Goal: Information Seeking & Learning: Compare options

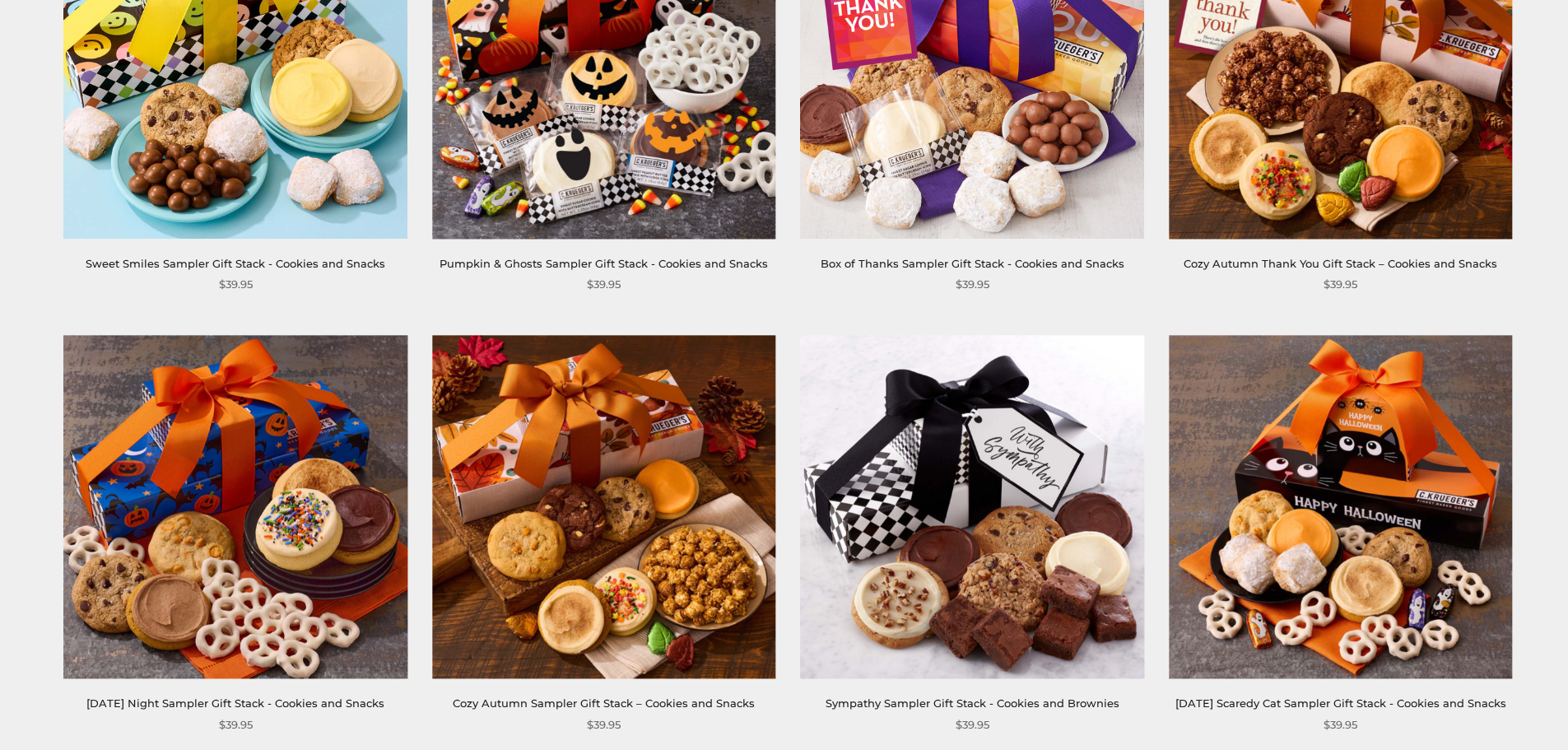
scroll to position [494, 0]
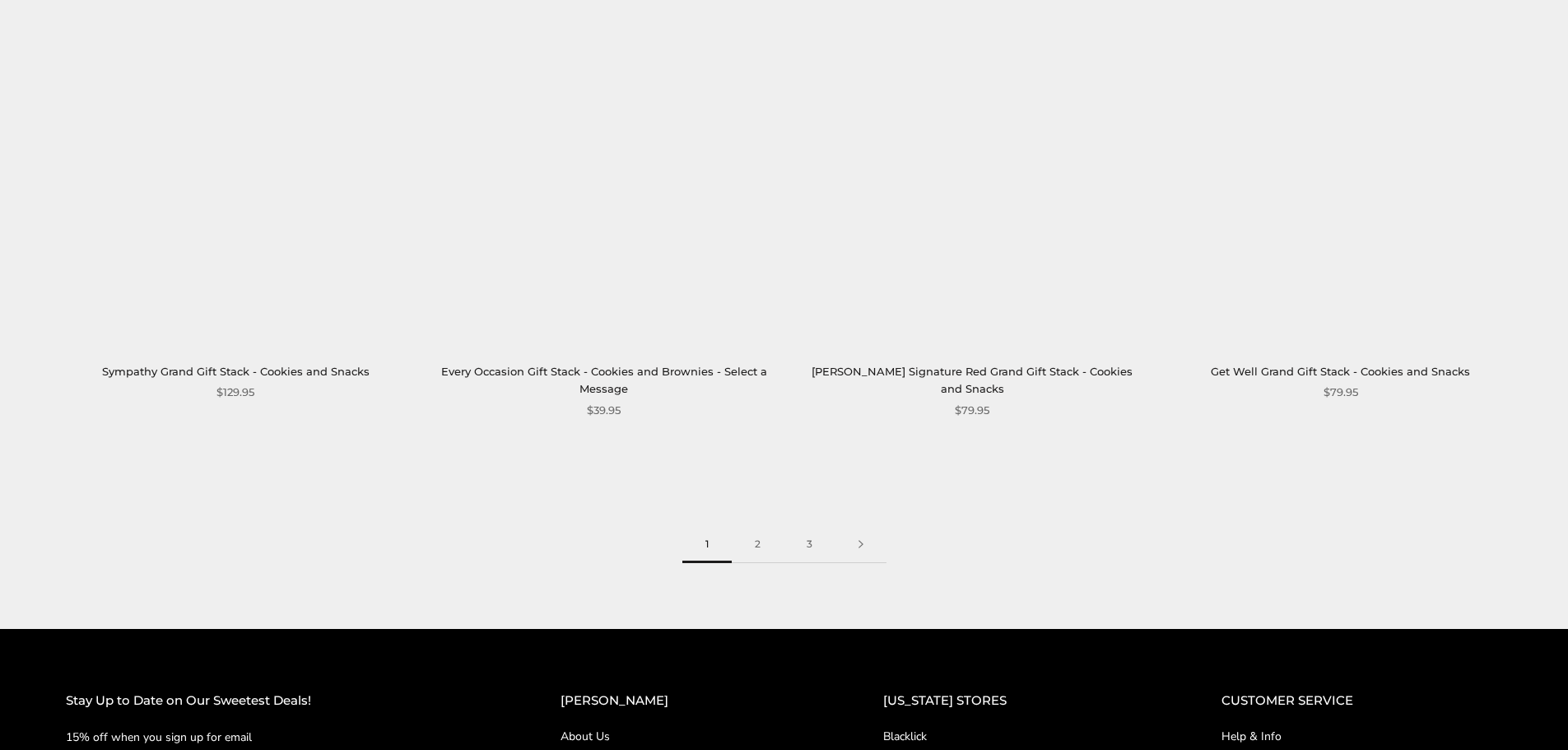
scroll to position [2552, 0]
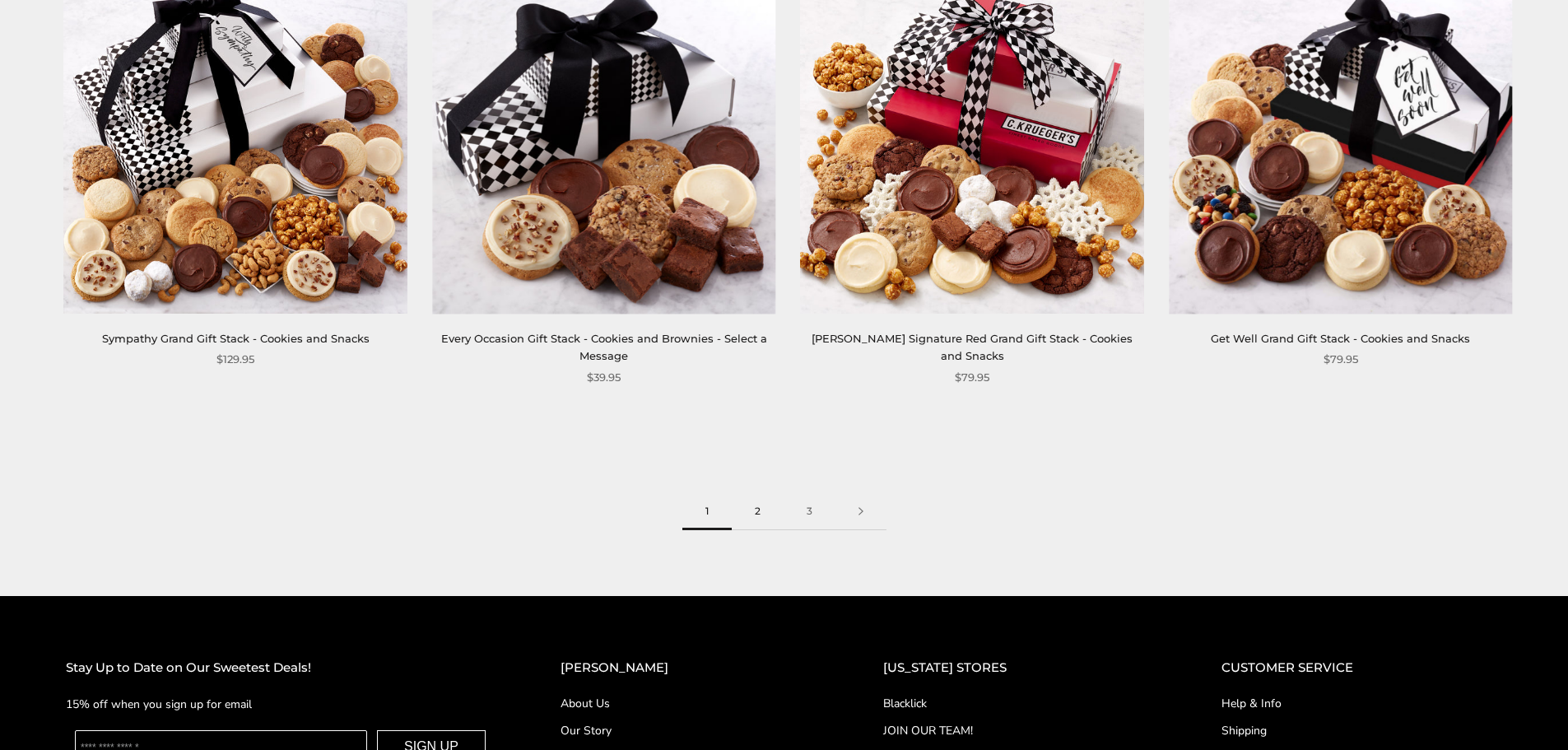
click at [749, 509] on link "2" at bounding box center [757, 511] width 52 height 38
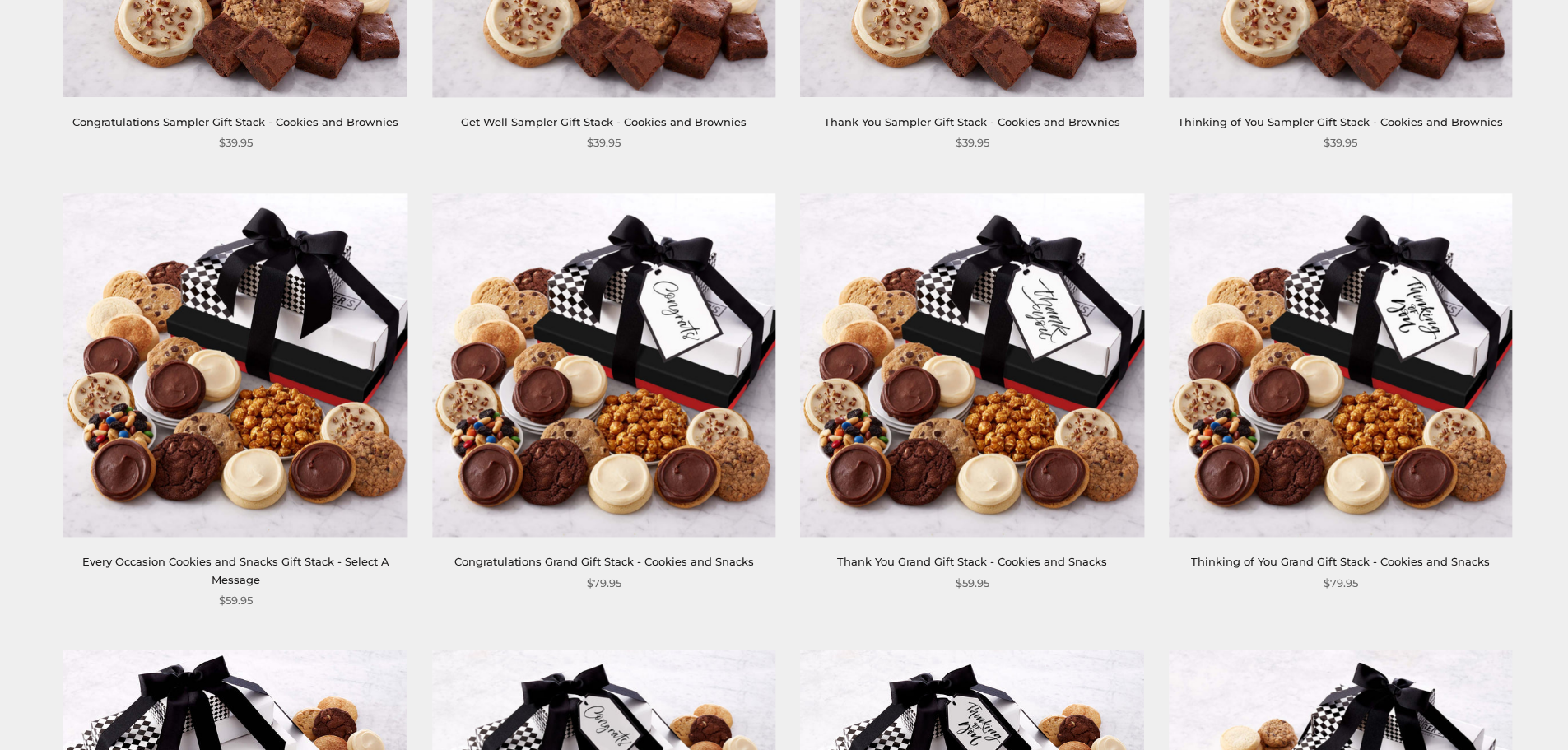
scroll to position [412, 0]
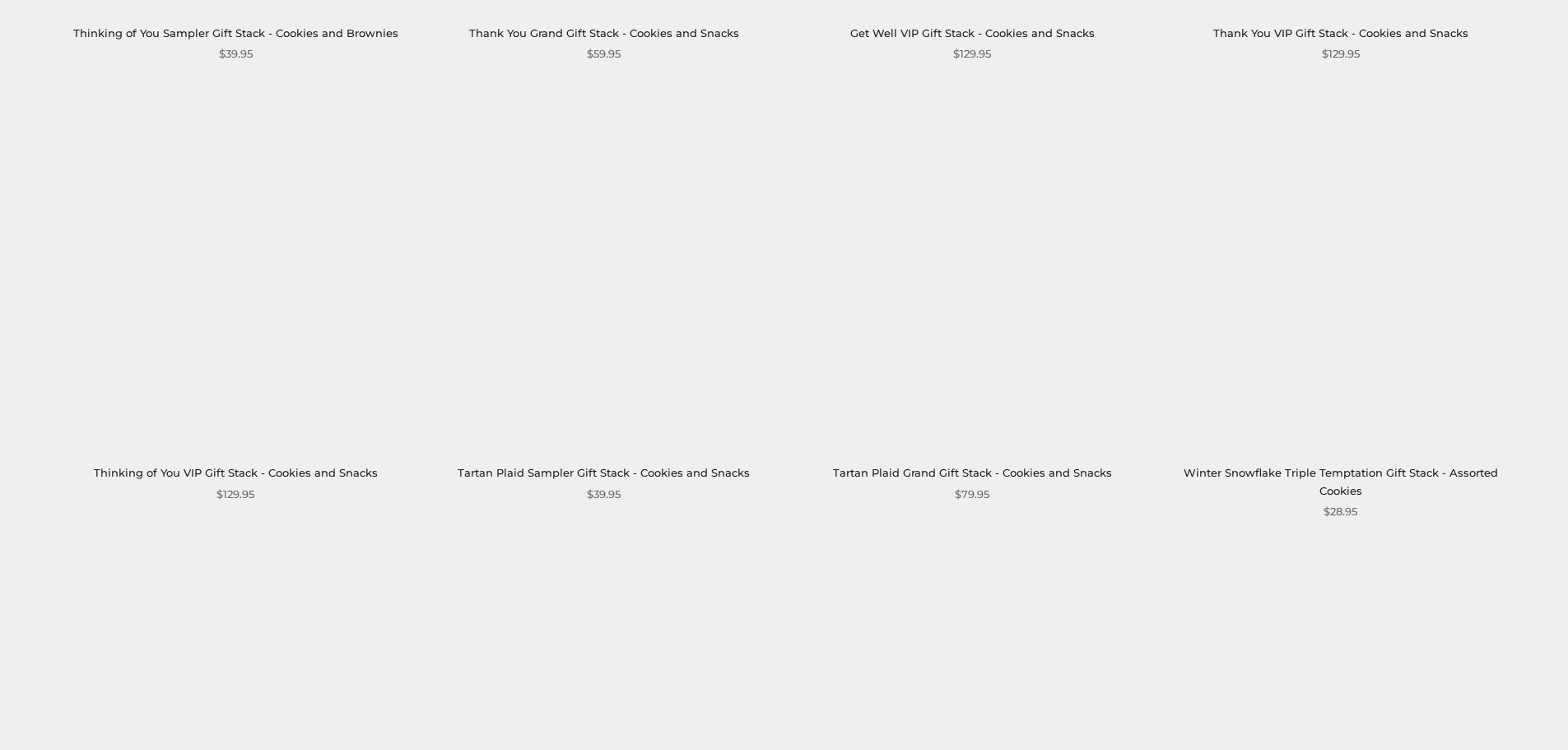
scroll to position [1976, 0]
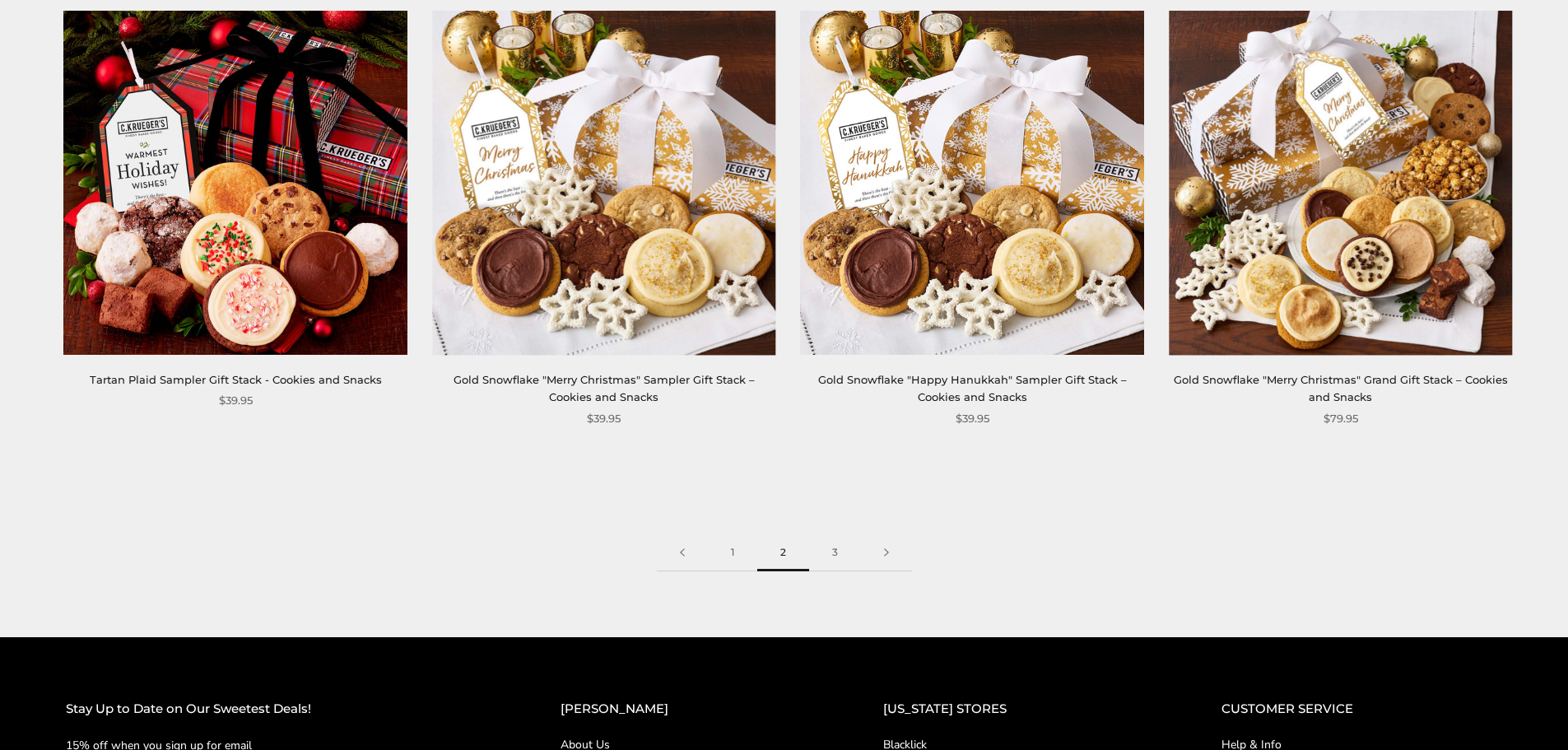
scroll to position [2387, 0]
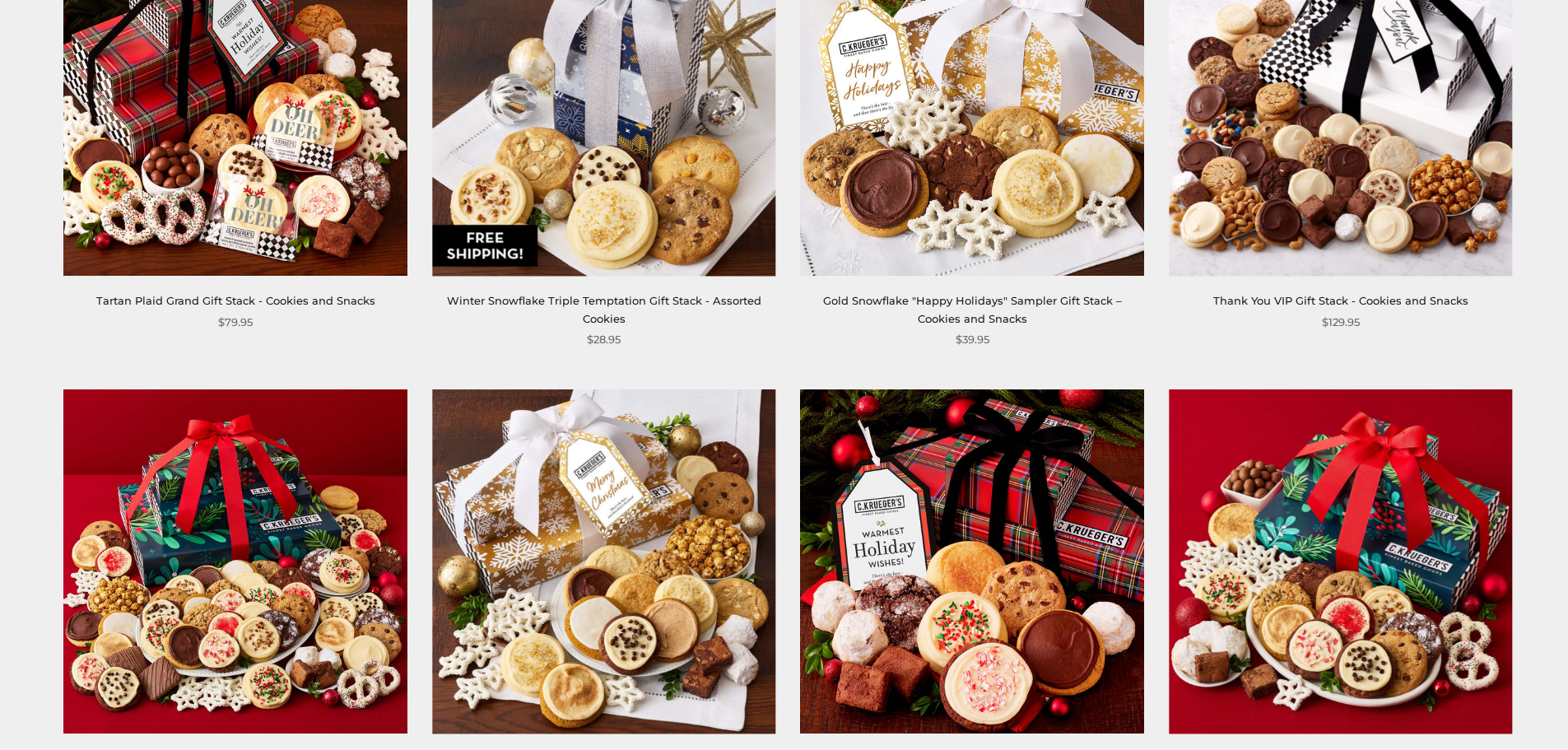
scroll to position [2470, 0]
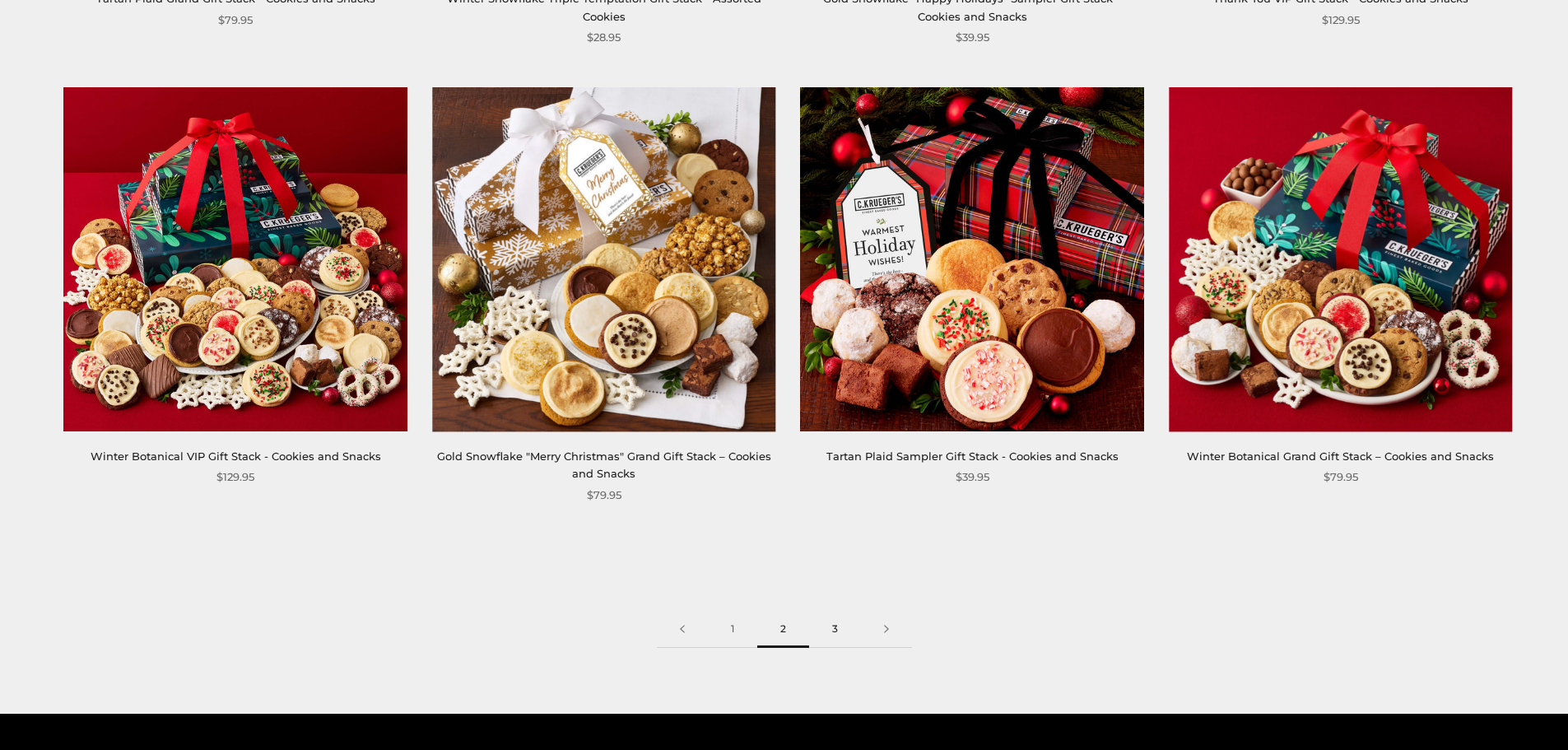
click at [828, 631] on link "3" at bounding box center [835, 629] width 52 height 38
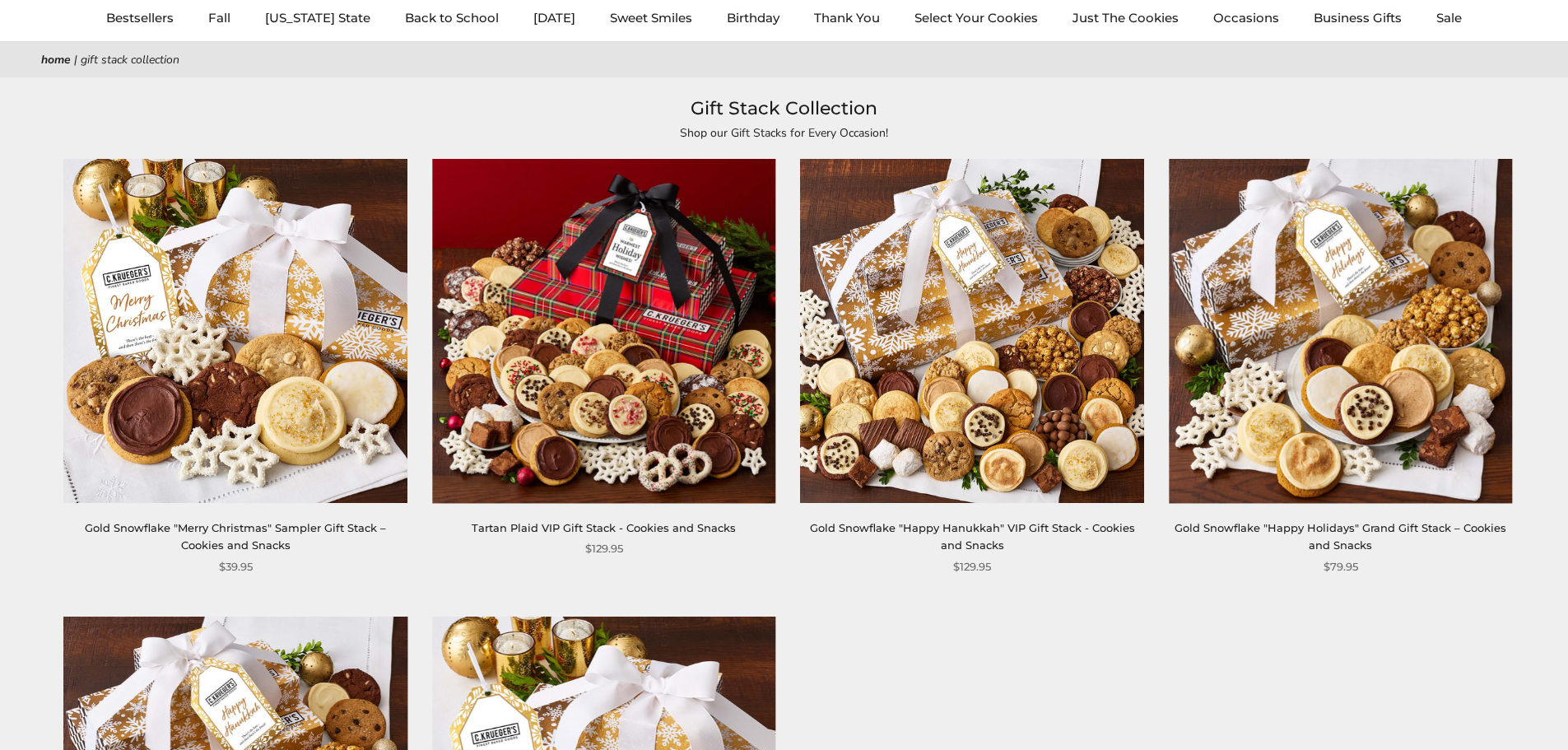
scroll to position [165, 0]
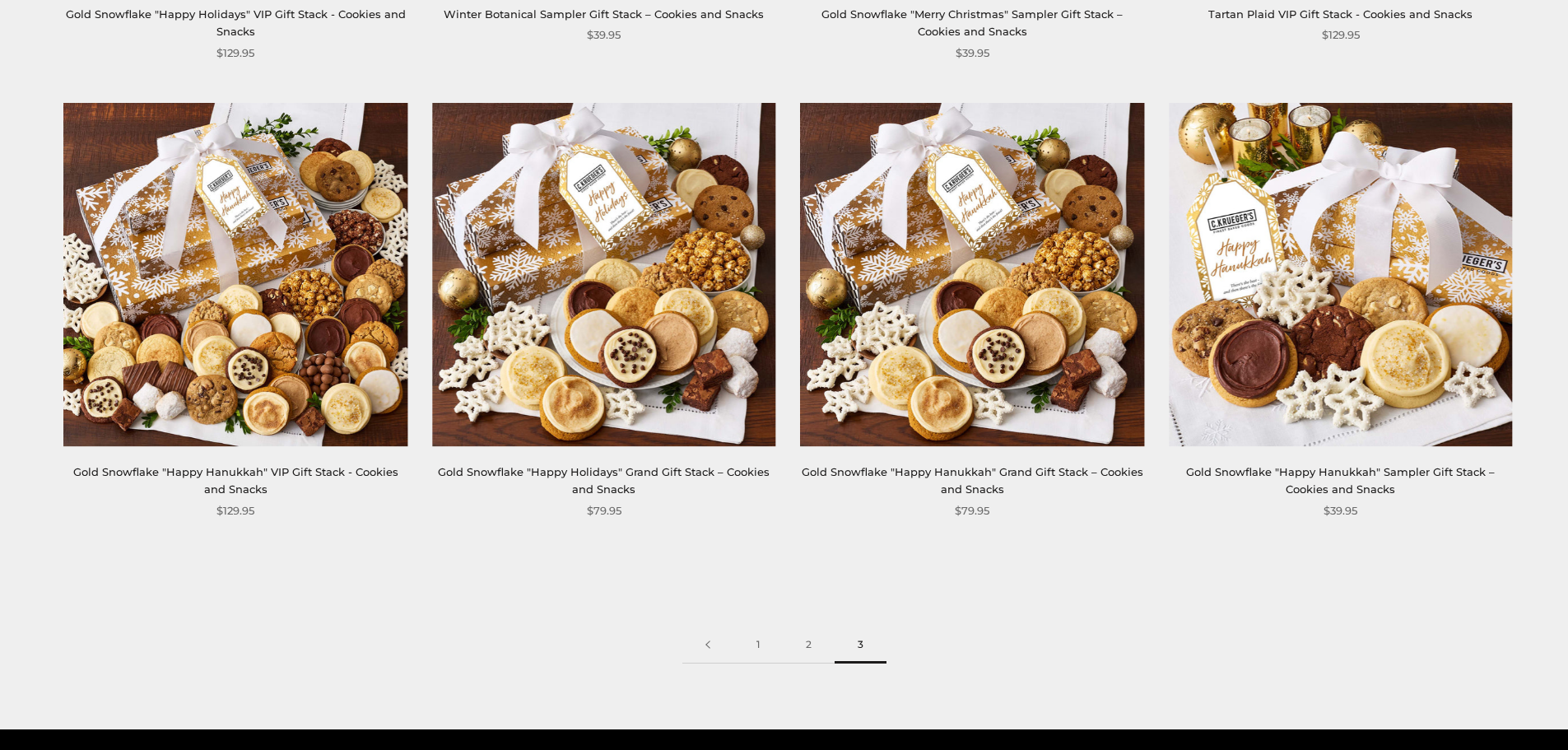
scroll to position [988, 0]
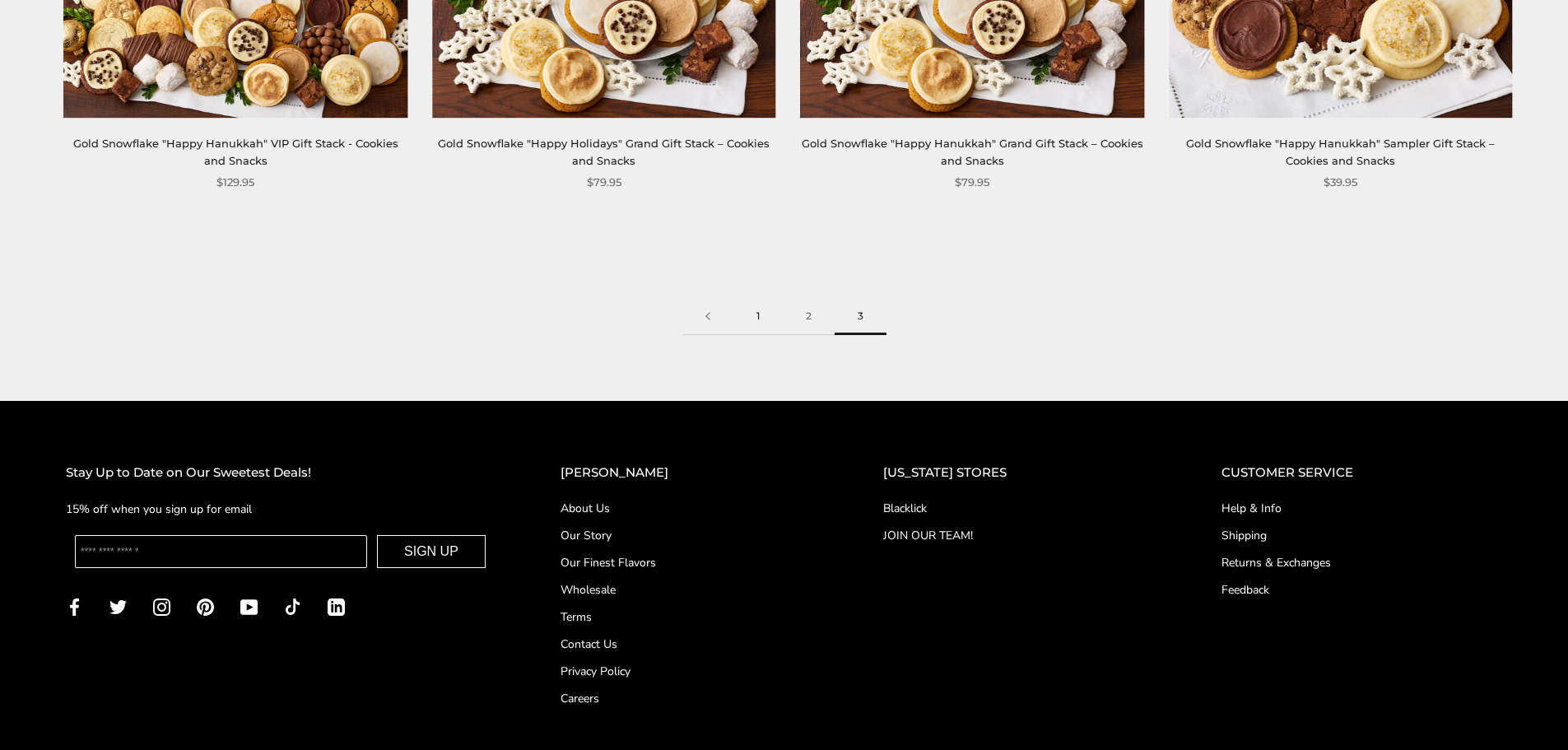
click at [752, 317] on link "1" at bounding box center [758, 316] width 49 height 38
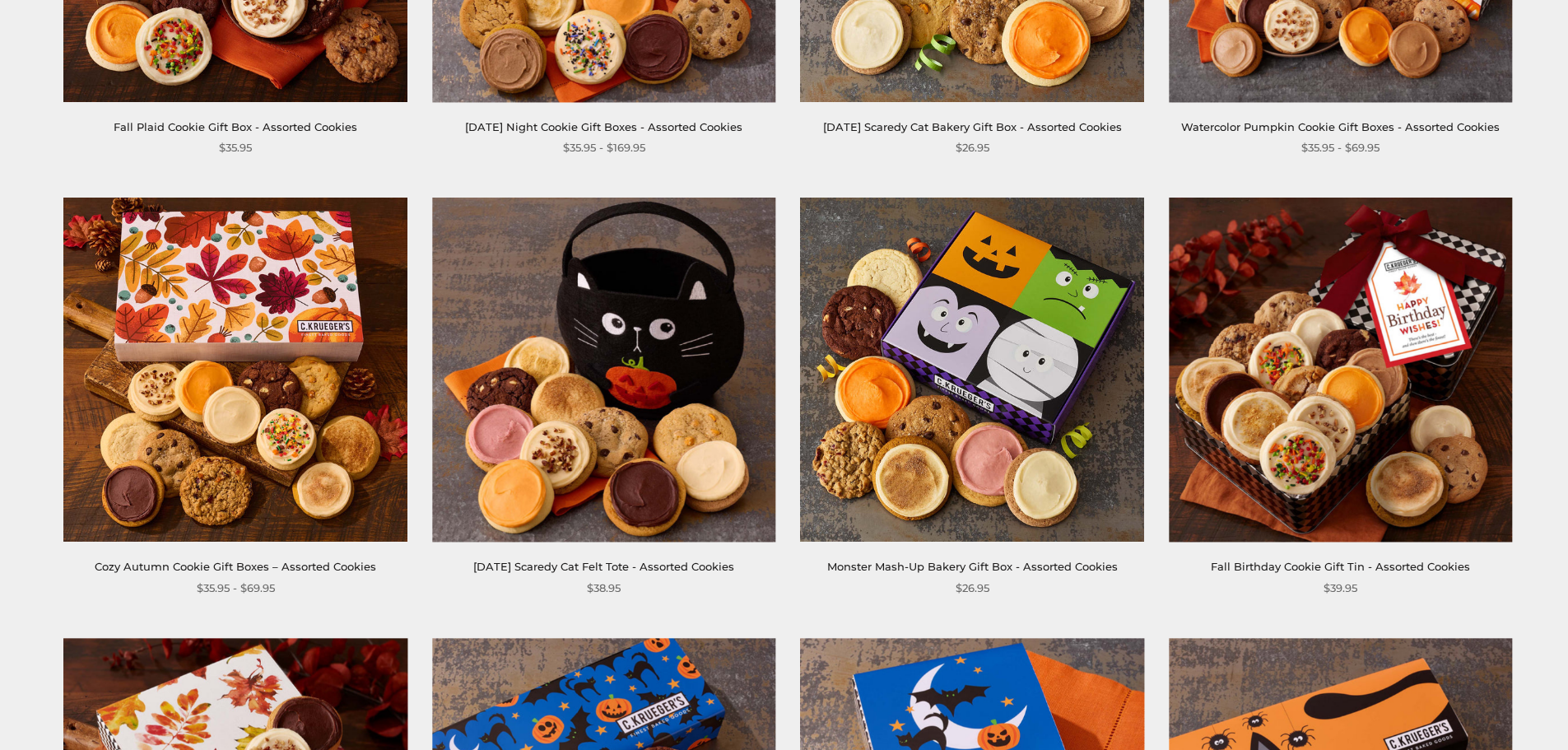
scroll to position [494, 0]
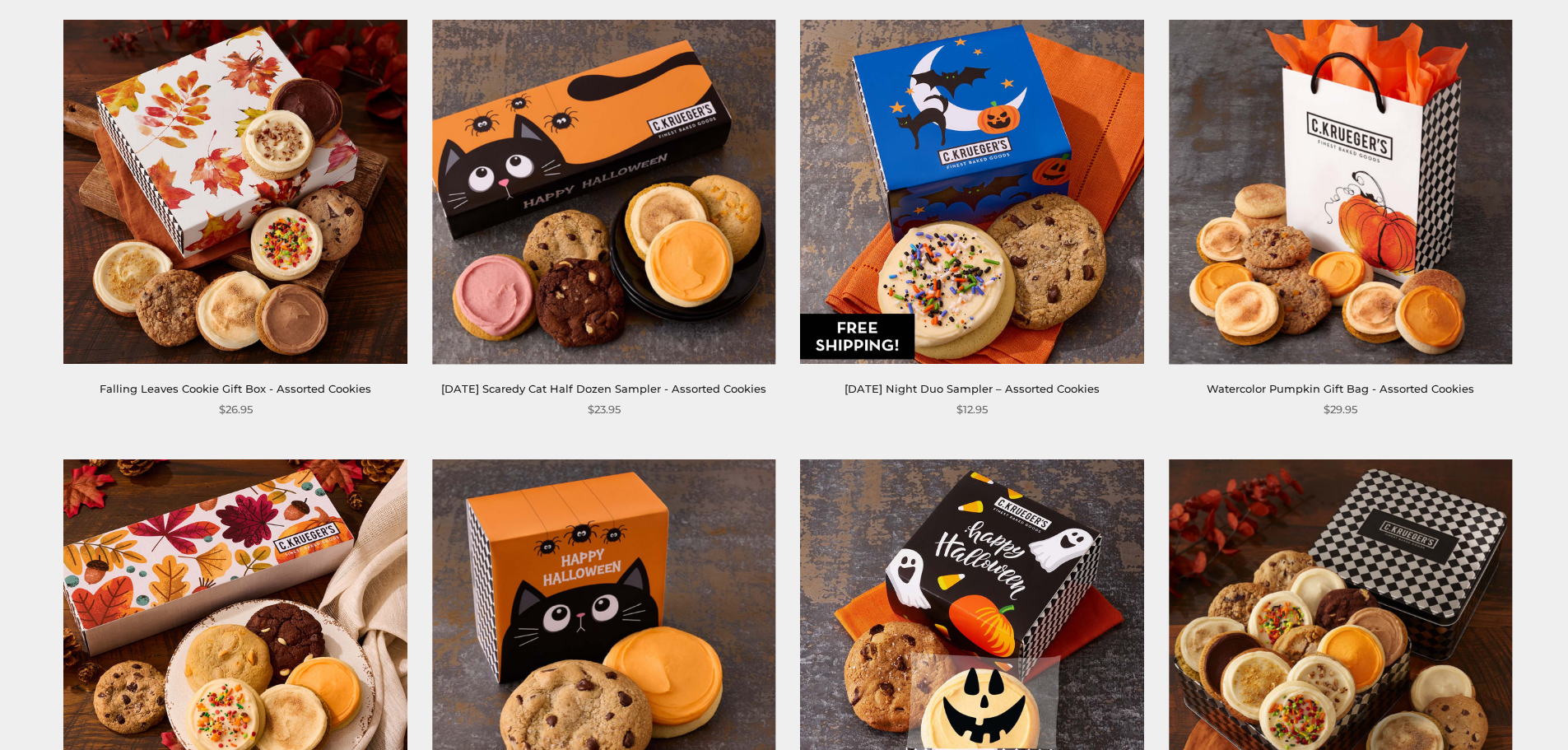
scroll to position [1559, 0]
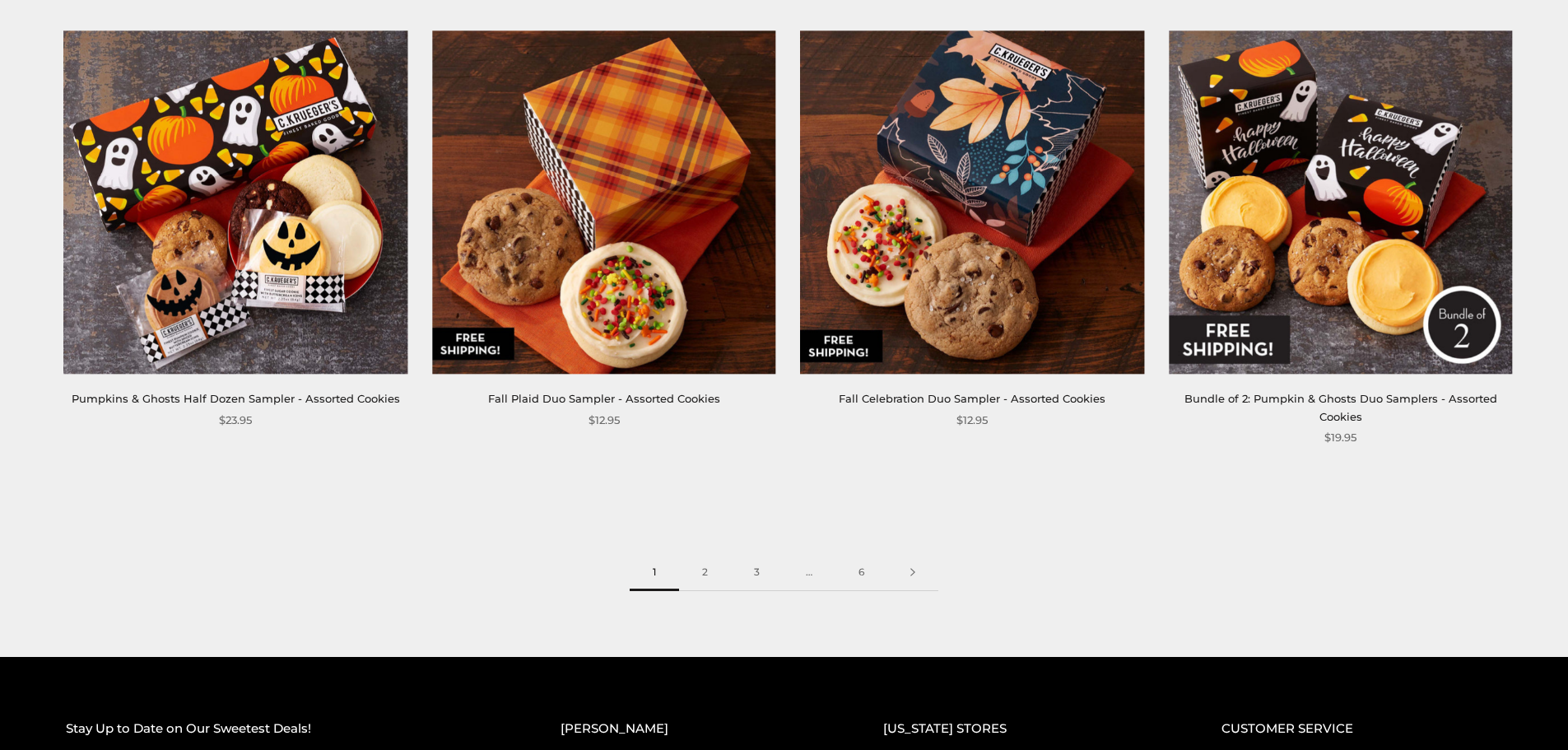
scroll to position [2457, 0]
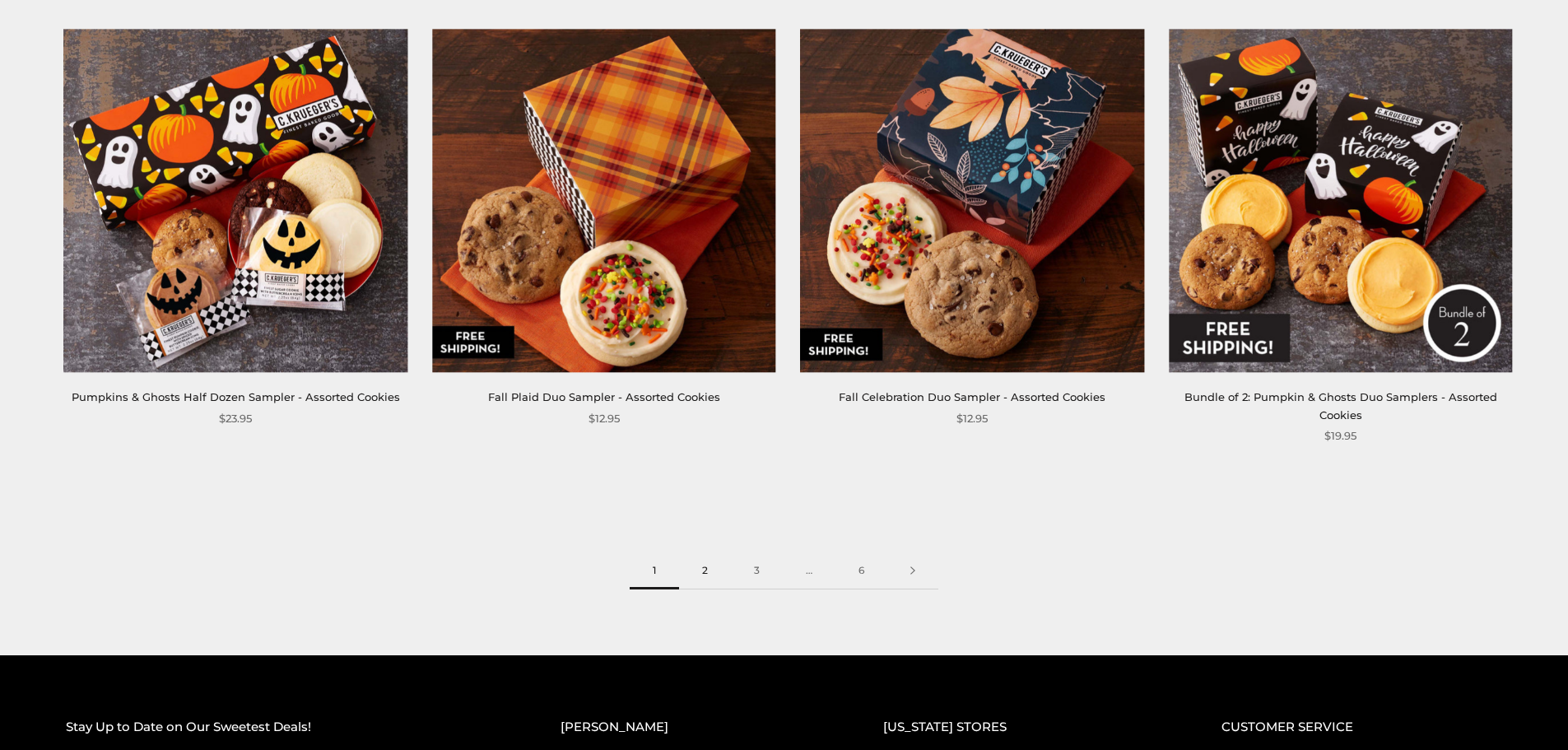
click at [711, 577] on link "2" at bounding box center [705, 571] width 52 height 38
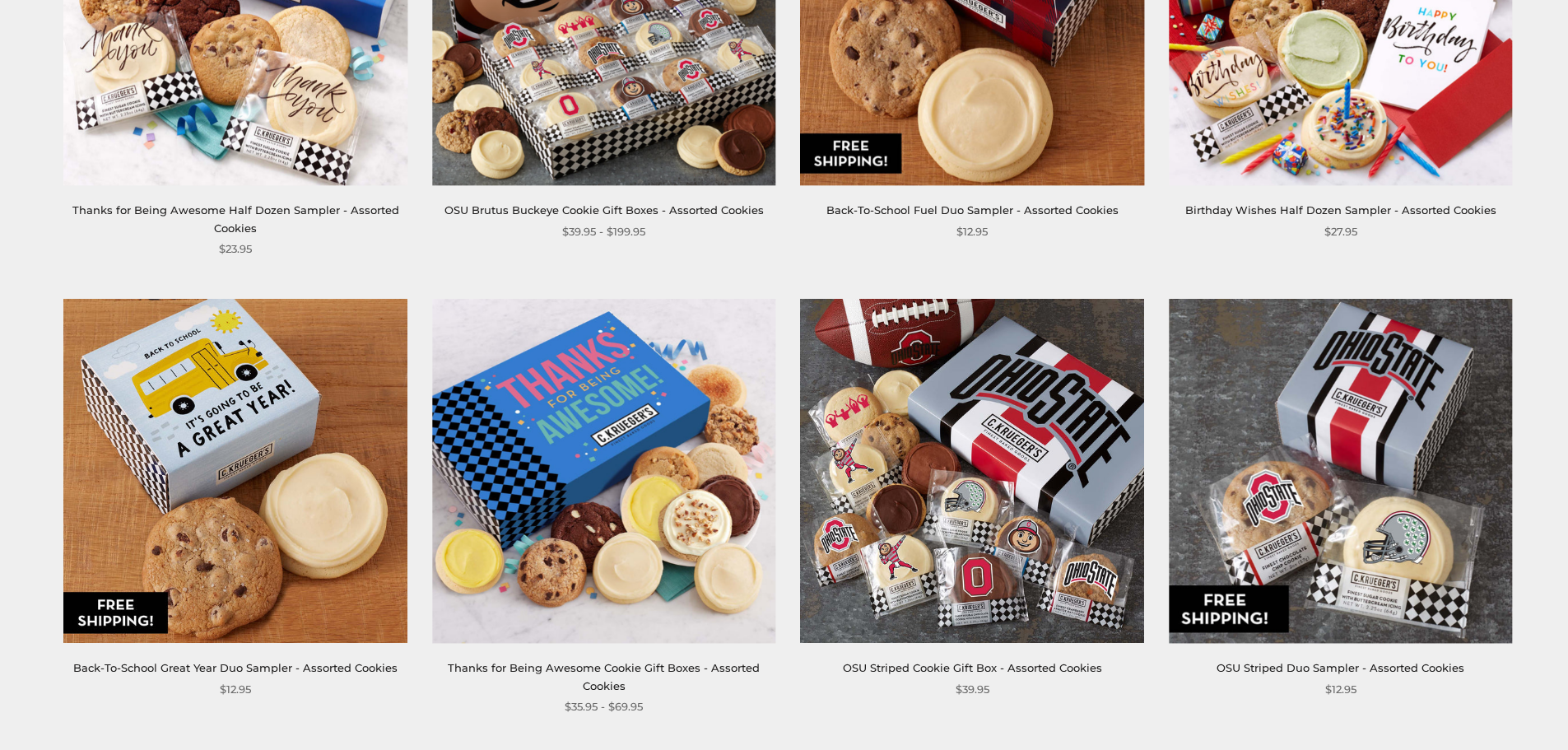
scroll to position [2140, 0]
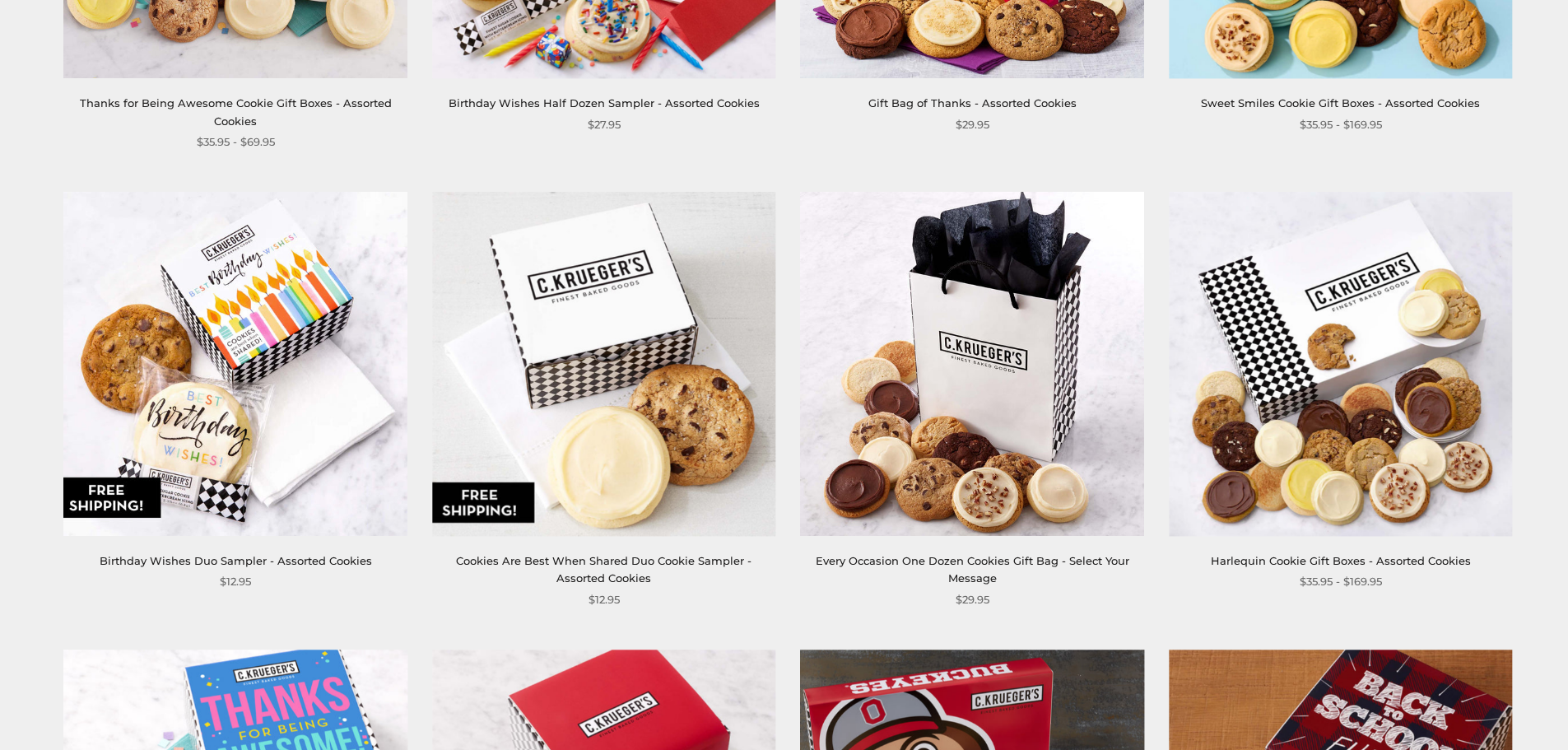
scroll to position [988, 0]
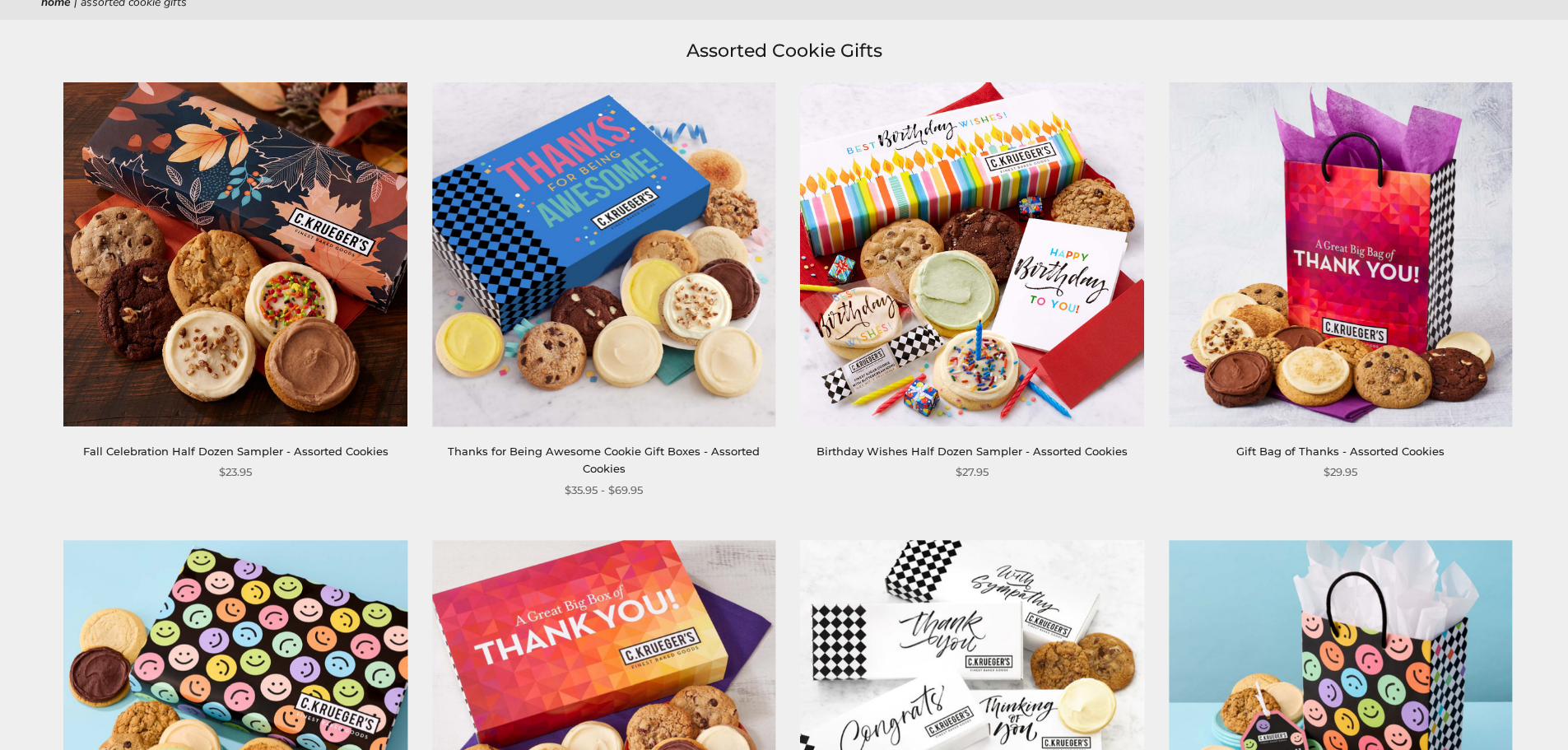
scroll to position [576, 0]
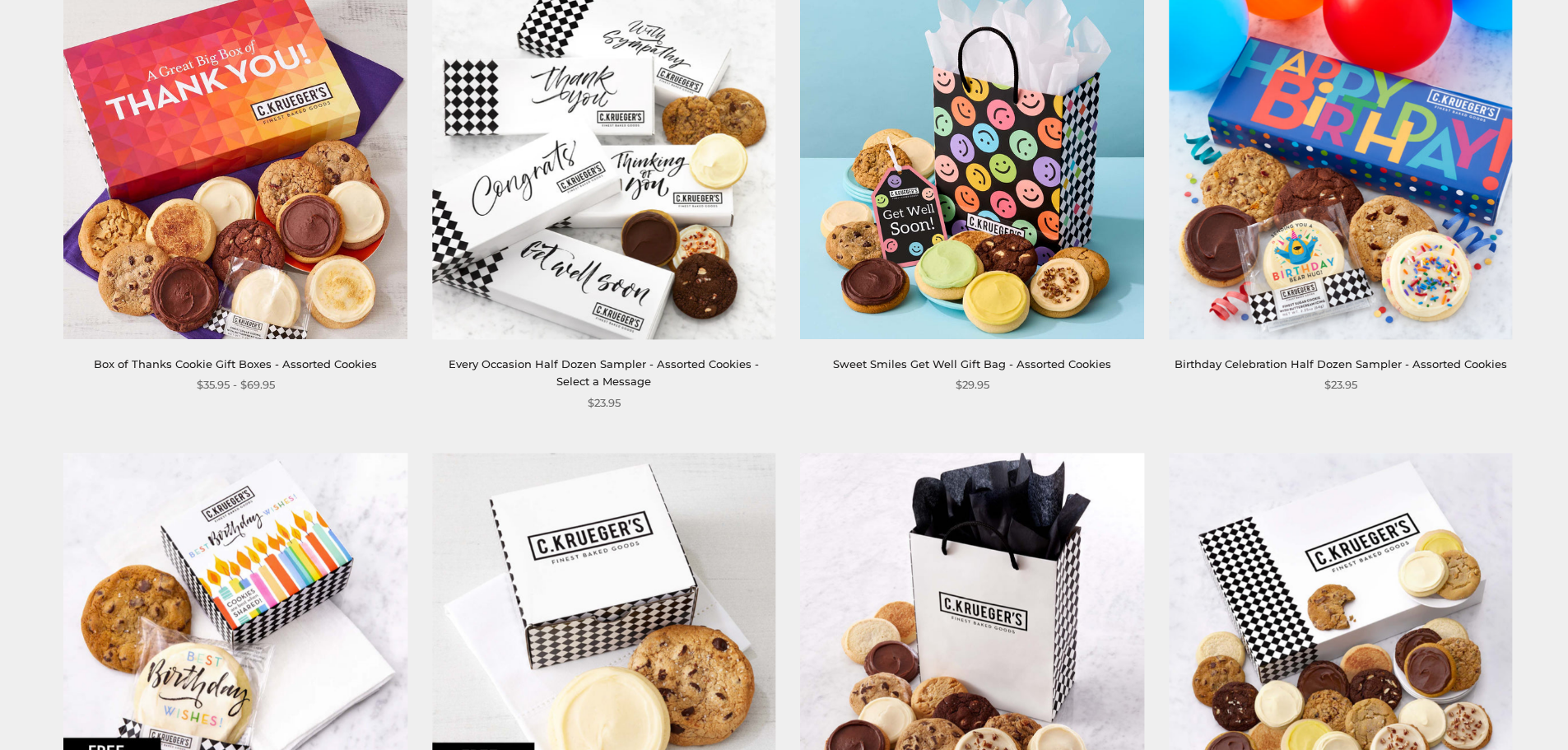
scroll to position [905, 0]
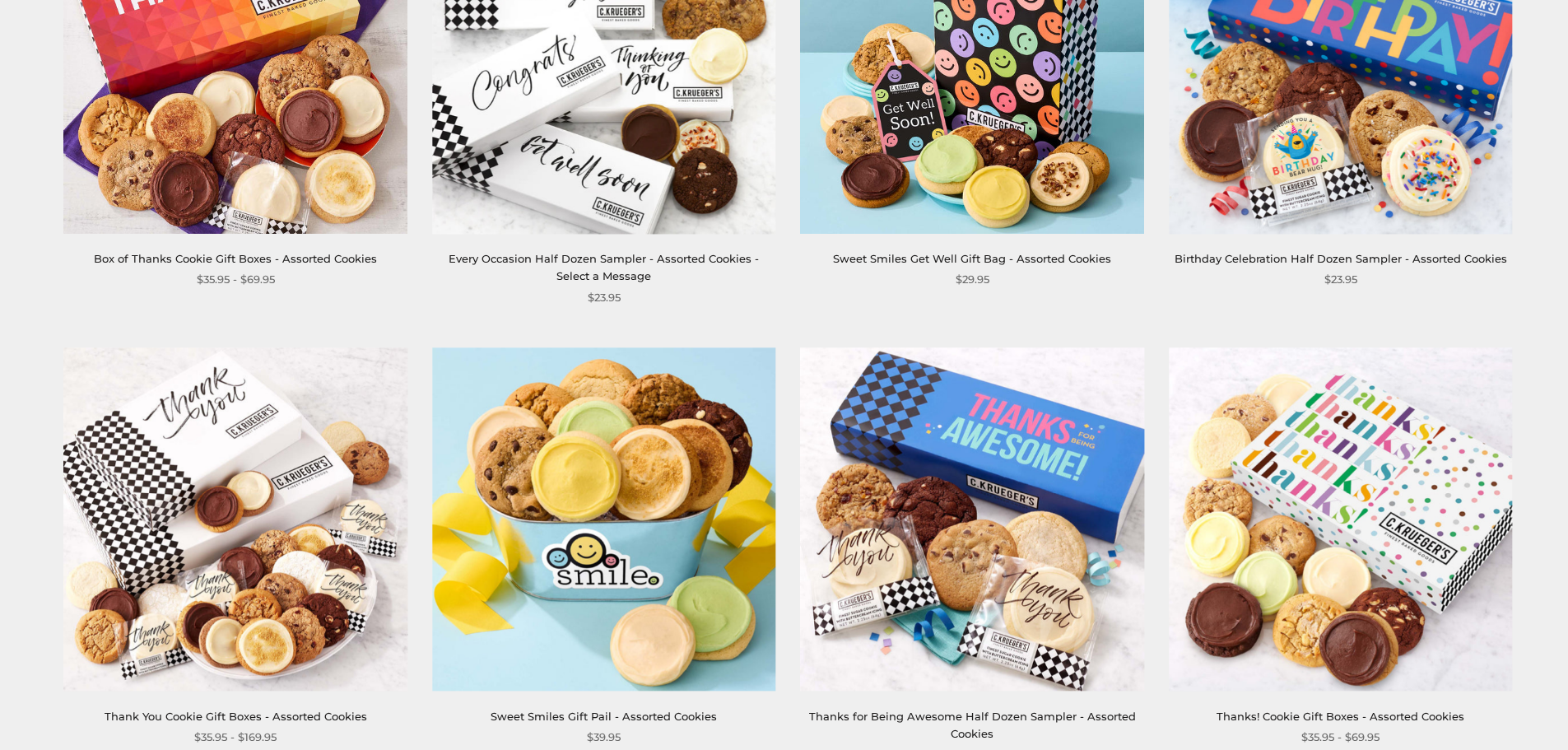
scroll to position [1317, 0]
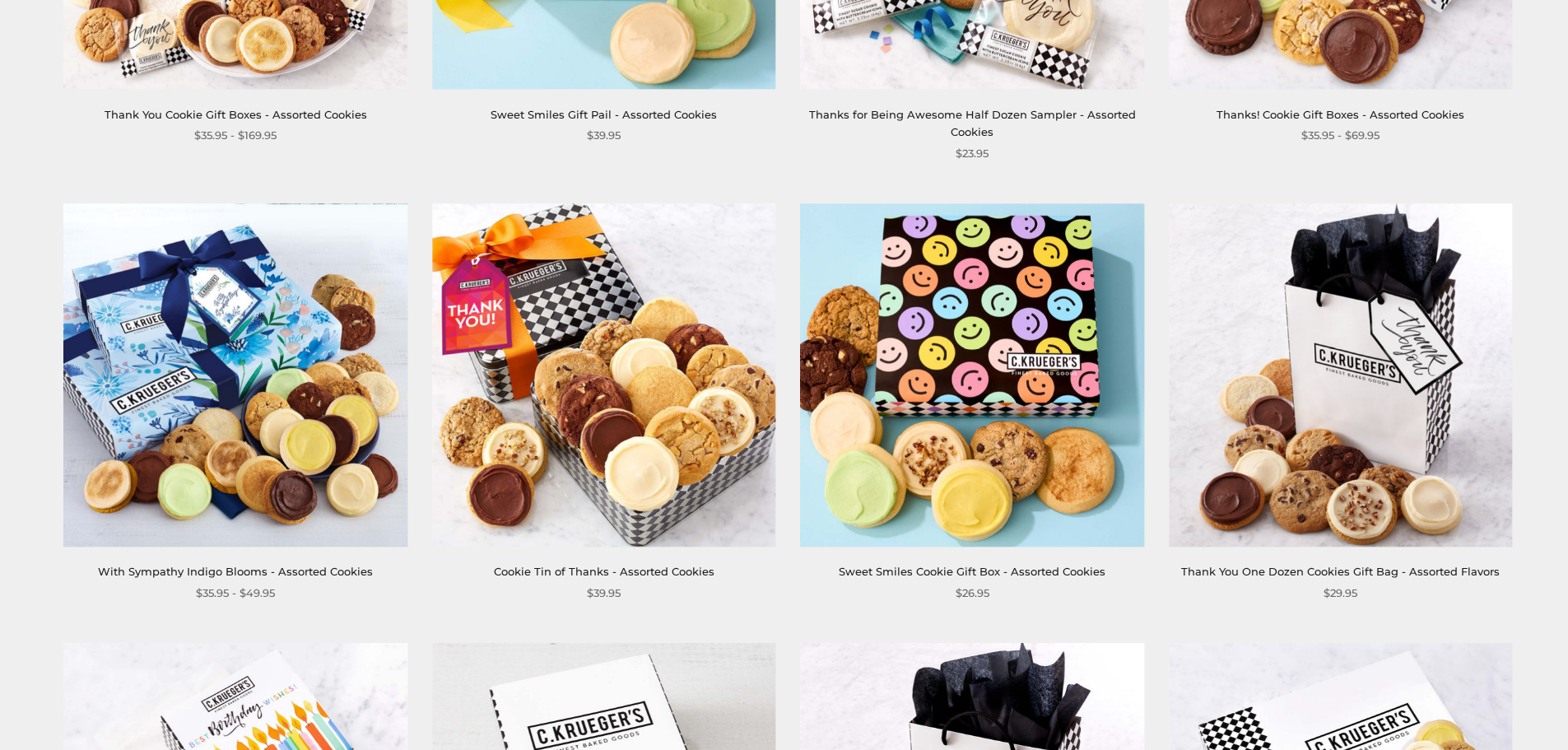
scroll to position [1893, 0]
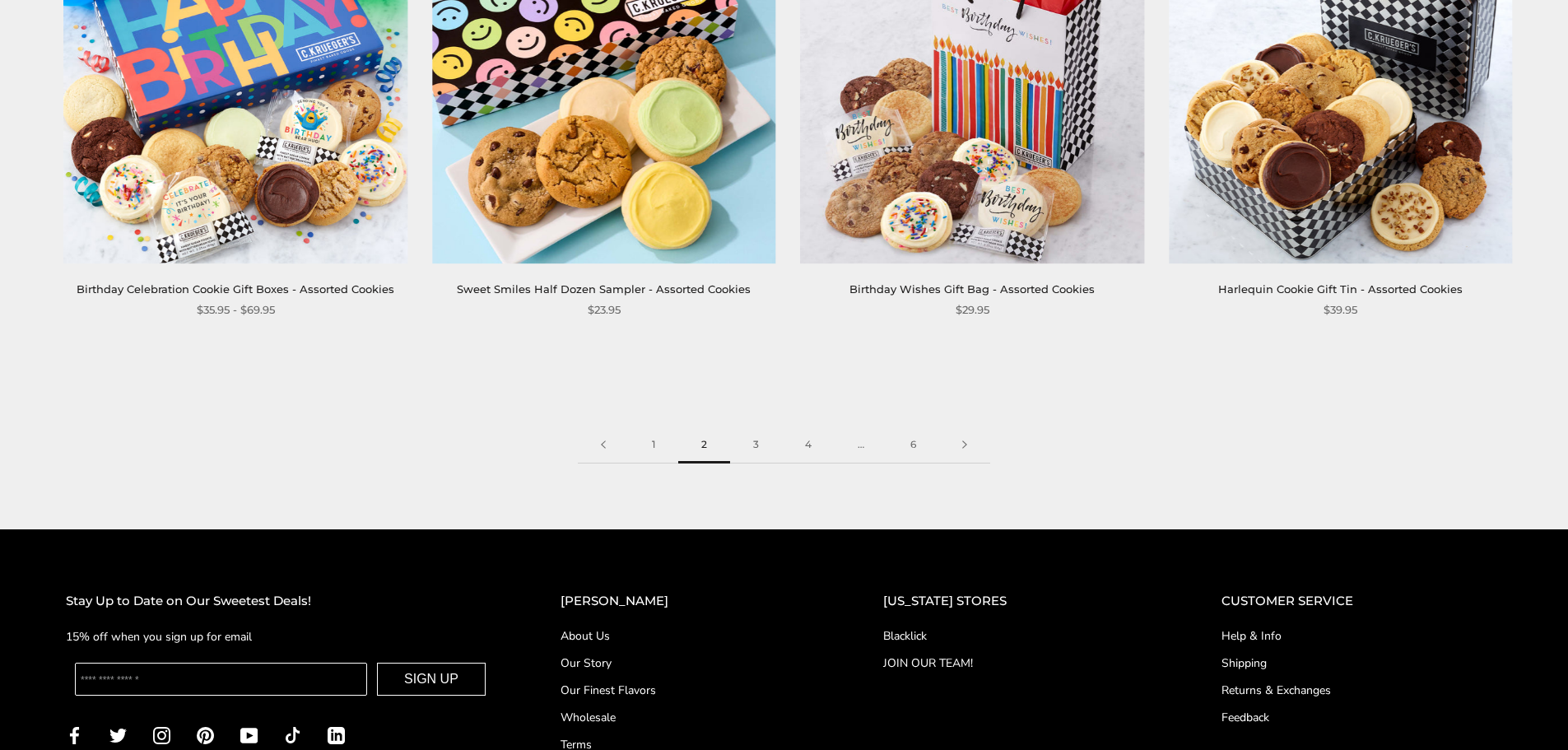
scroll to position [2634, 0]
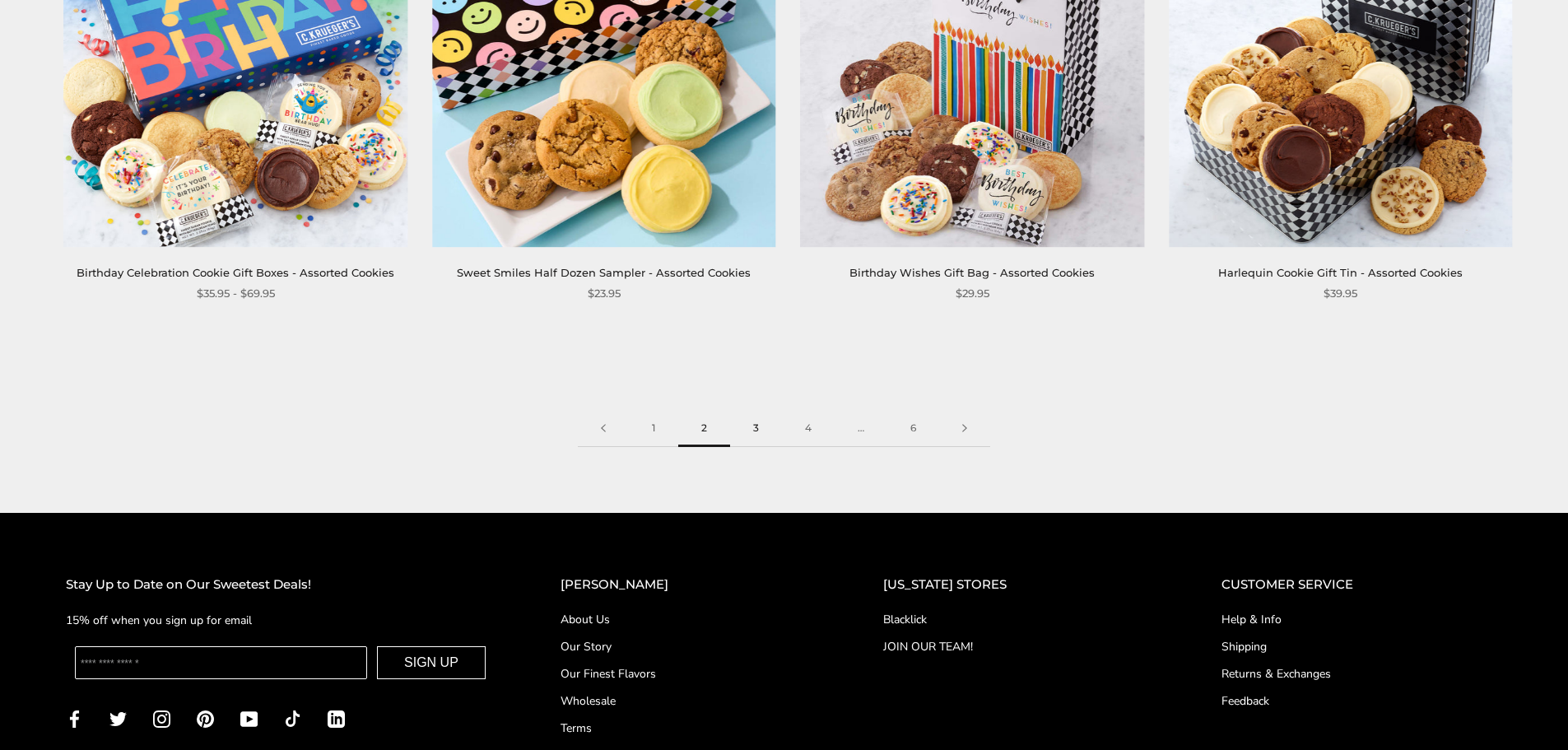
click at [755, 433] on link "3" at bounding box center [755, 428] width 52 height 38
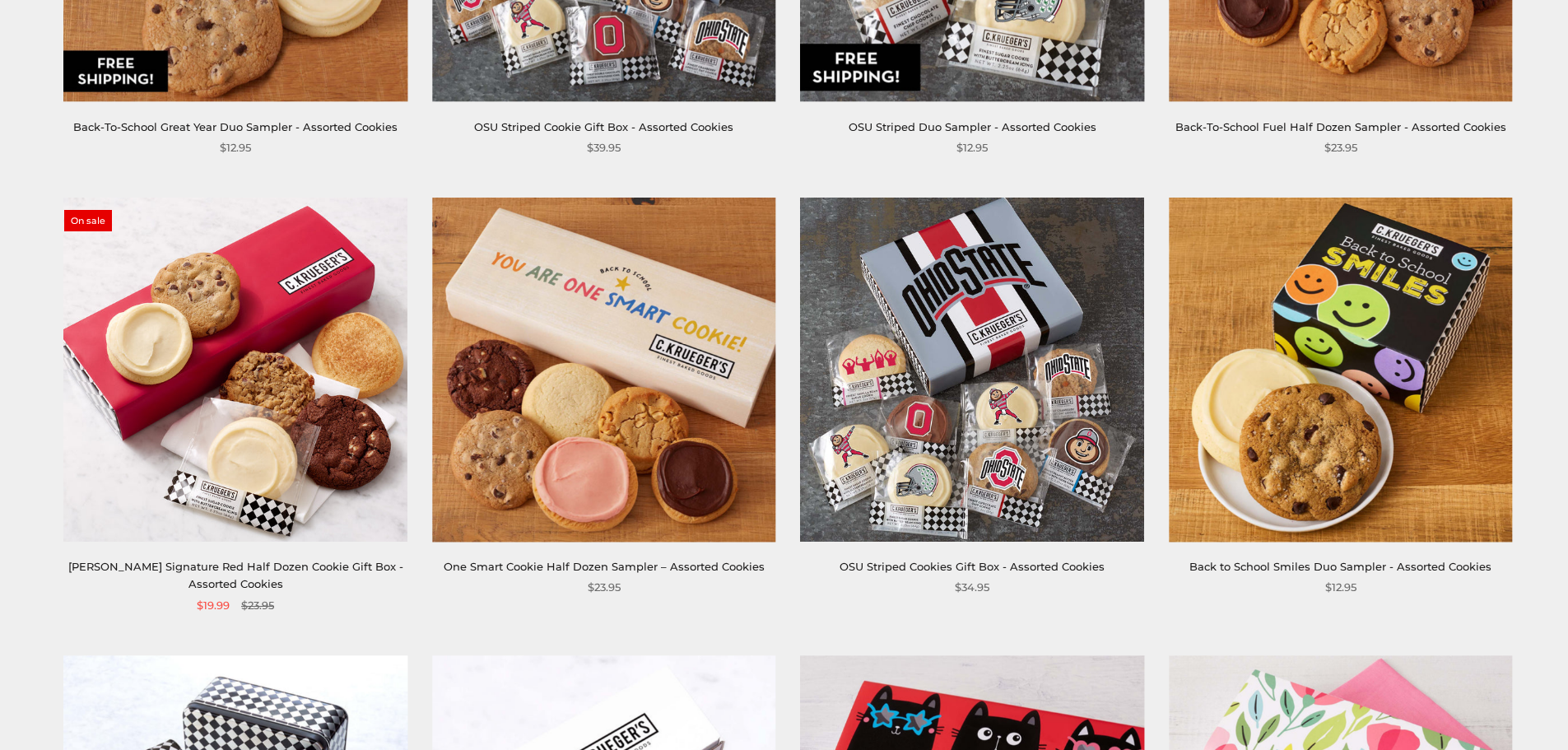
scroll to position [988, 0]
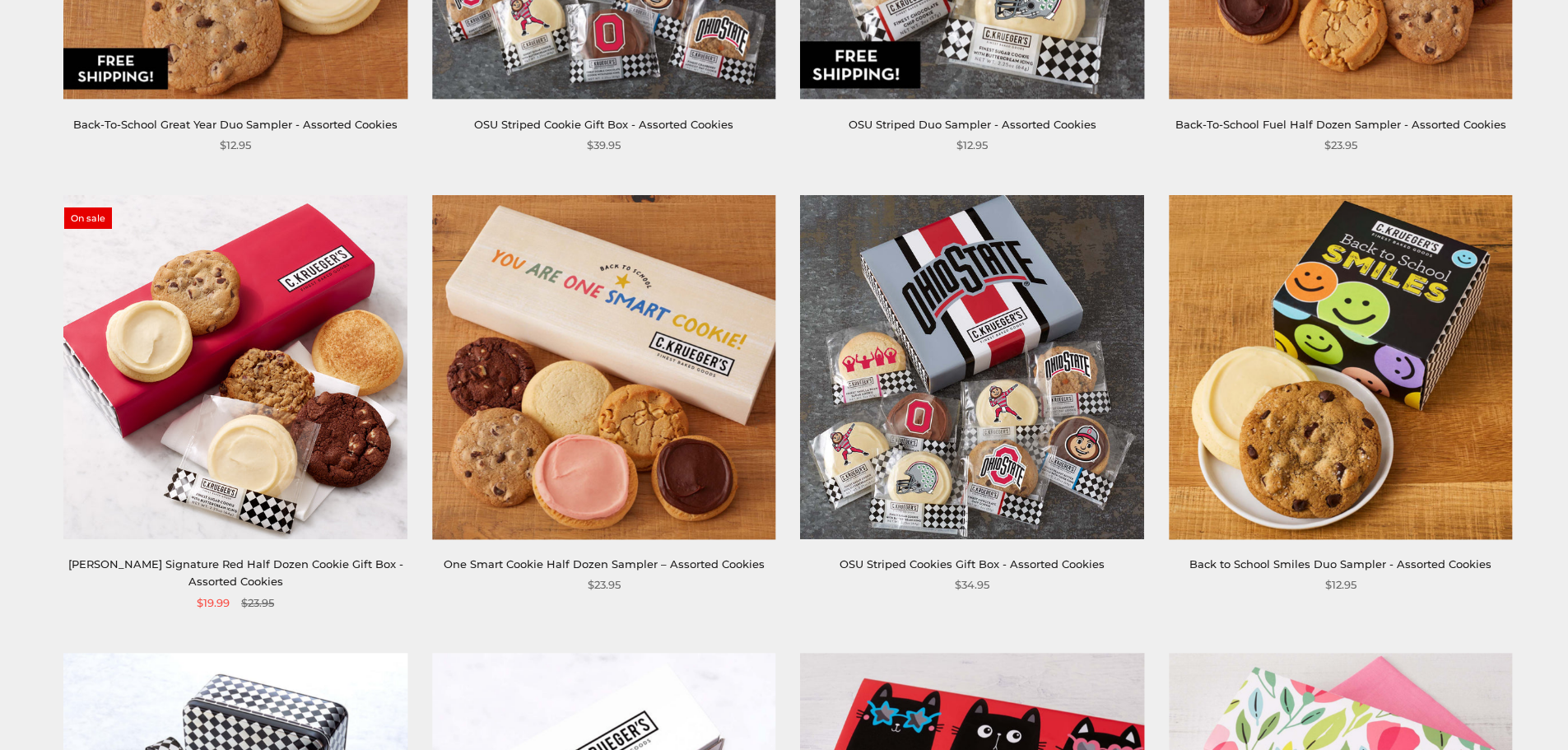
click at [301, 374] on img at bounding box center [235, 367] width 343 height 343
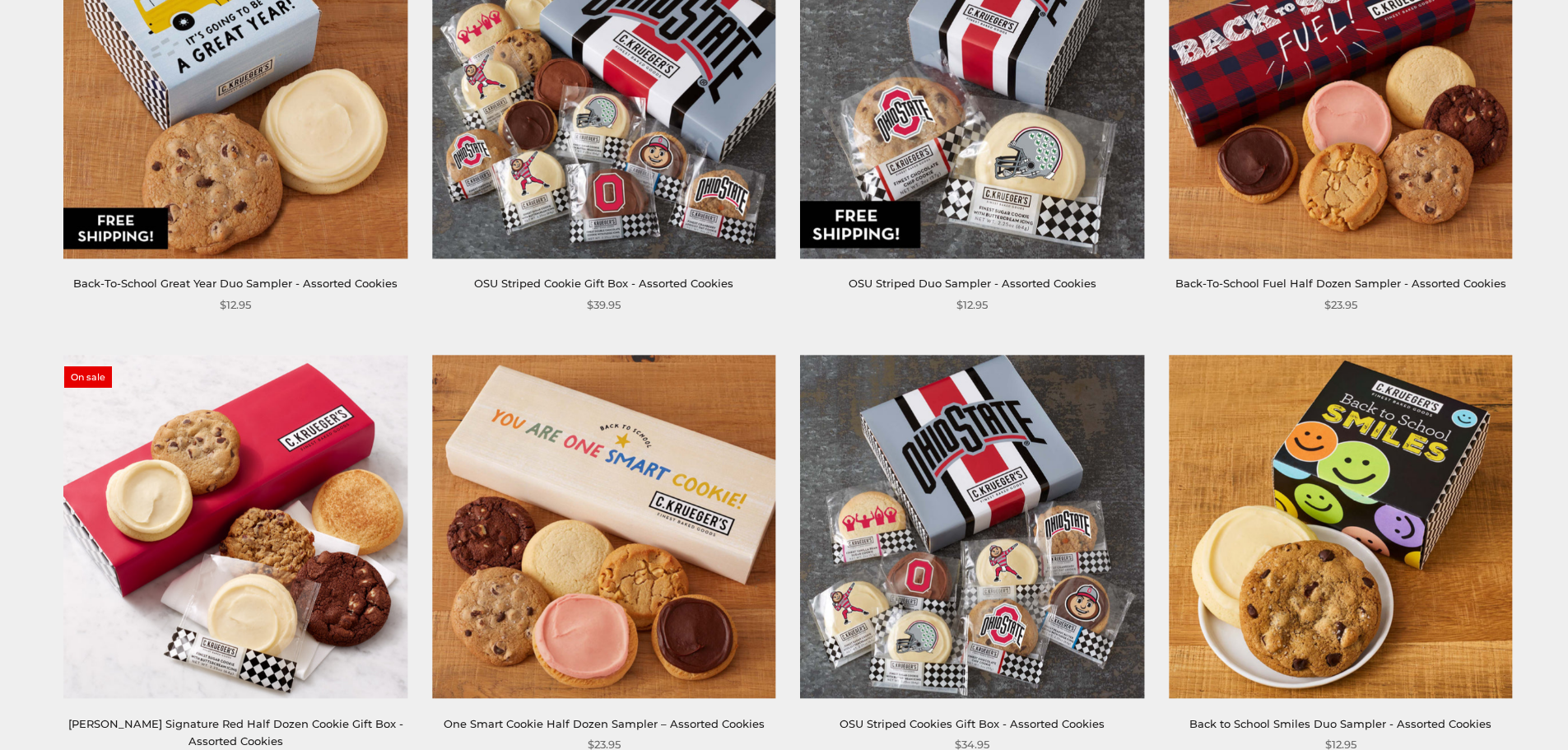
scroll to position [1317, 0]
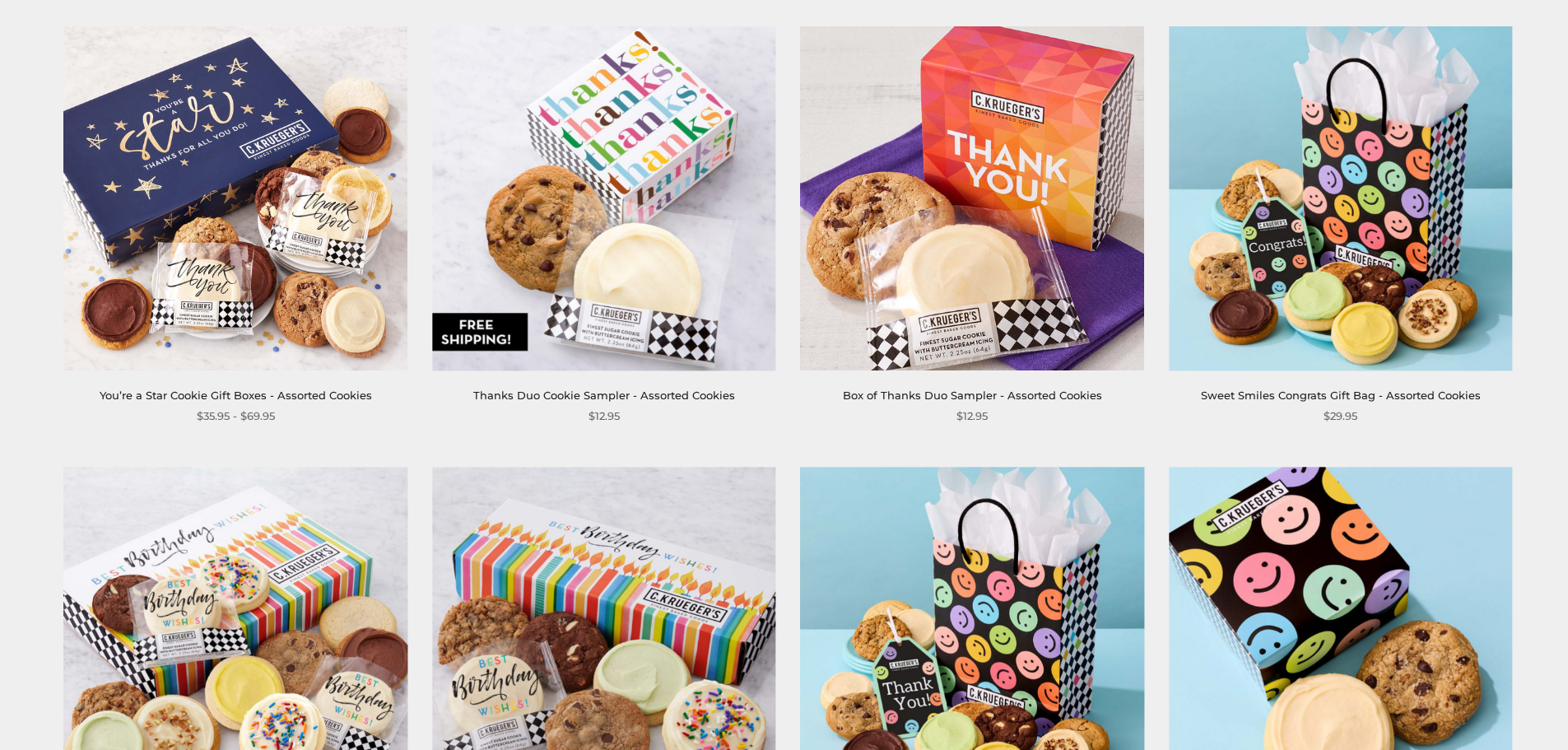
scroll to position [1152, 0]
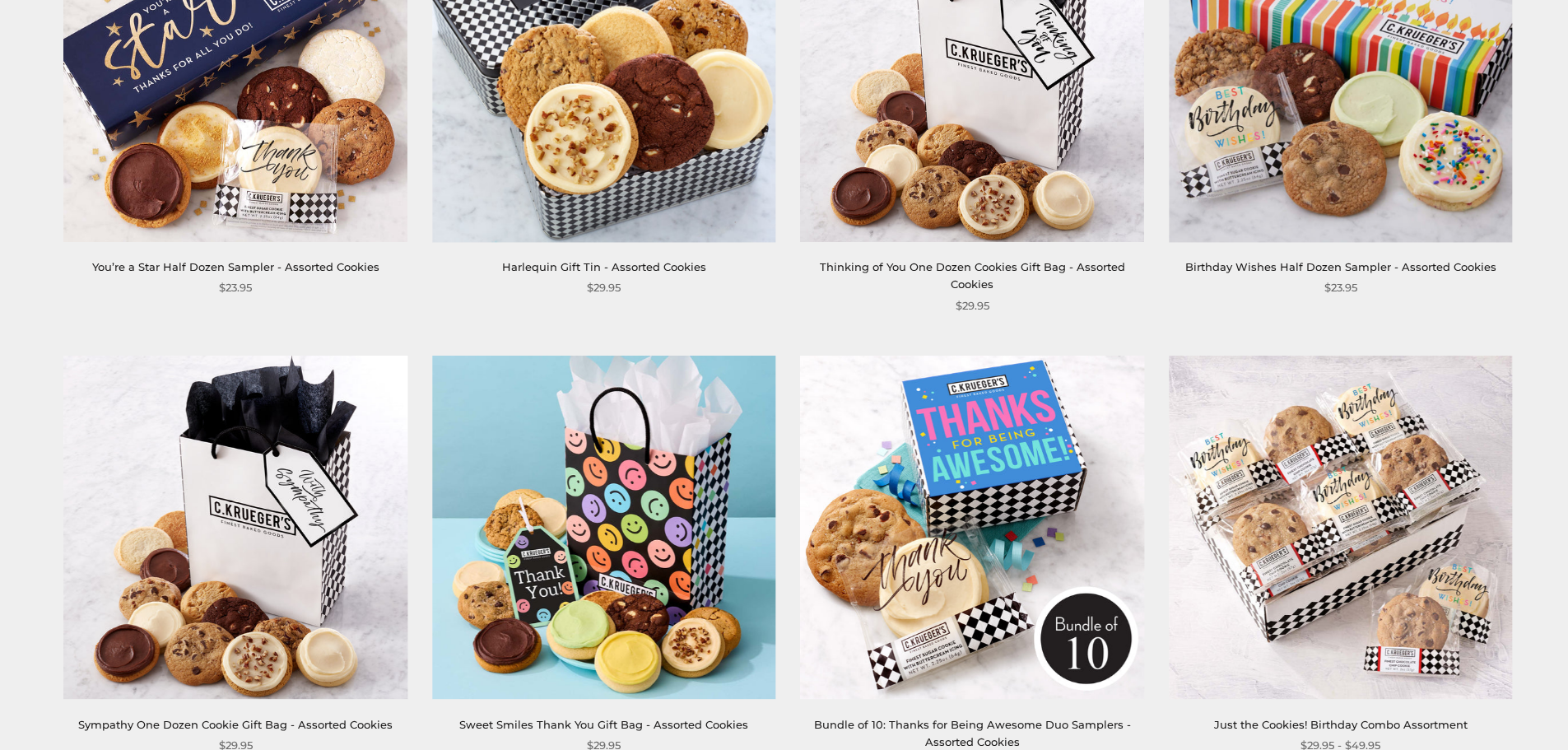
scroll to position [1970, 0]
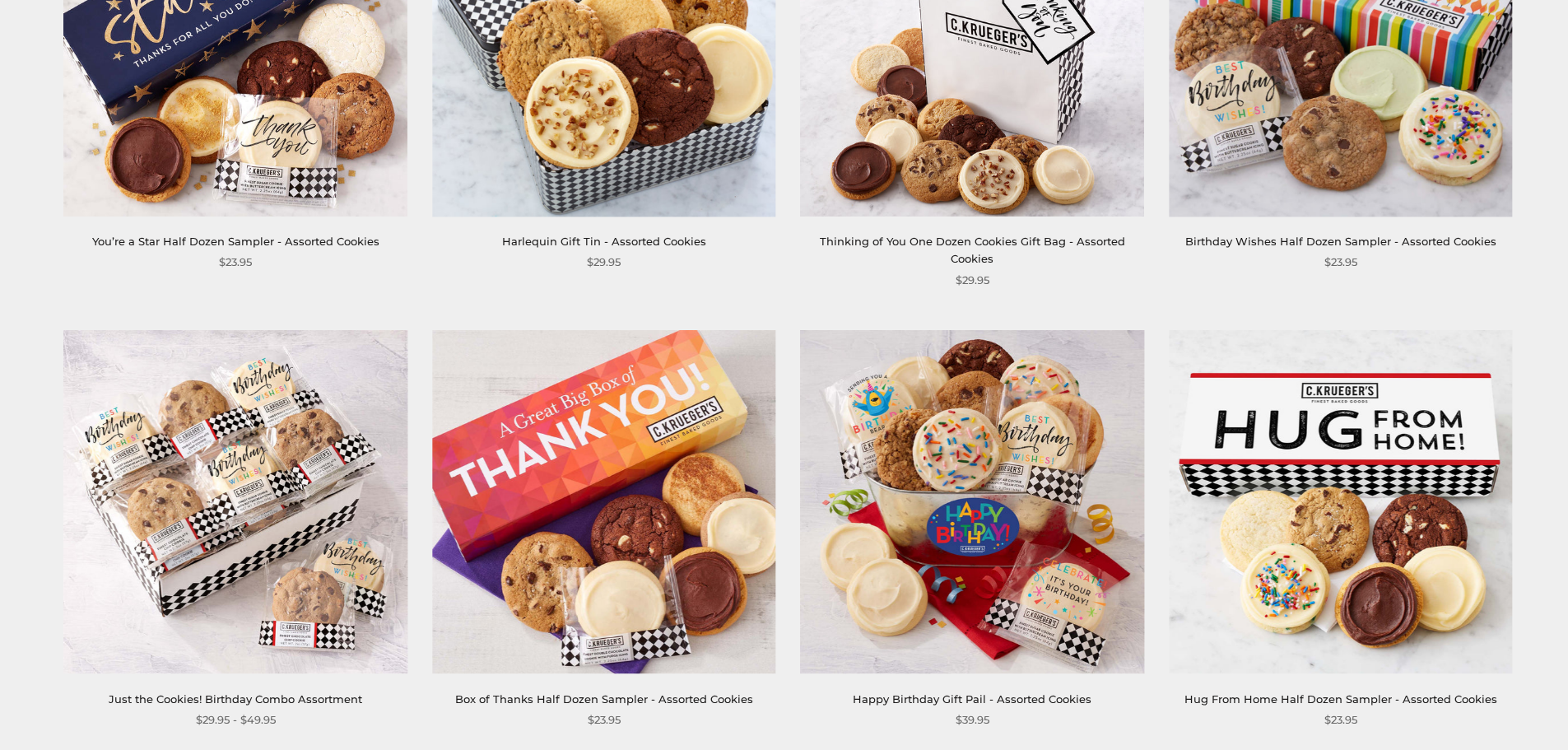
scroll to position [2294, 0]
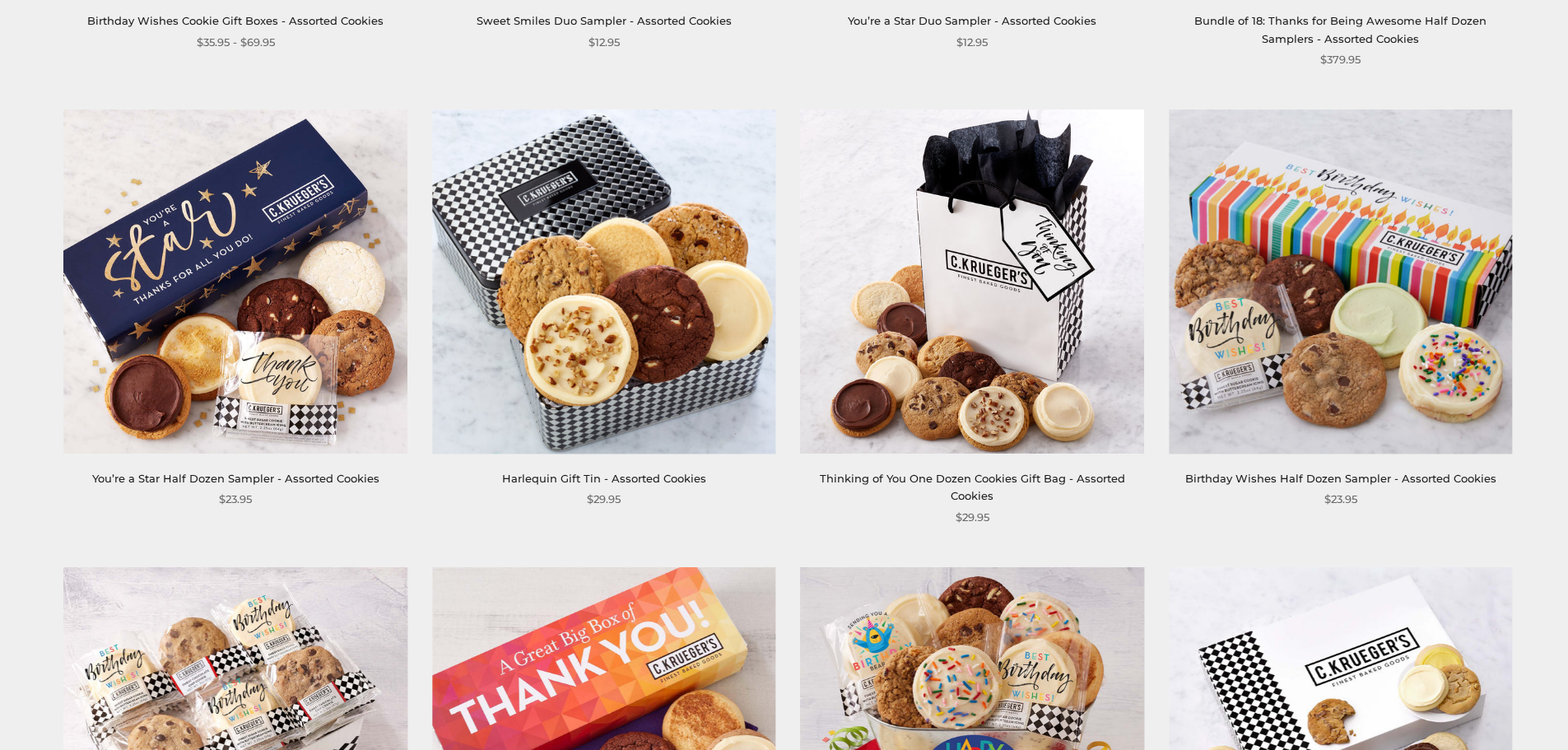
scroll to position [1965, 0]
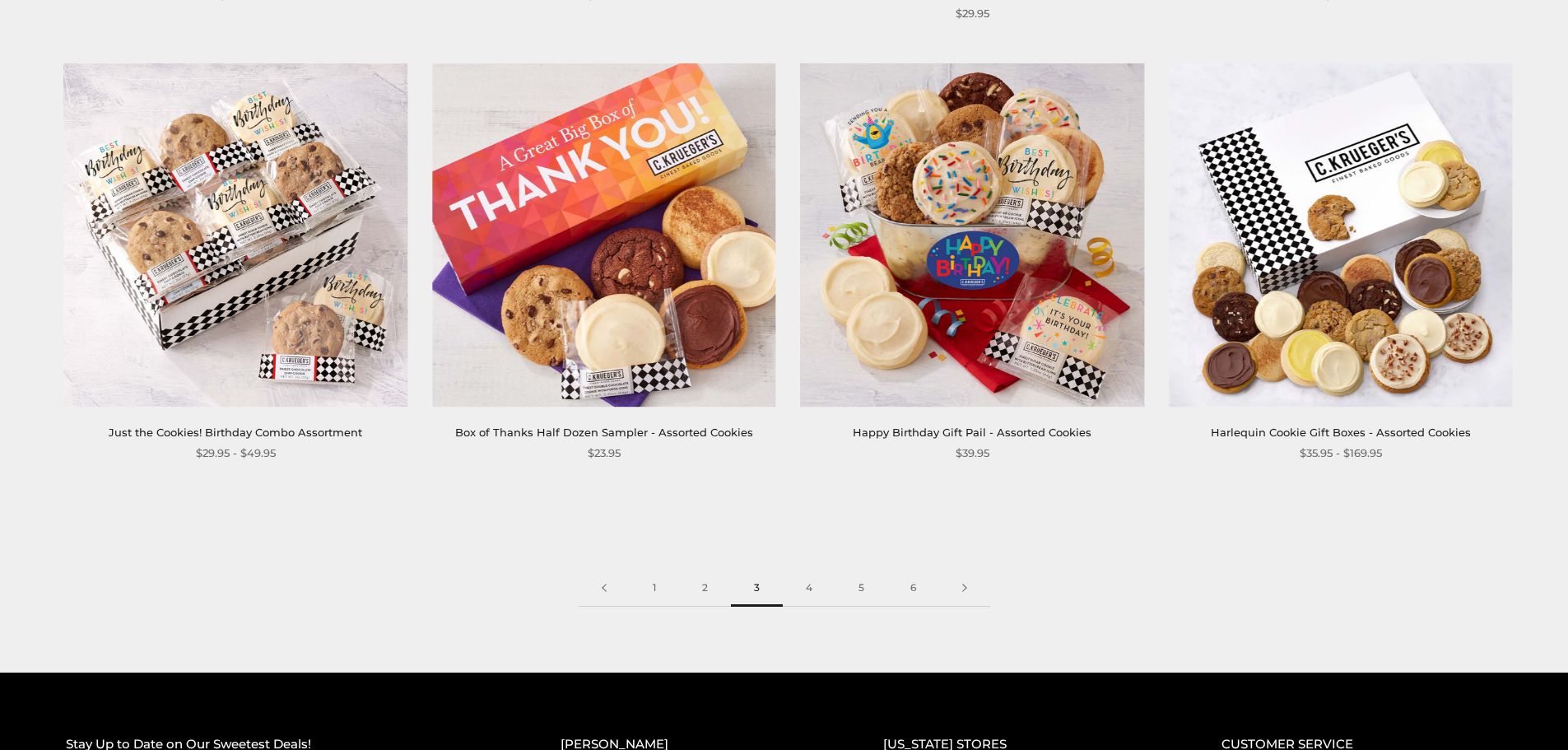
scroll to position [2541, 0]
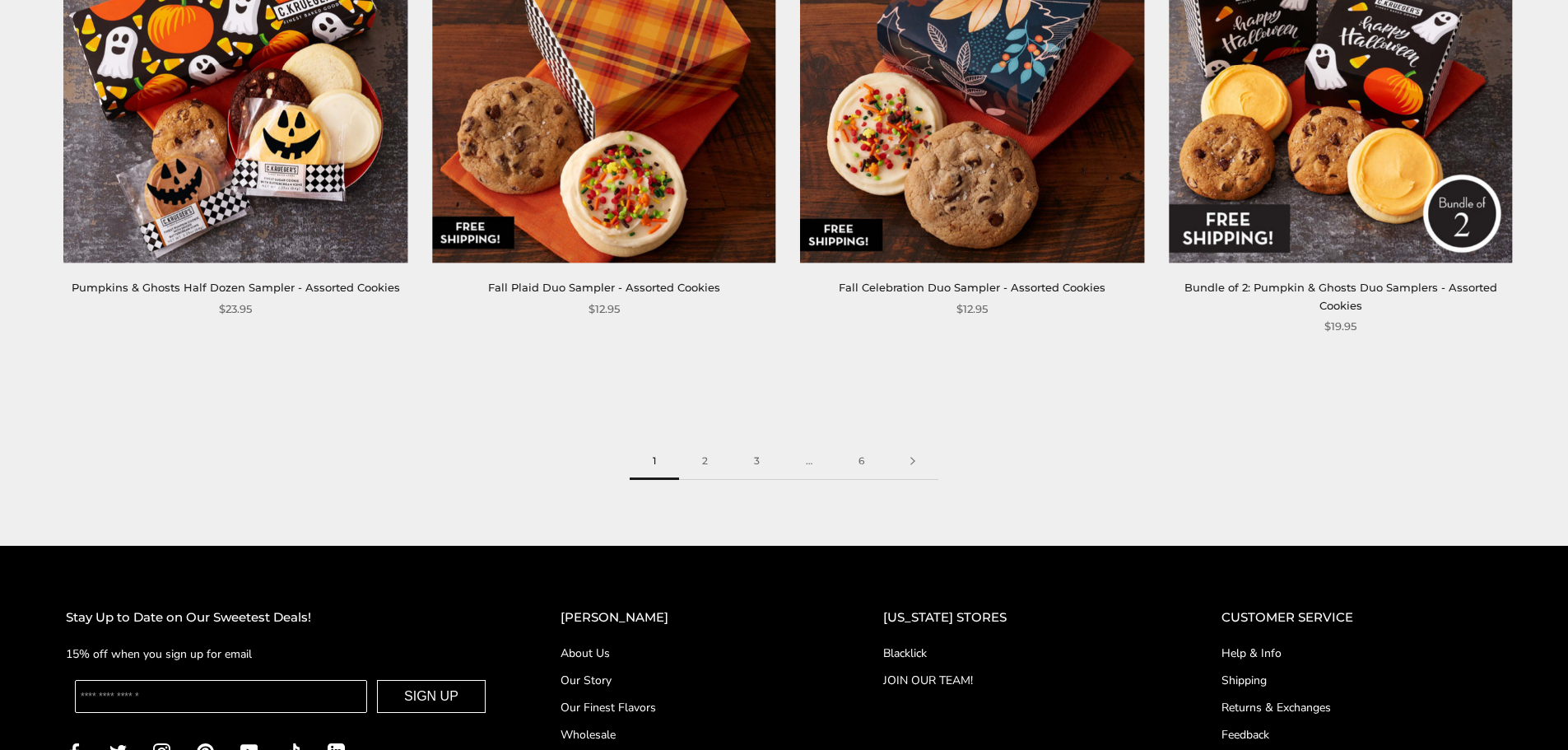
scroll to position [2837, 0]
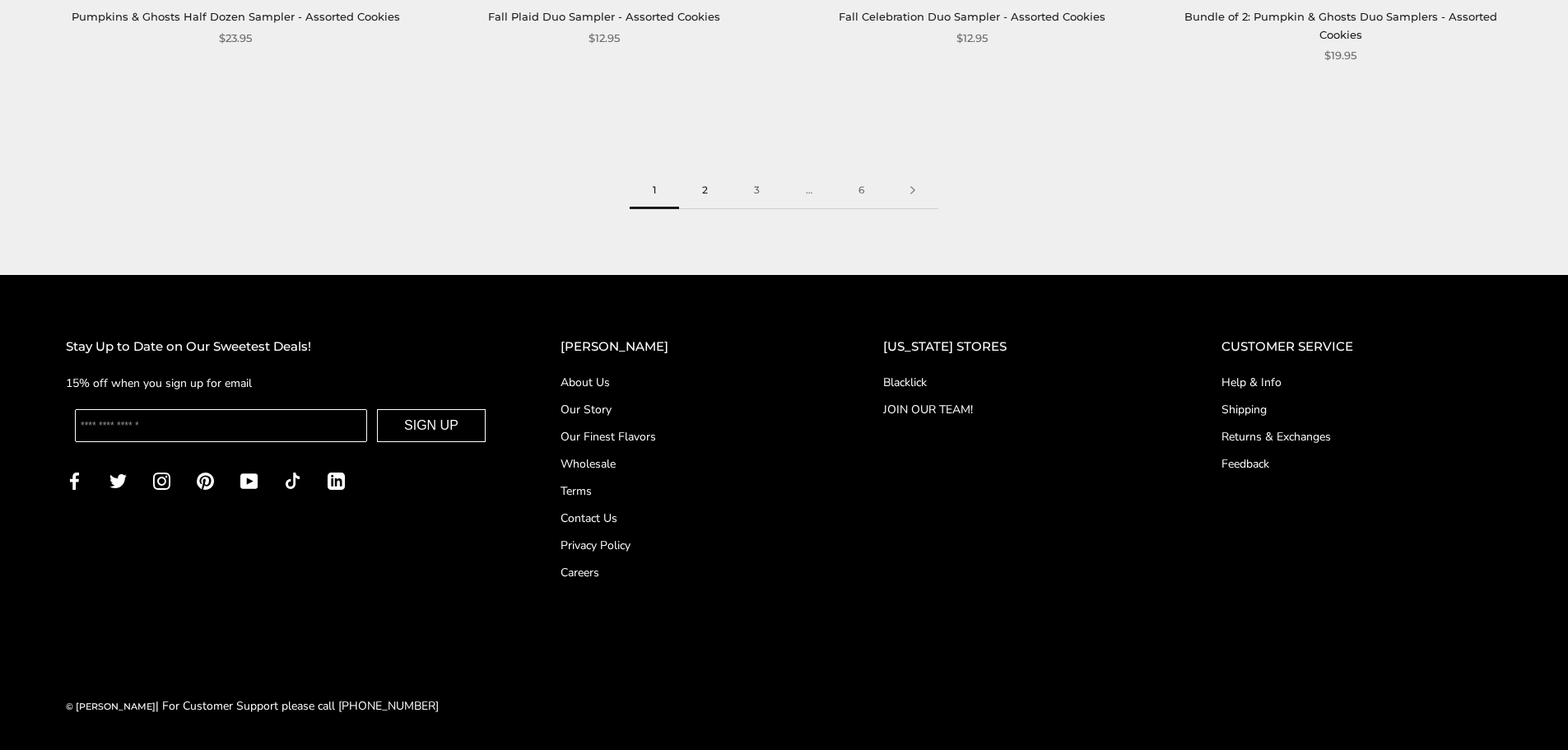
click at [712, 192] on link "2" at bounding box center [705, 190] width 52 height 38
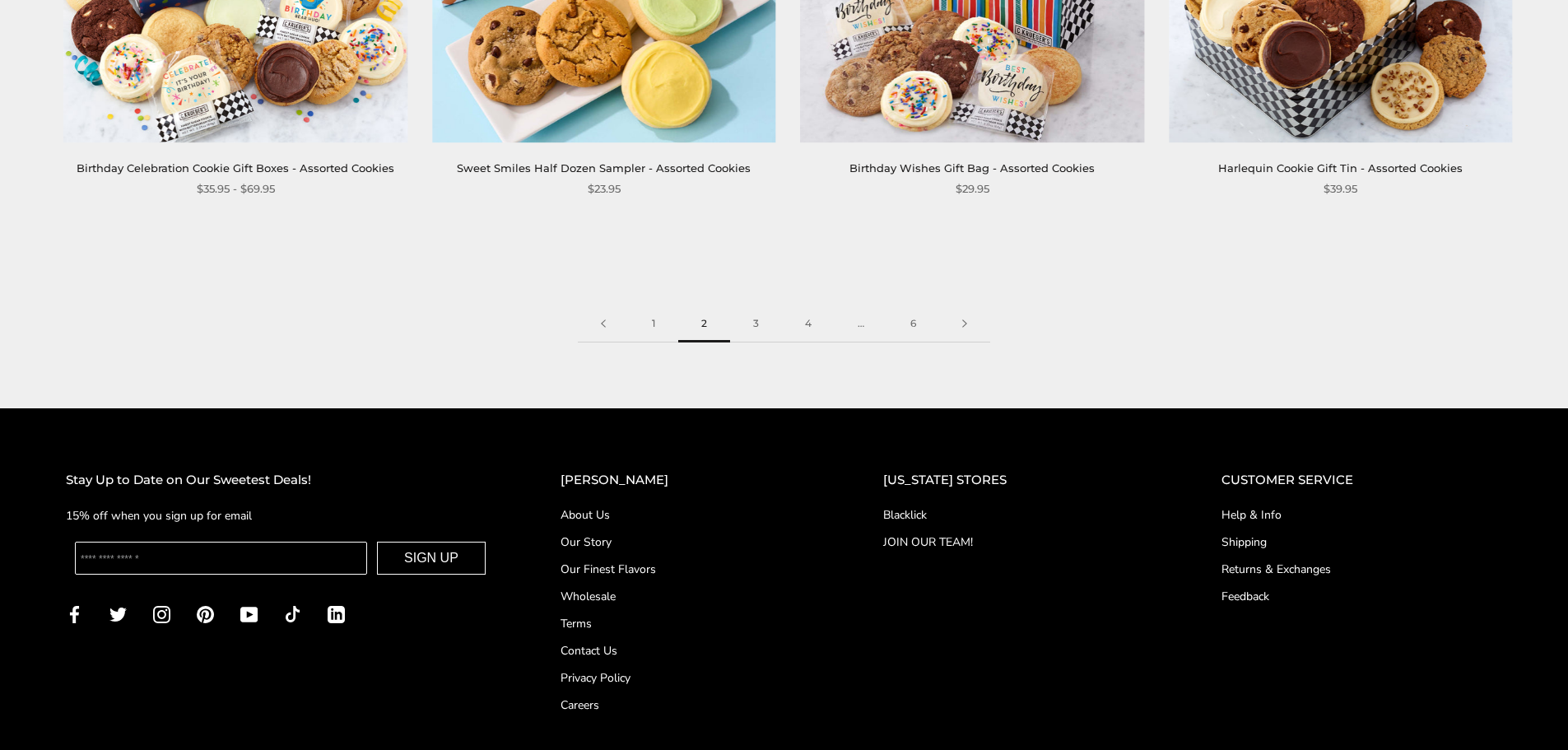
scroll to position [2872, 0]
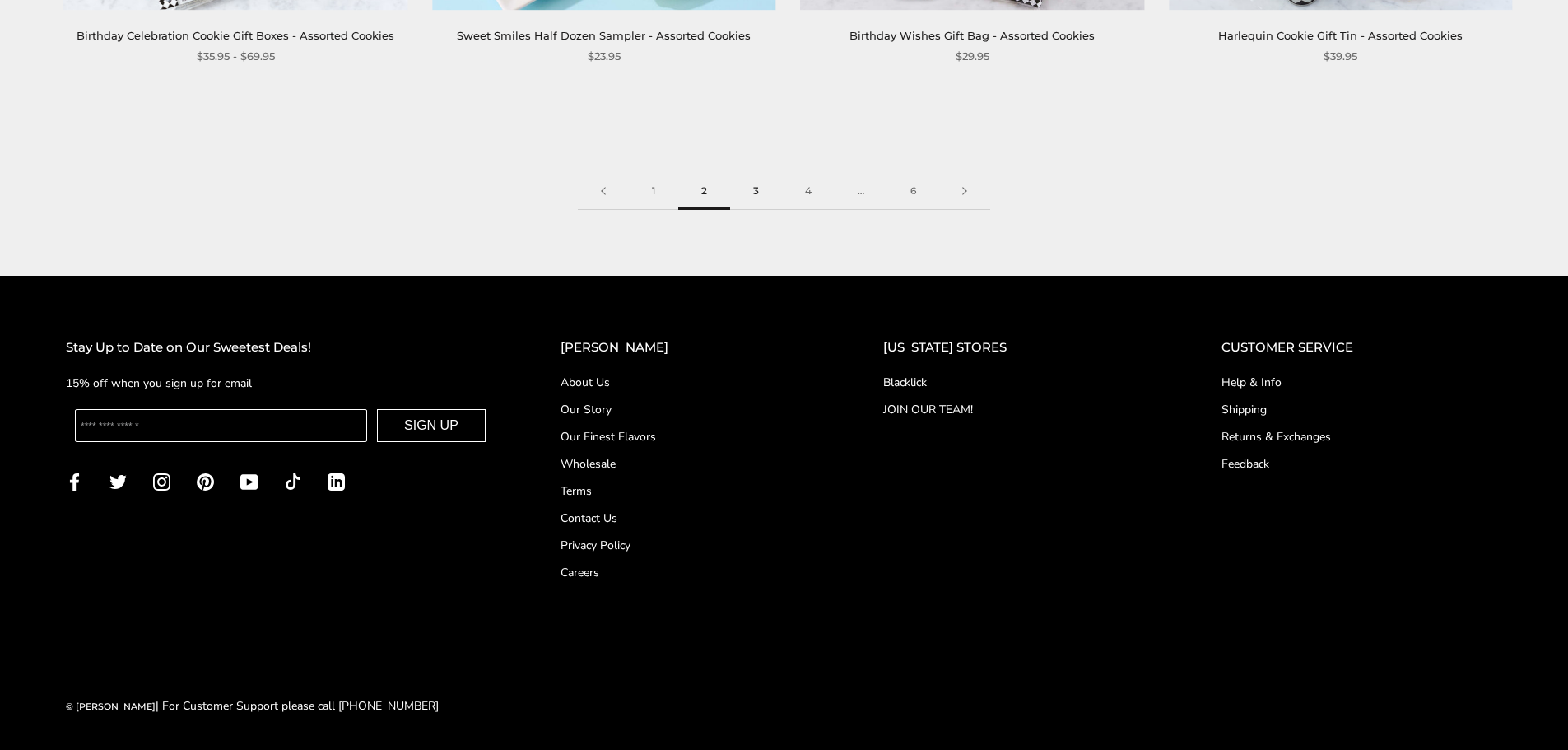
click at [763, 189] on link "3" at bounding box center [755, 191] width 52 height 38
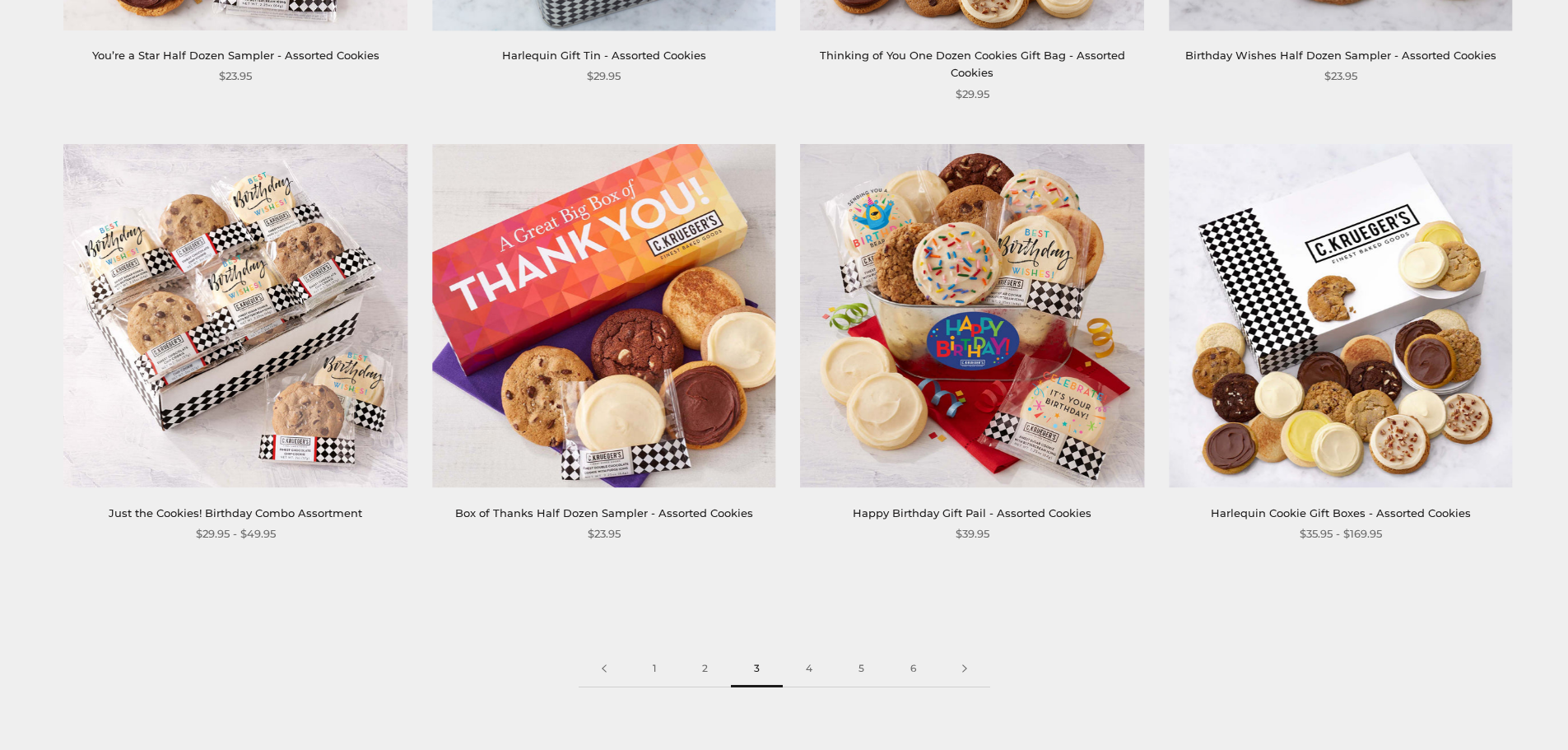
scroll to position [2387, 0]
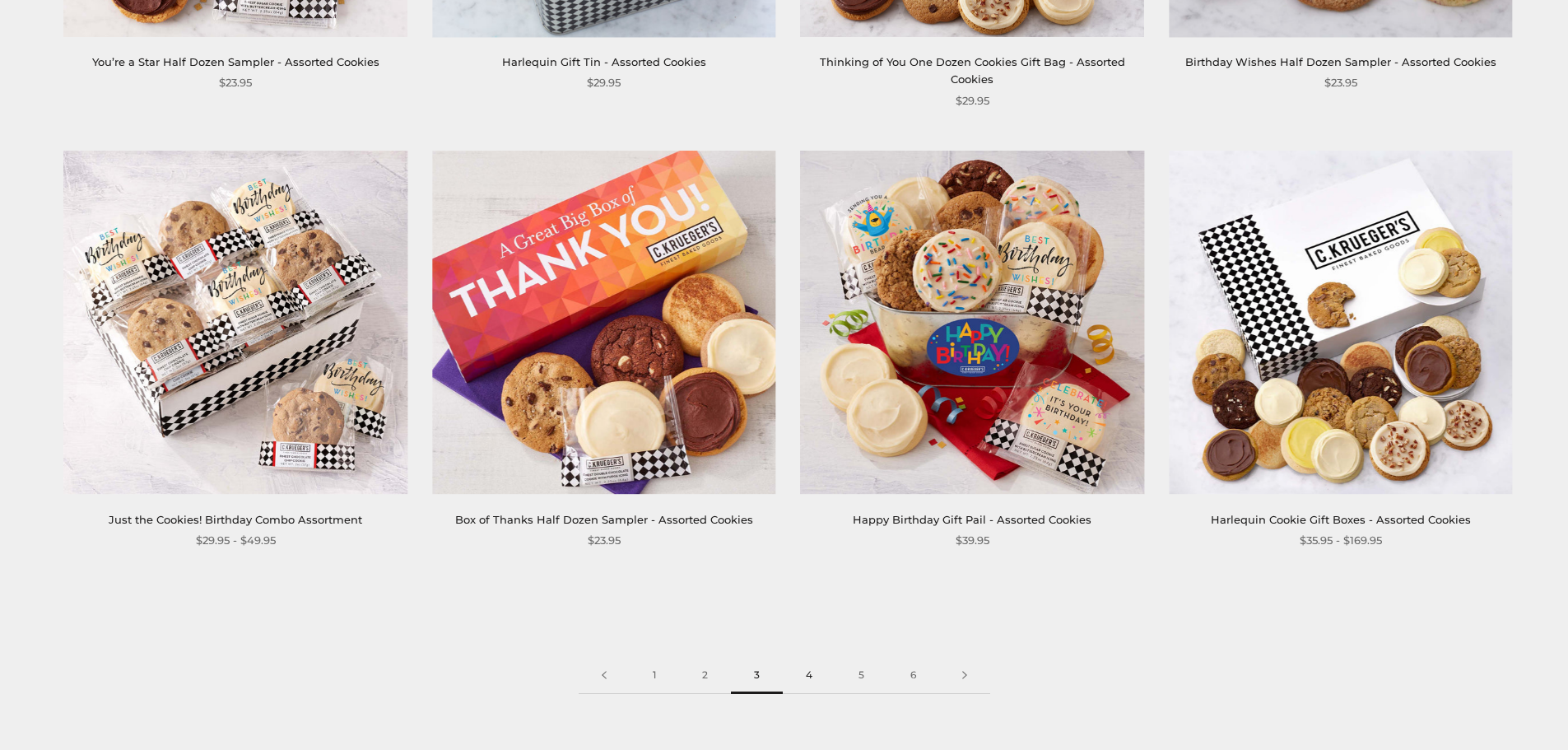
click at [811, 659] on link "4" at bounding box center [809, 675] width 53 height 38
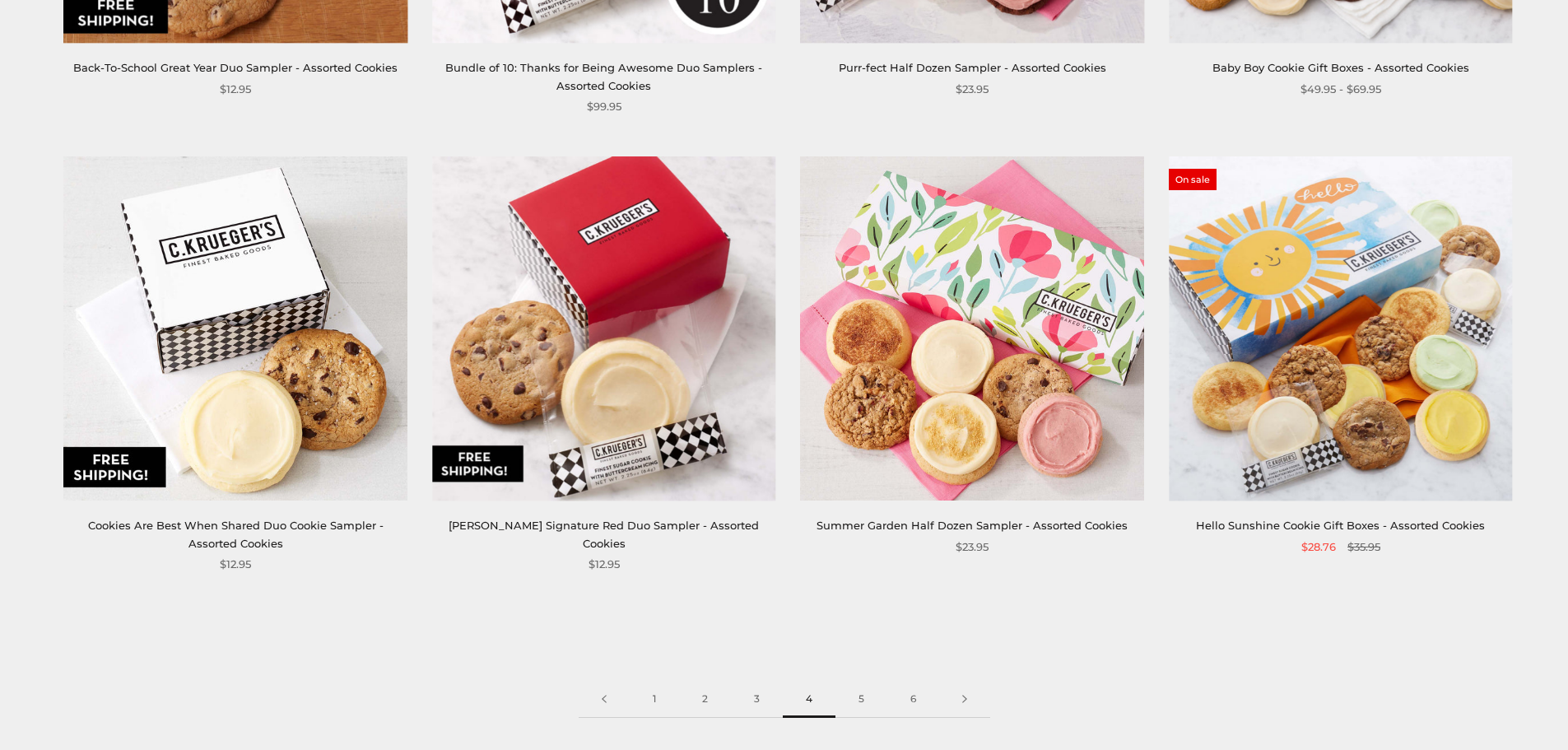
scroll to position [2387, 0]
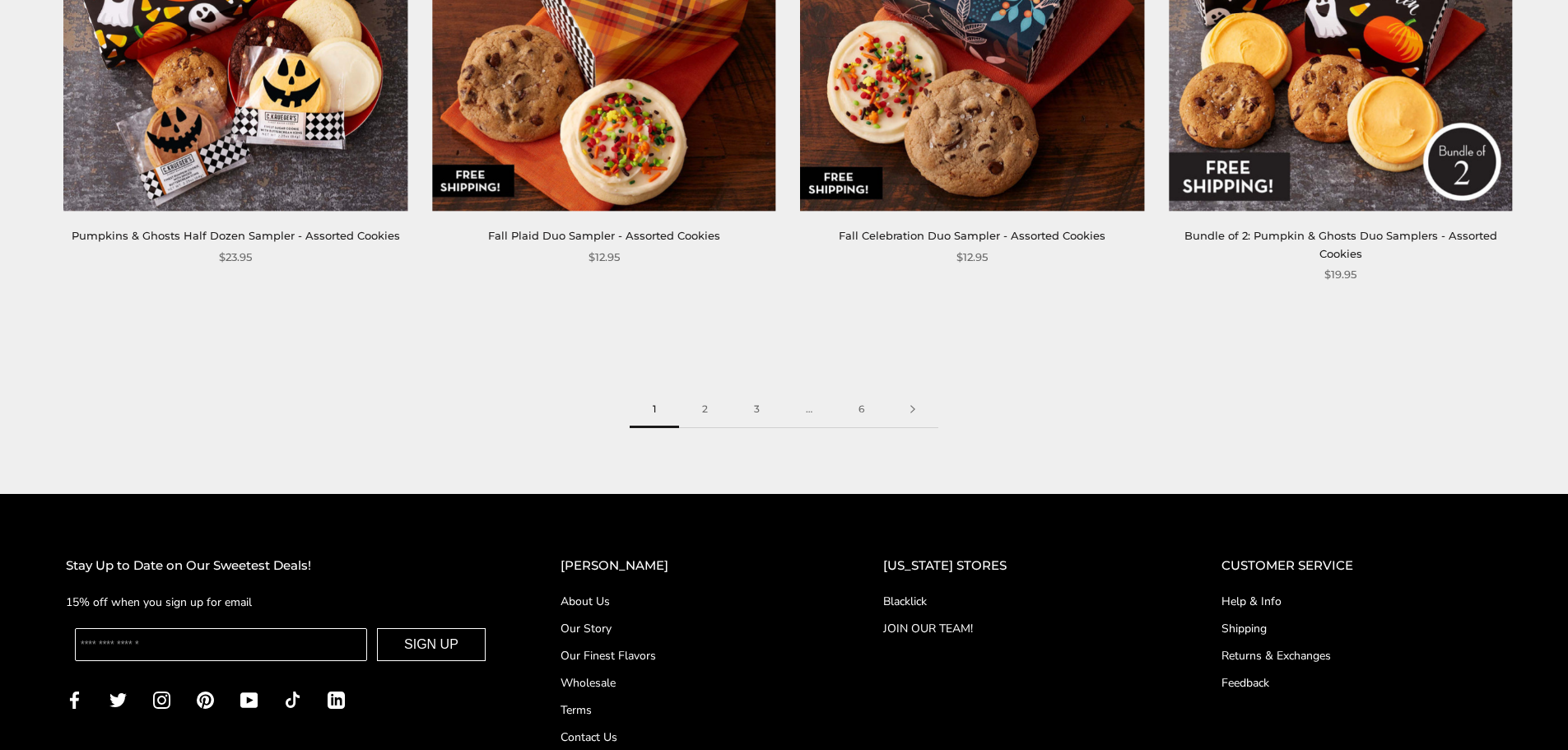
scroll to position [2837, 0]
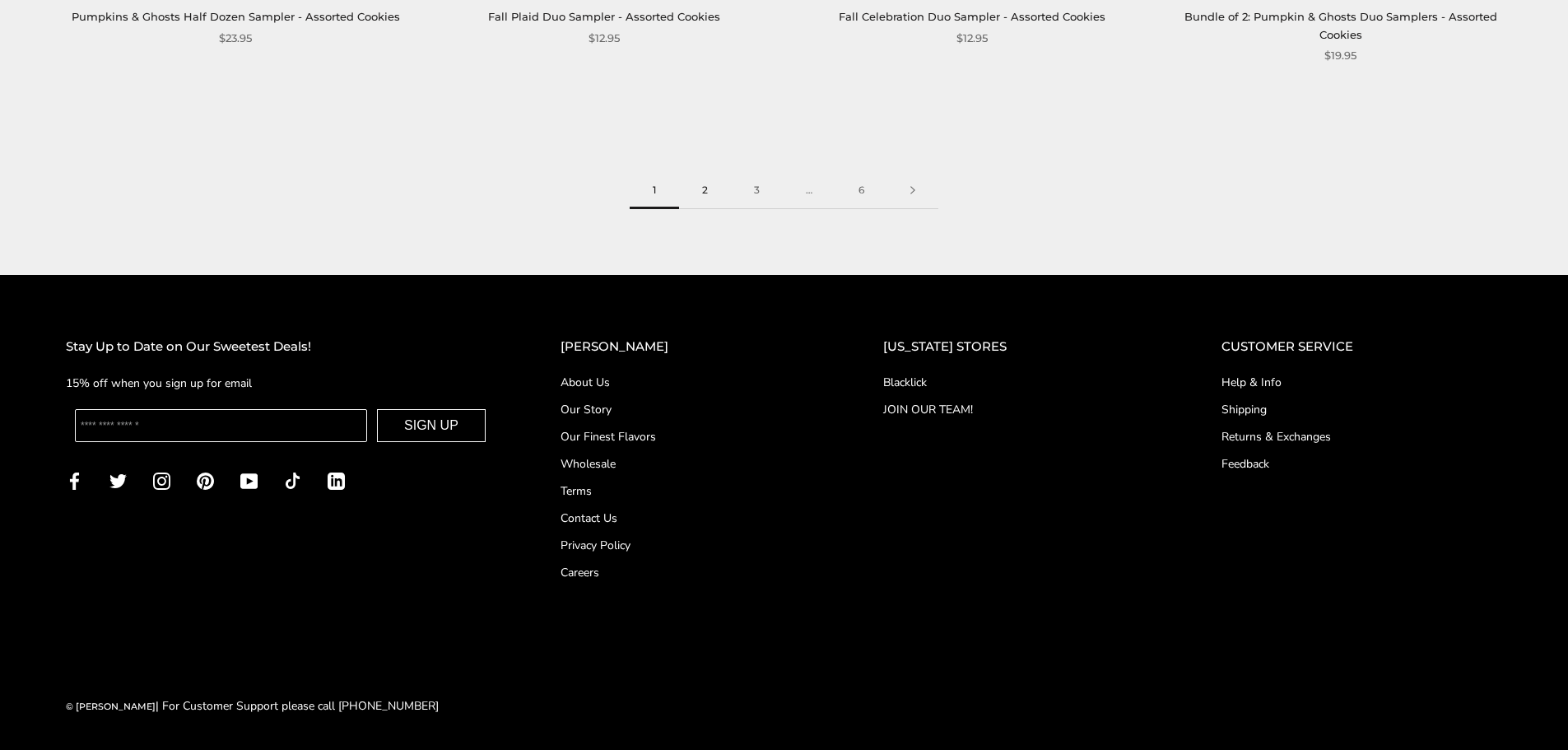
click at [720, 191] on link "2" at bounding box center [705, 190] width 52 height 38
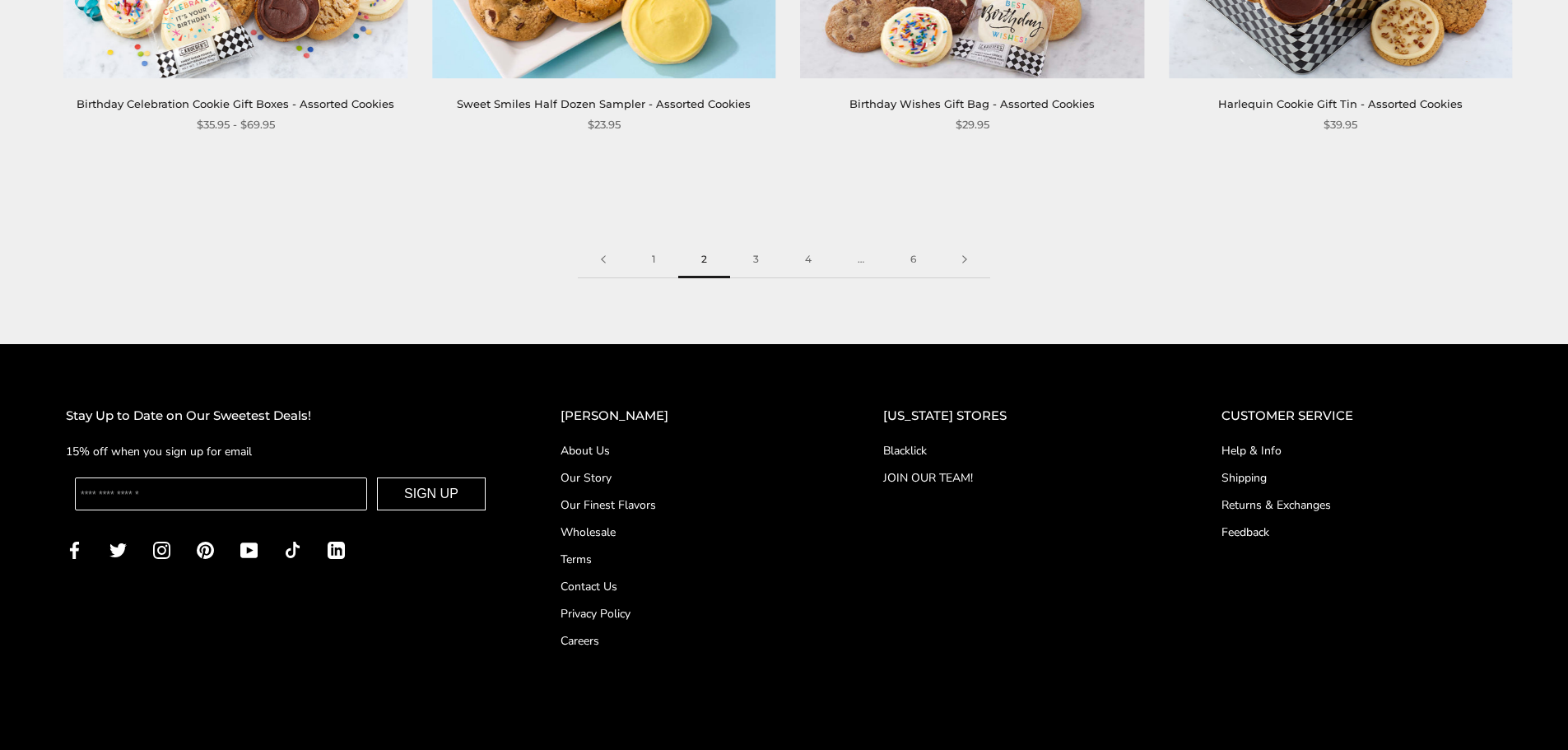
scroll to position [2872, 0]
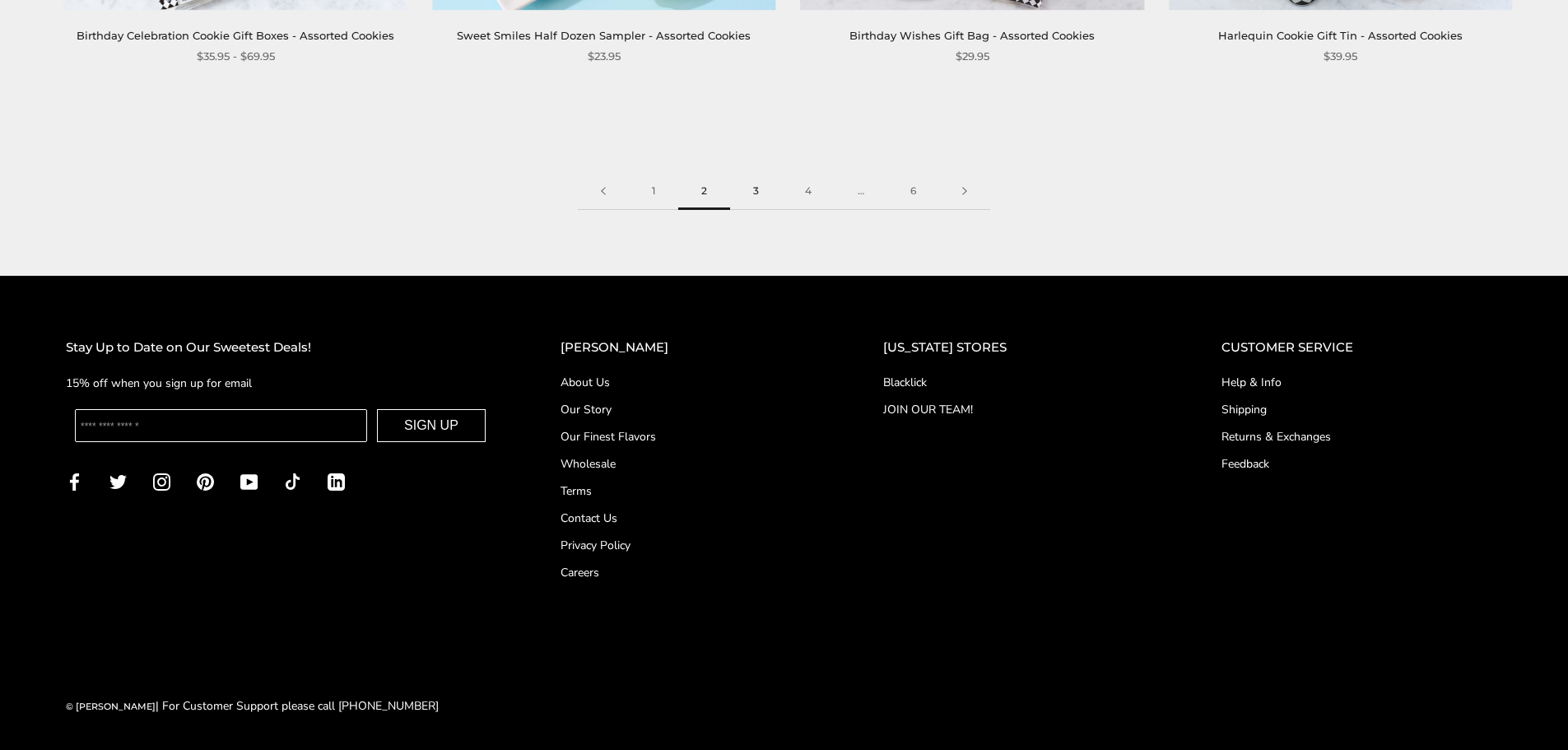
click at [759, 194] on link "3" at bounding box center [755, 191] width 52 height 38
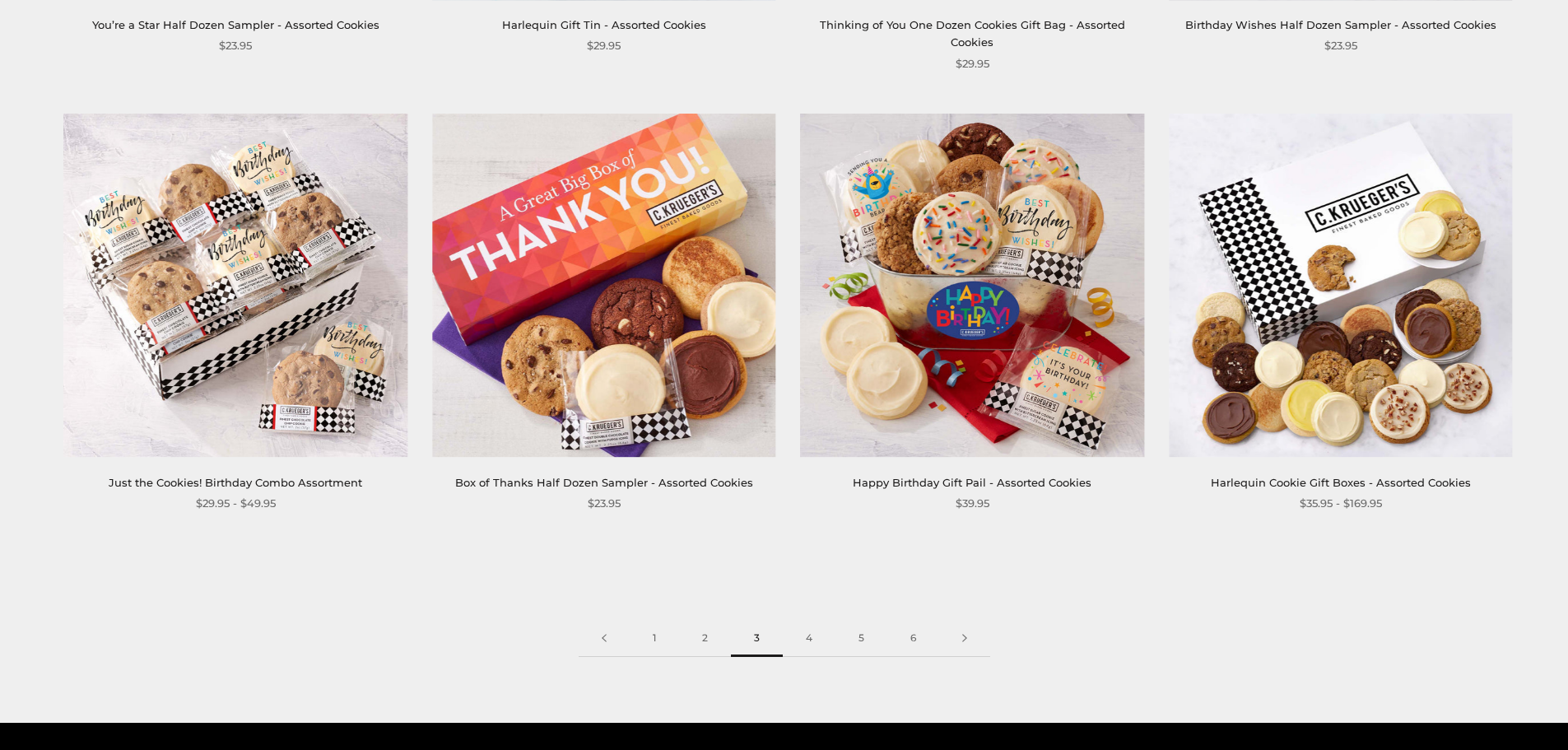
scroll to position [2470, 0]
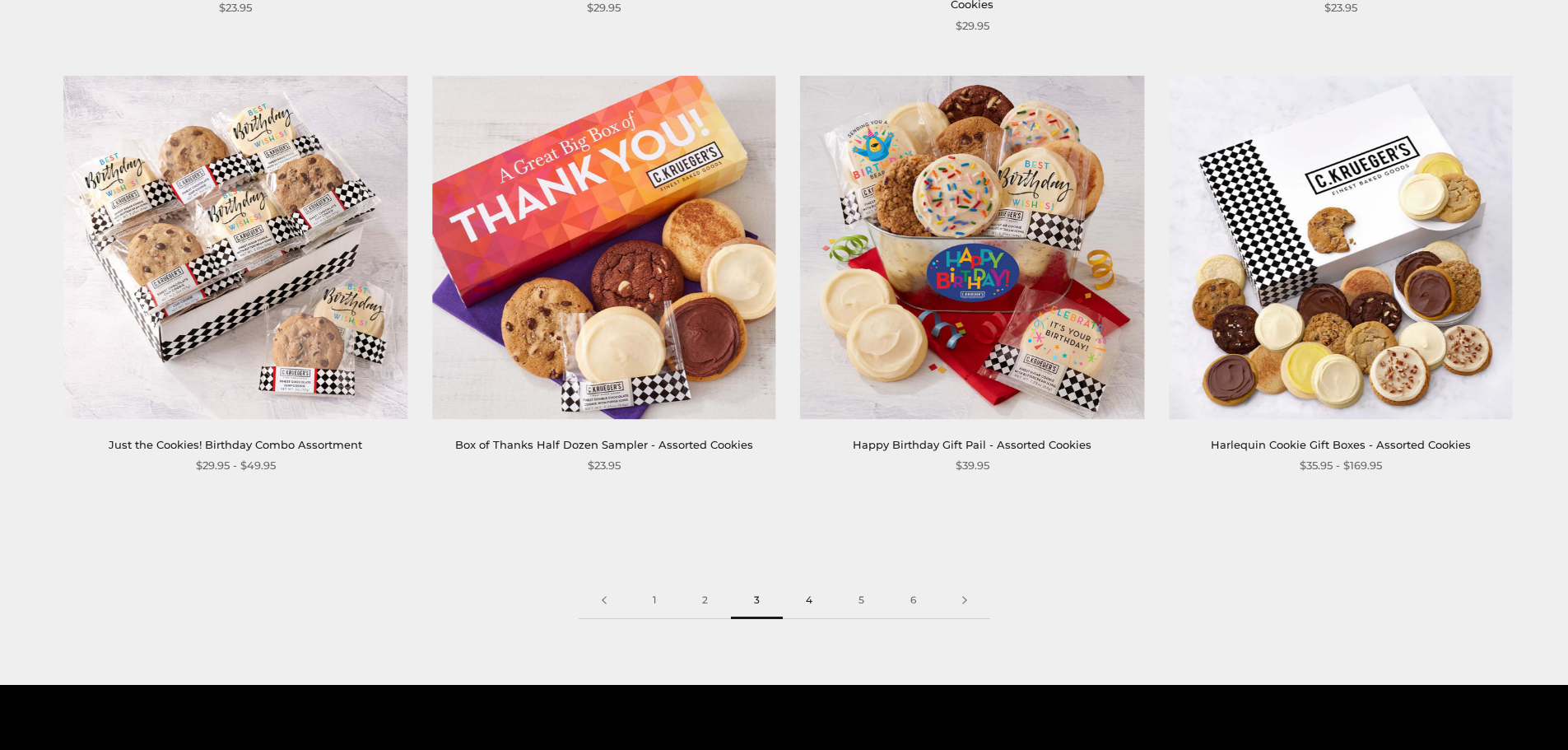
click at [811, 589] on link "4" at bounding box center [809, 600] width 53 height 38
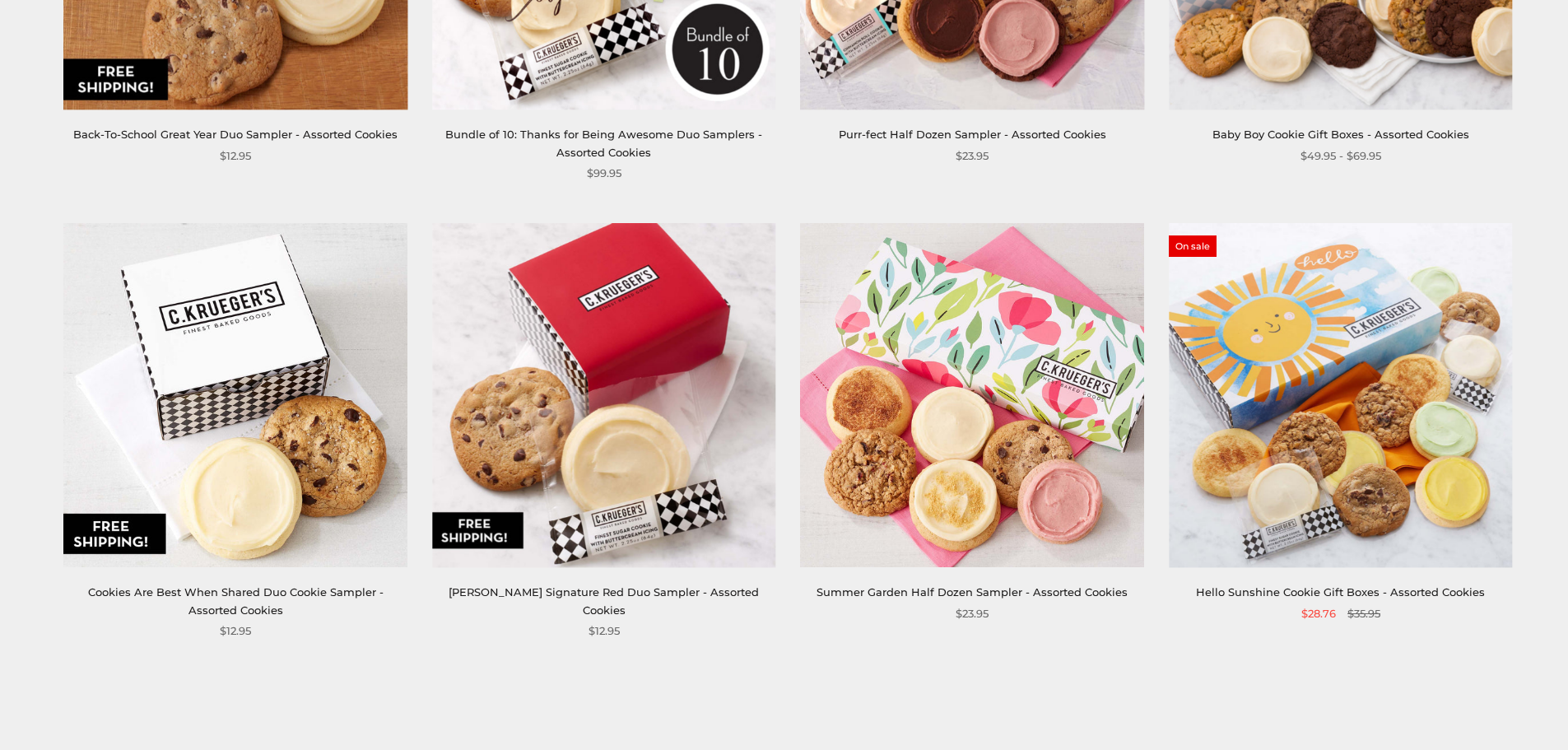
scroll to position [2330, 0]
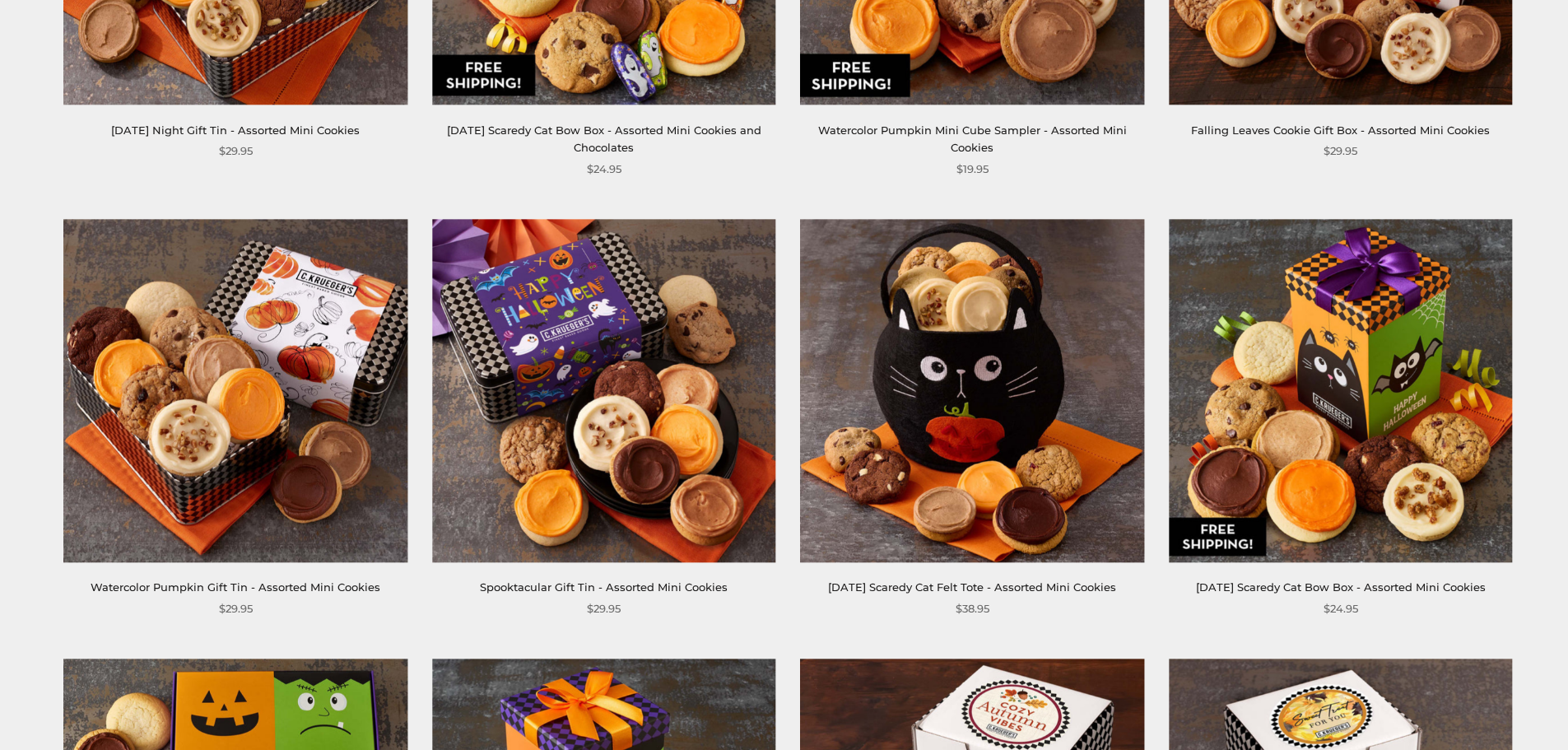
scroll to position [741, 0]
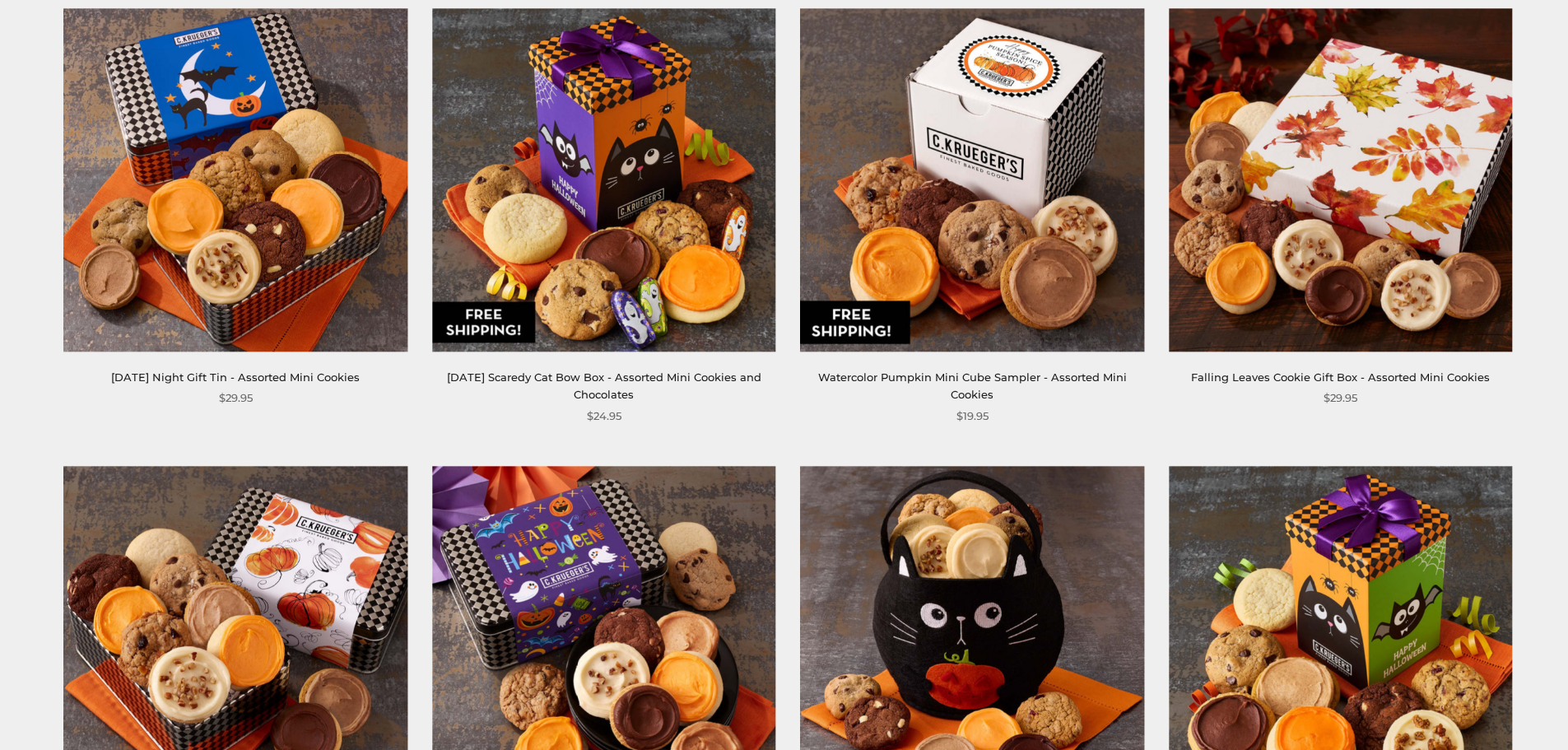
scroll to position [741, 0]
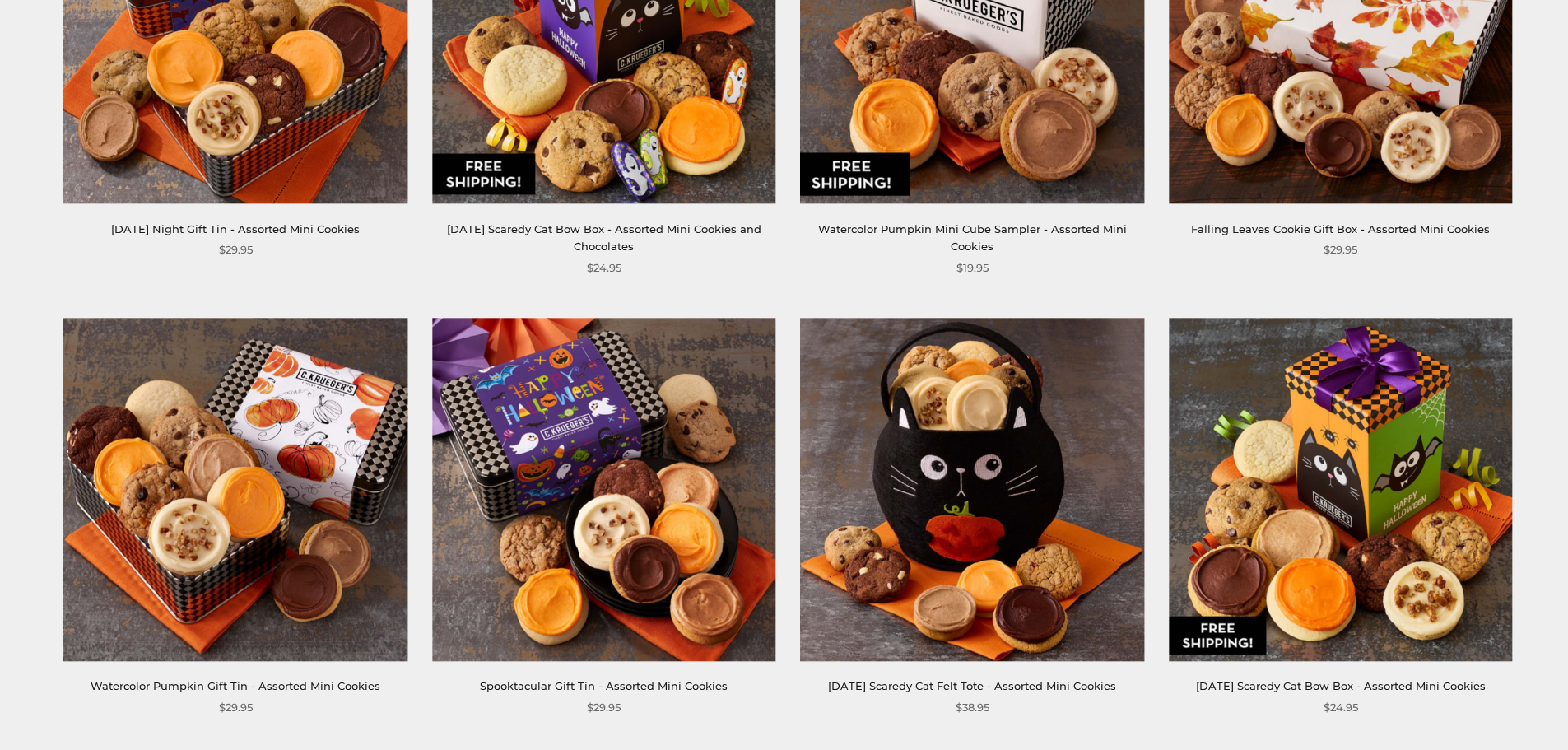
scroll to position [900, 0]
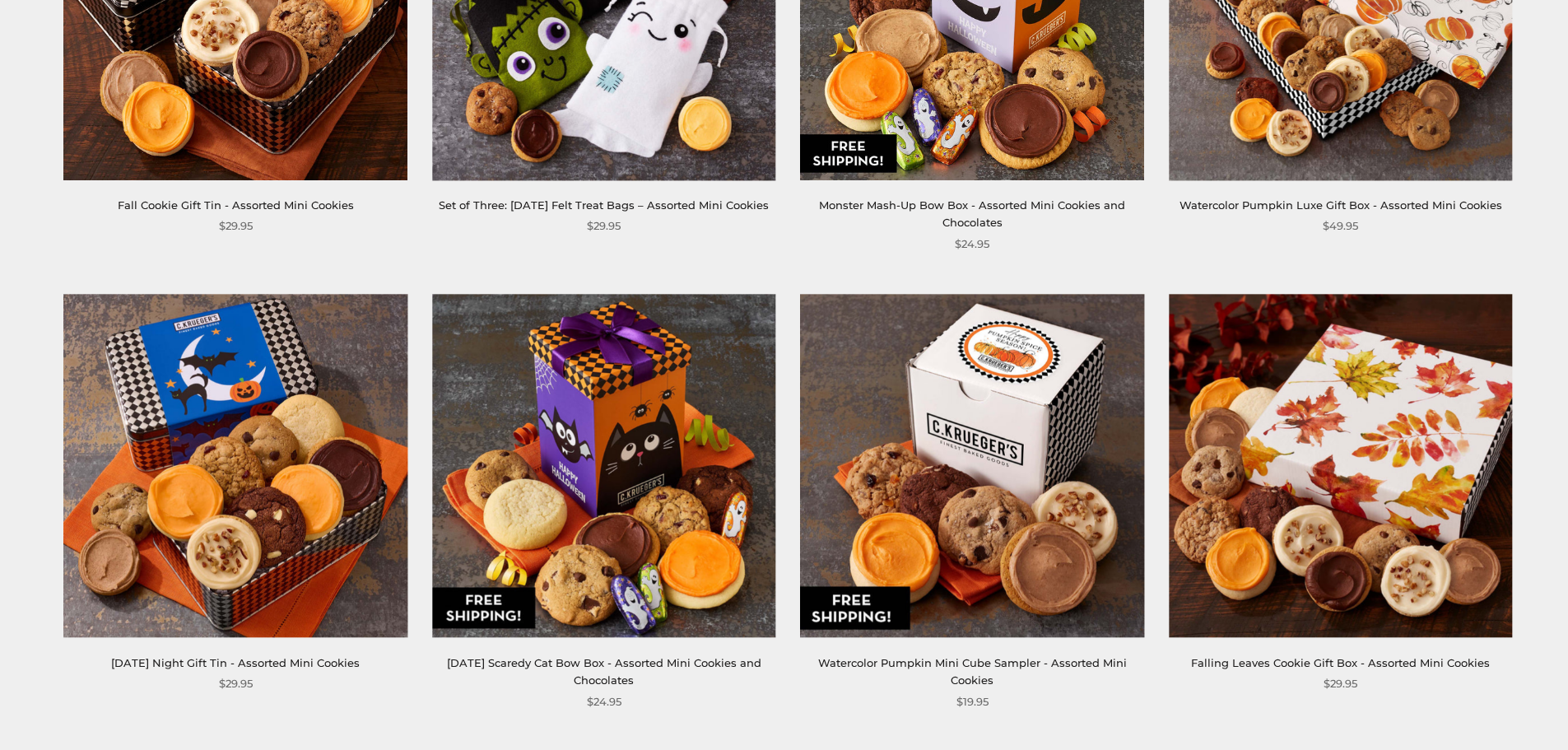
scroll to position [412, 0]
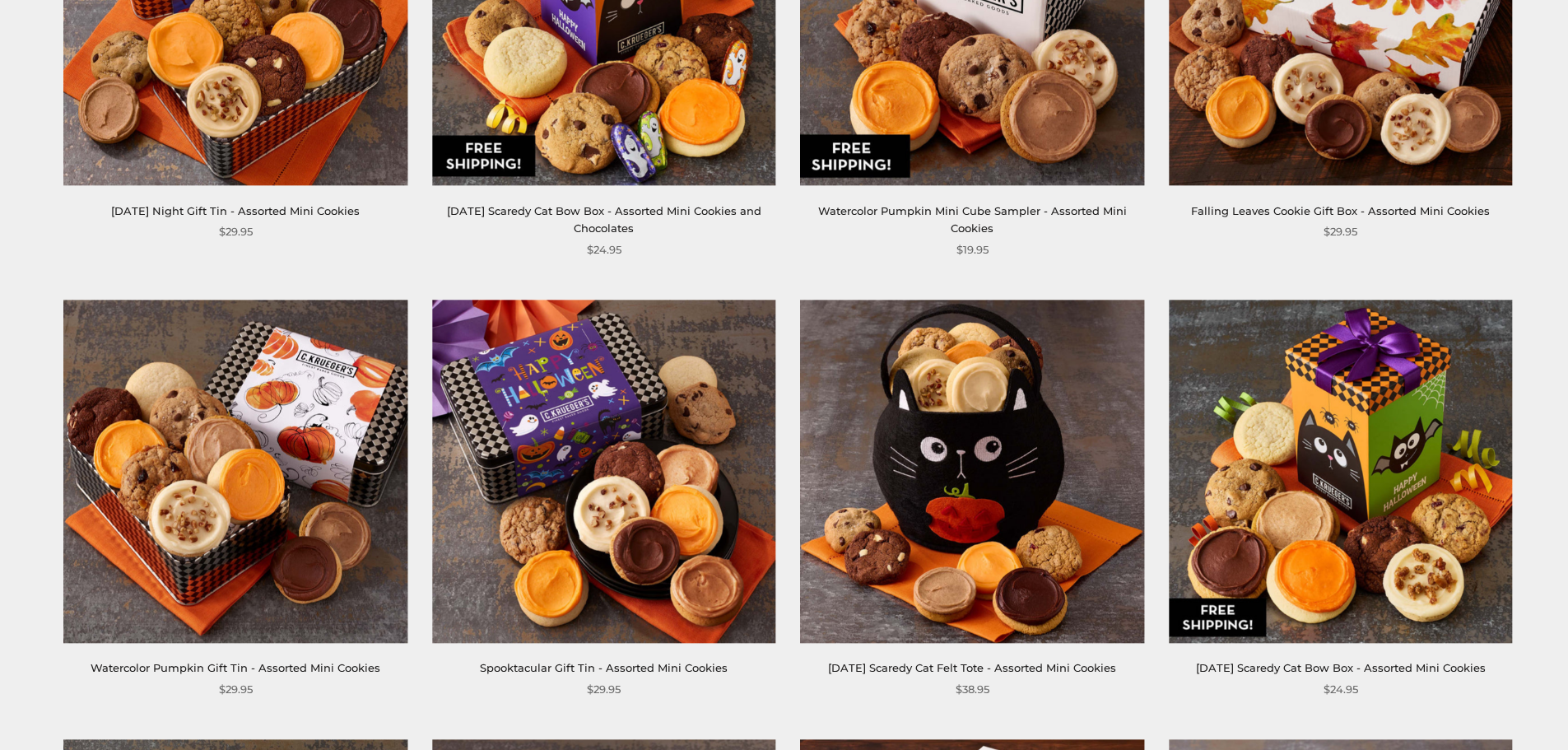
scroll to position [900, 0]
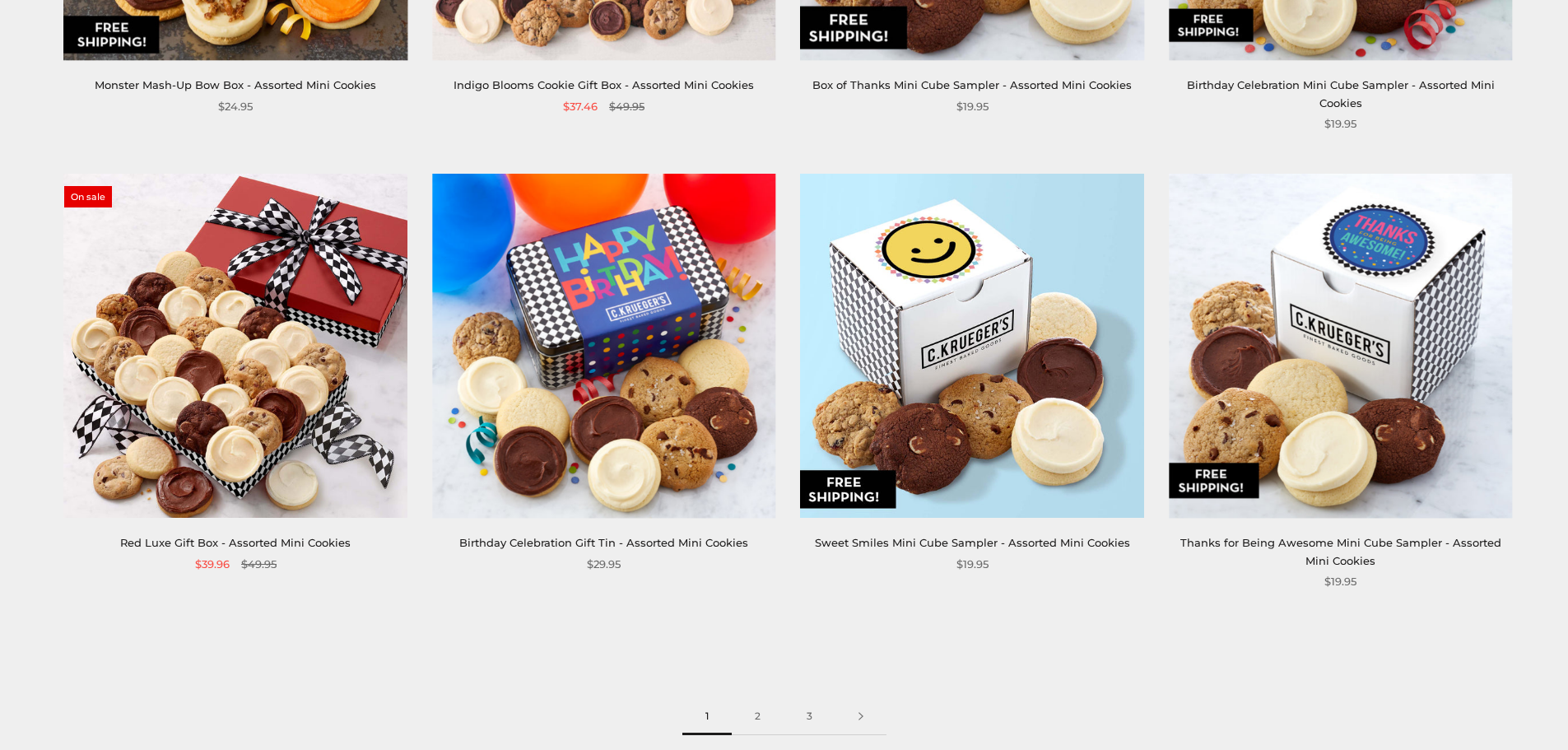
scroll to position [2546, 0]
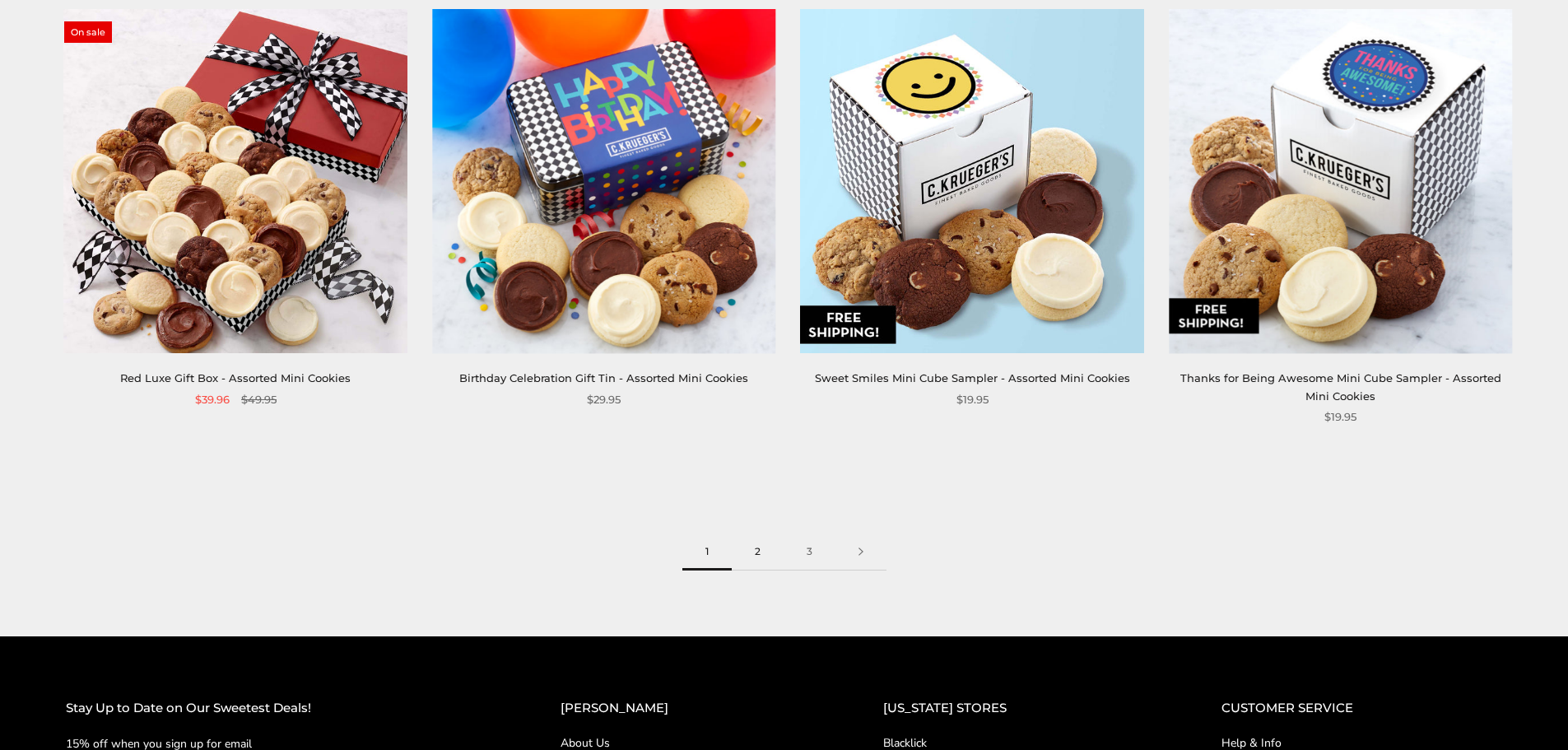
click at [761, 537] on link "2" at bounding box center [757, 552] width 52 height 38
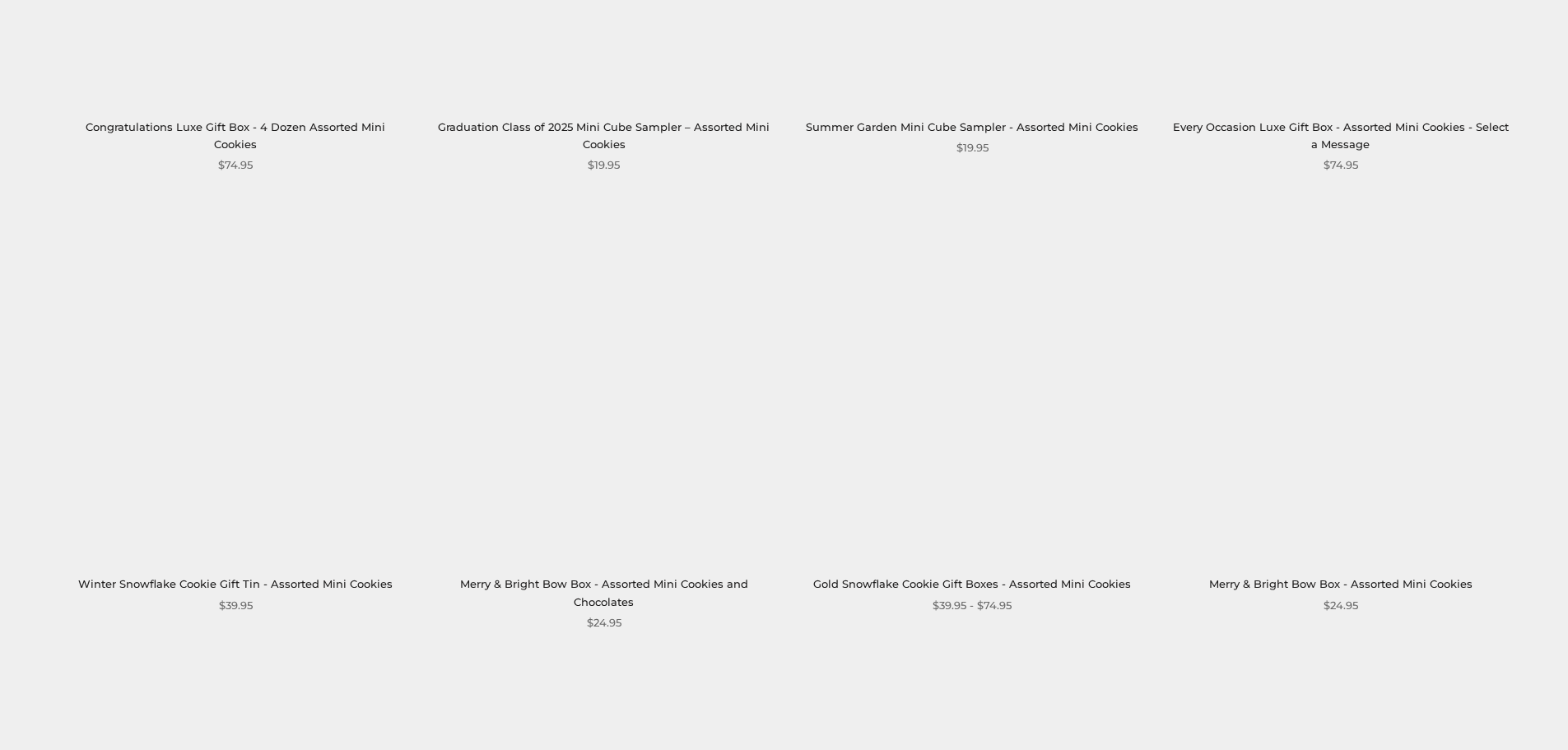
scroll to position [2470, 0]
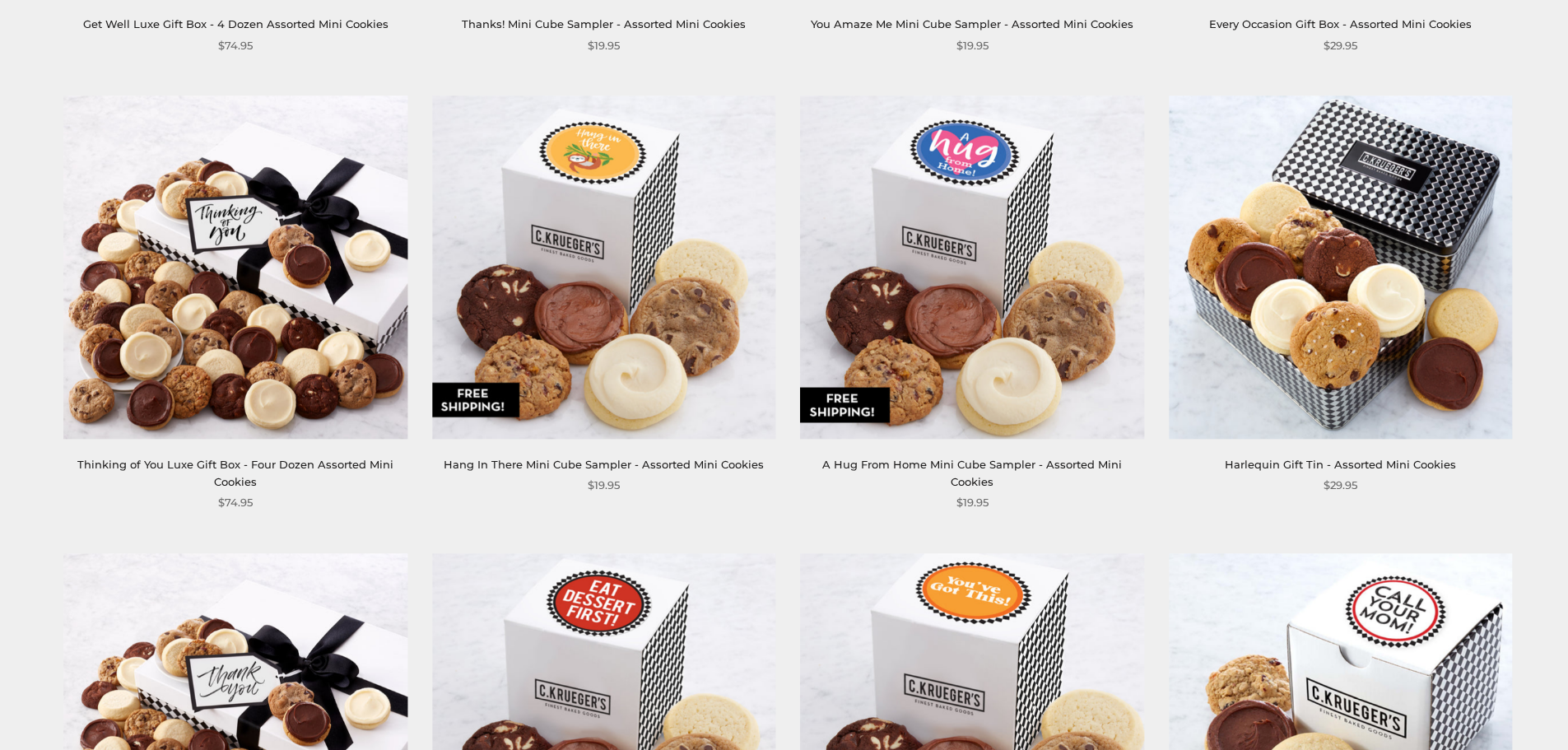
scroll to position [494, 0]
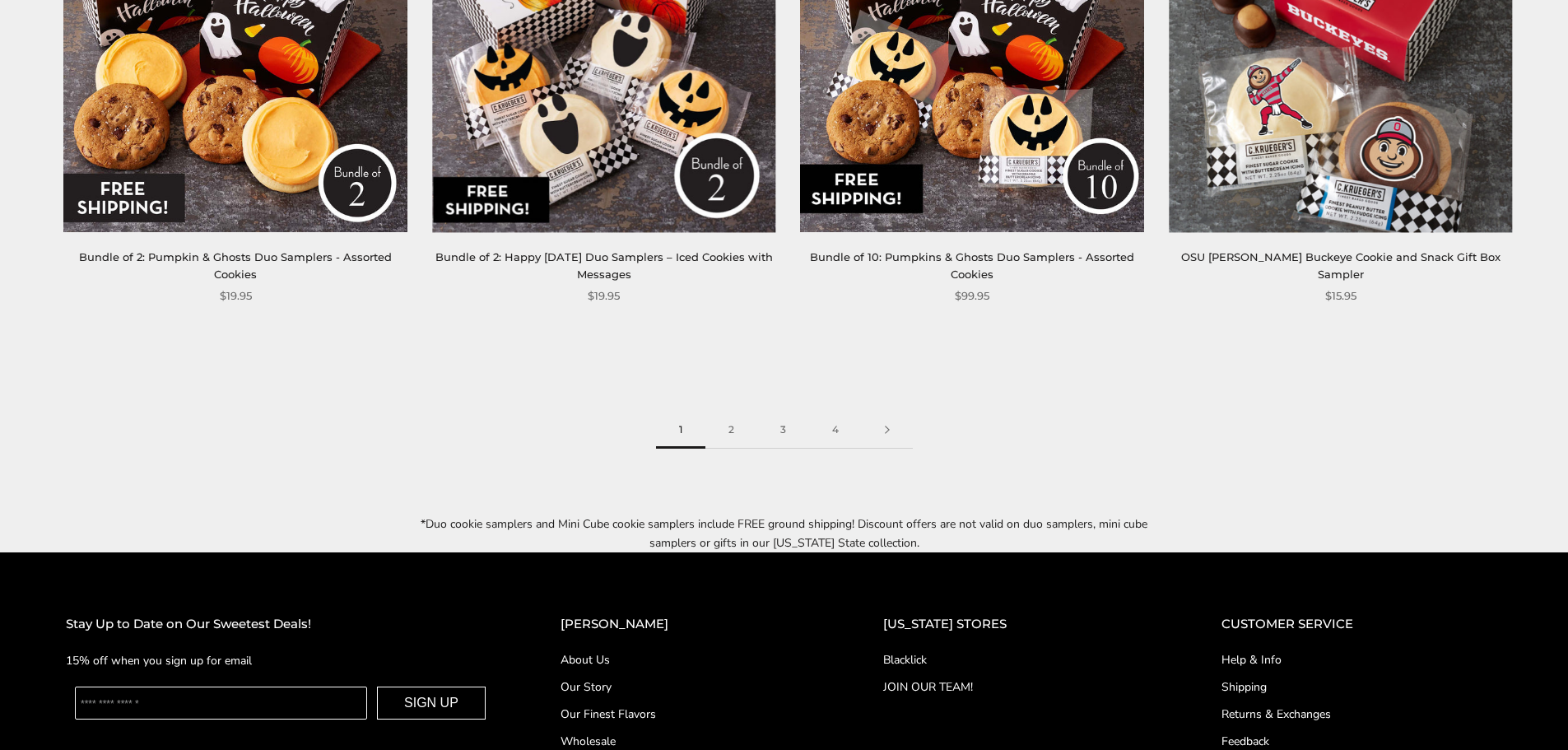
scroll to position [2634, 0]
click at [721, 413] on link "2" at bounding box center [731, 429] width 52 height 38
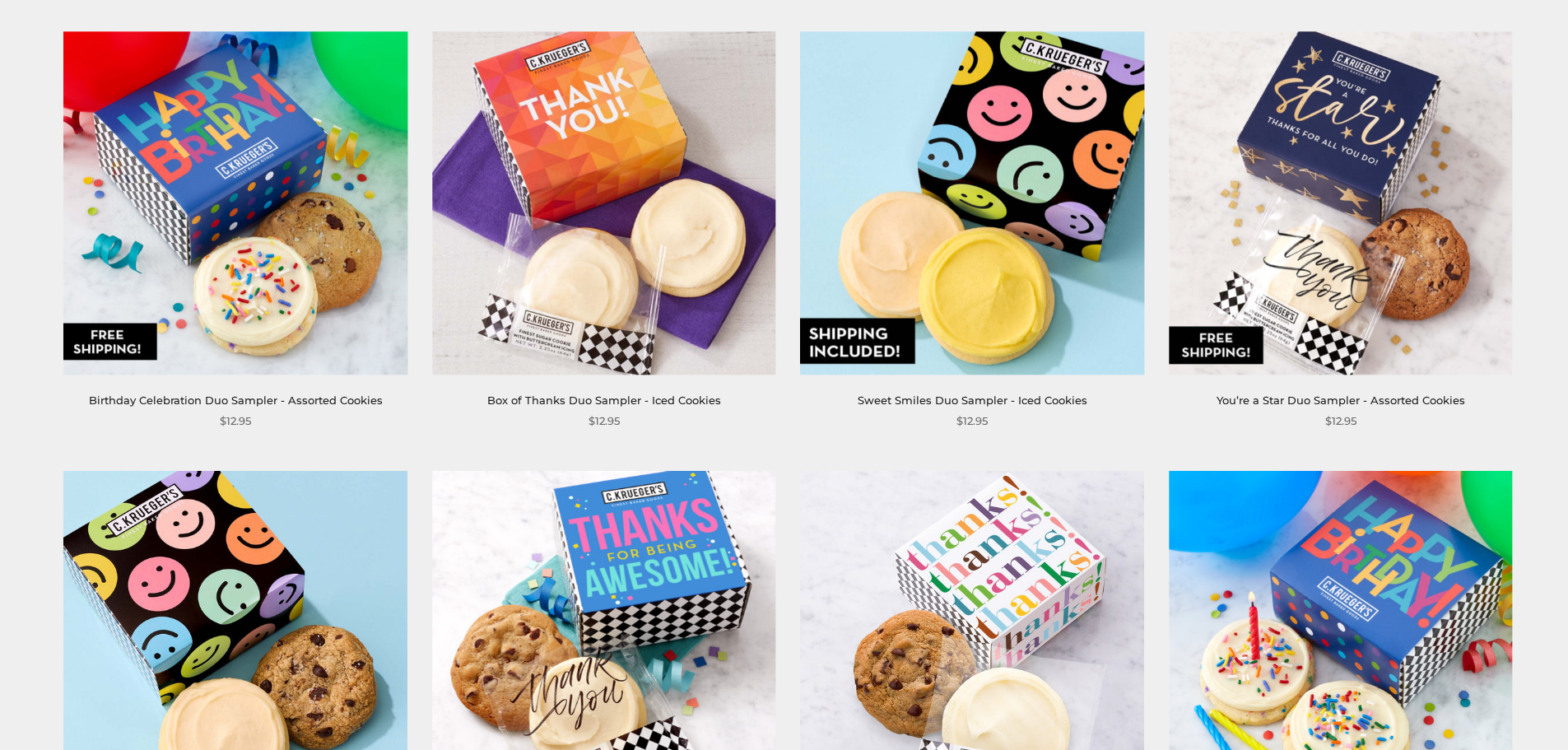
scroll to position [1152, 0]
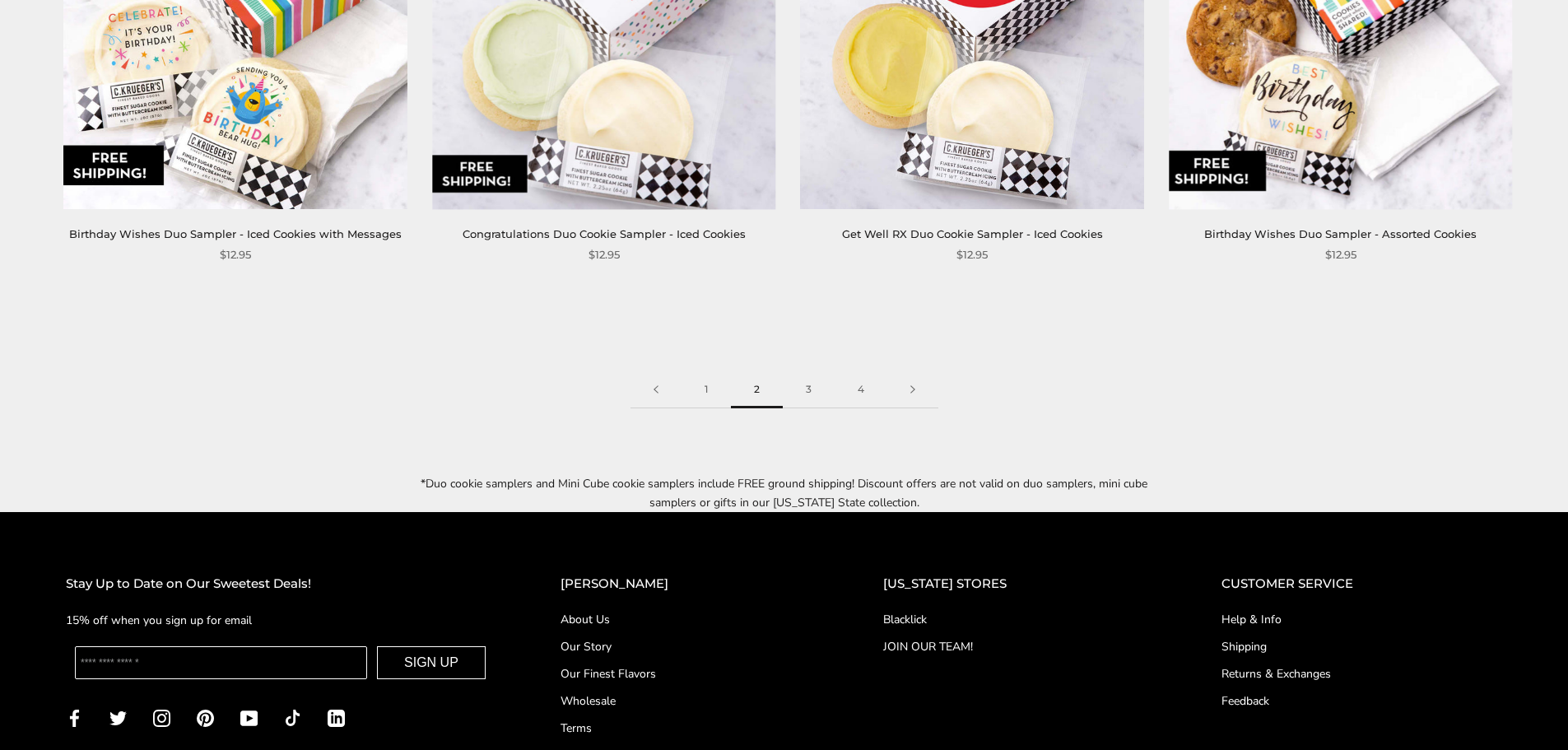
scroll to position [2711, 0]
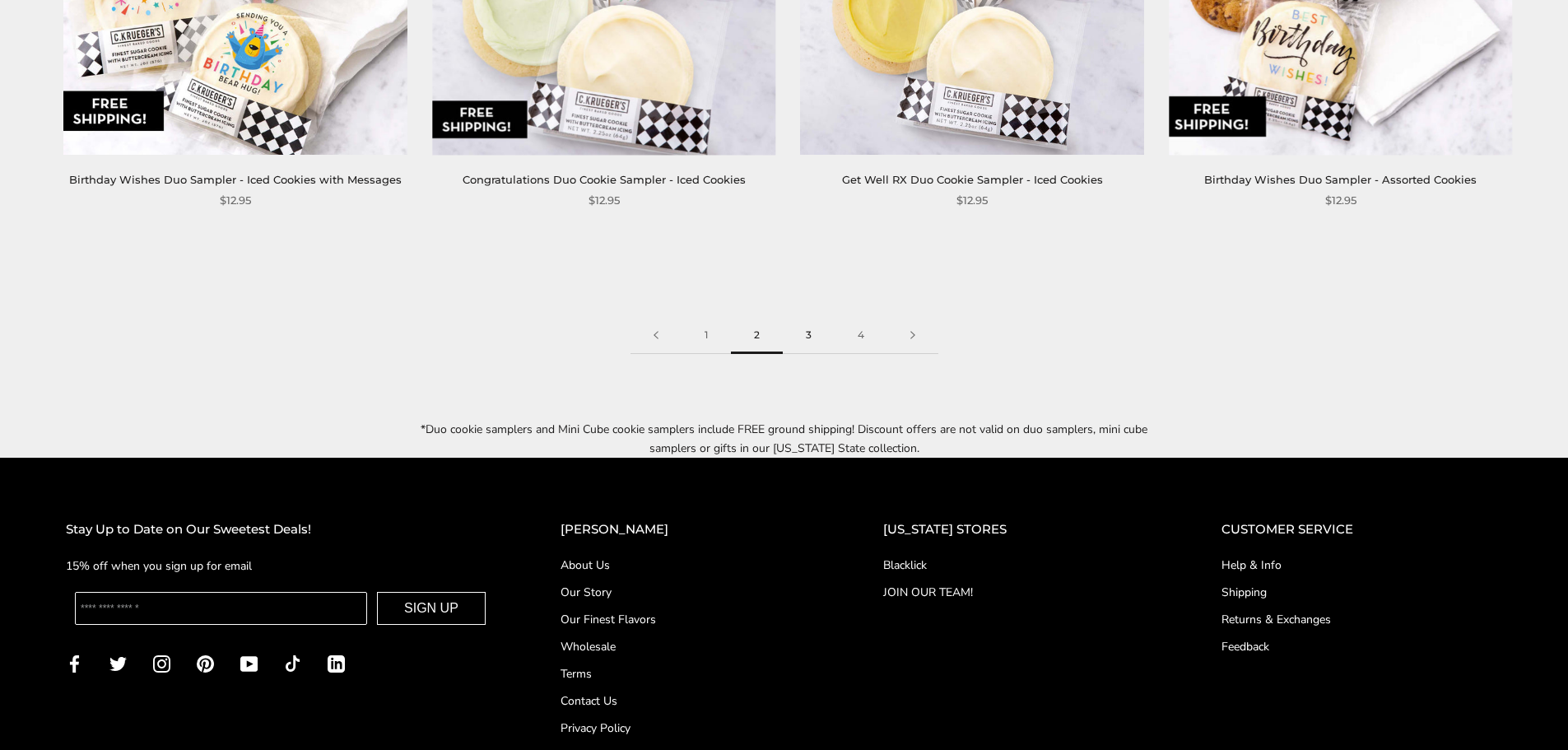
click at [803, 317] on link "3" at bounding box center [808, 336] width 52 height 38
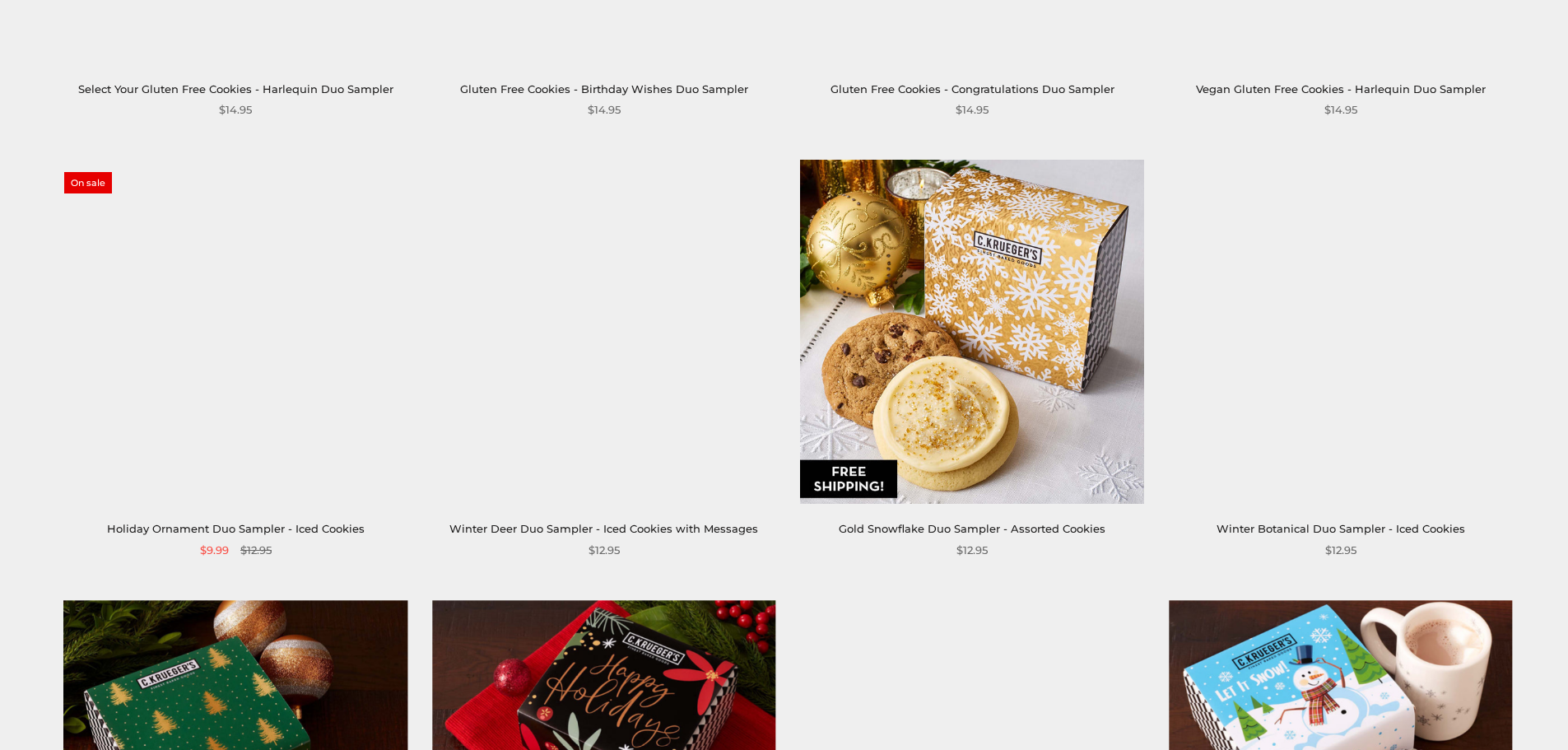
scroll to position [1976, 0]
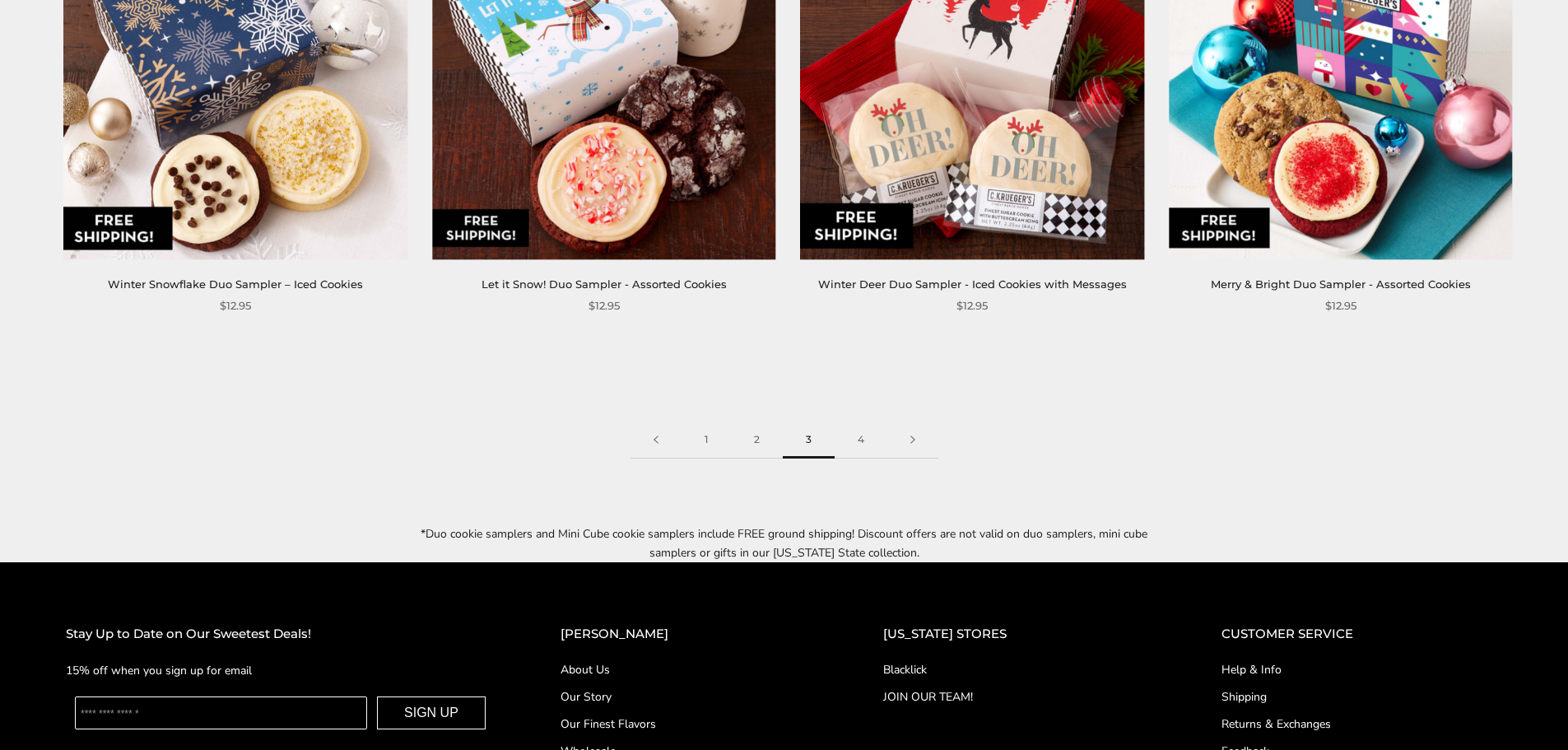
scroll to position [2634, 0]
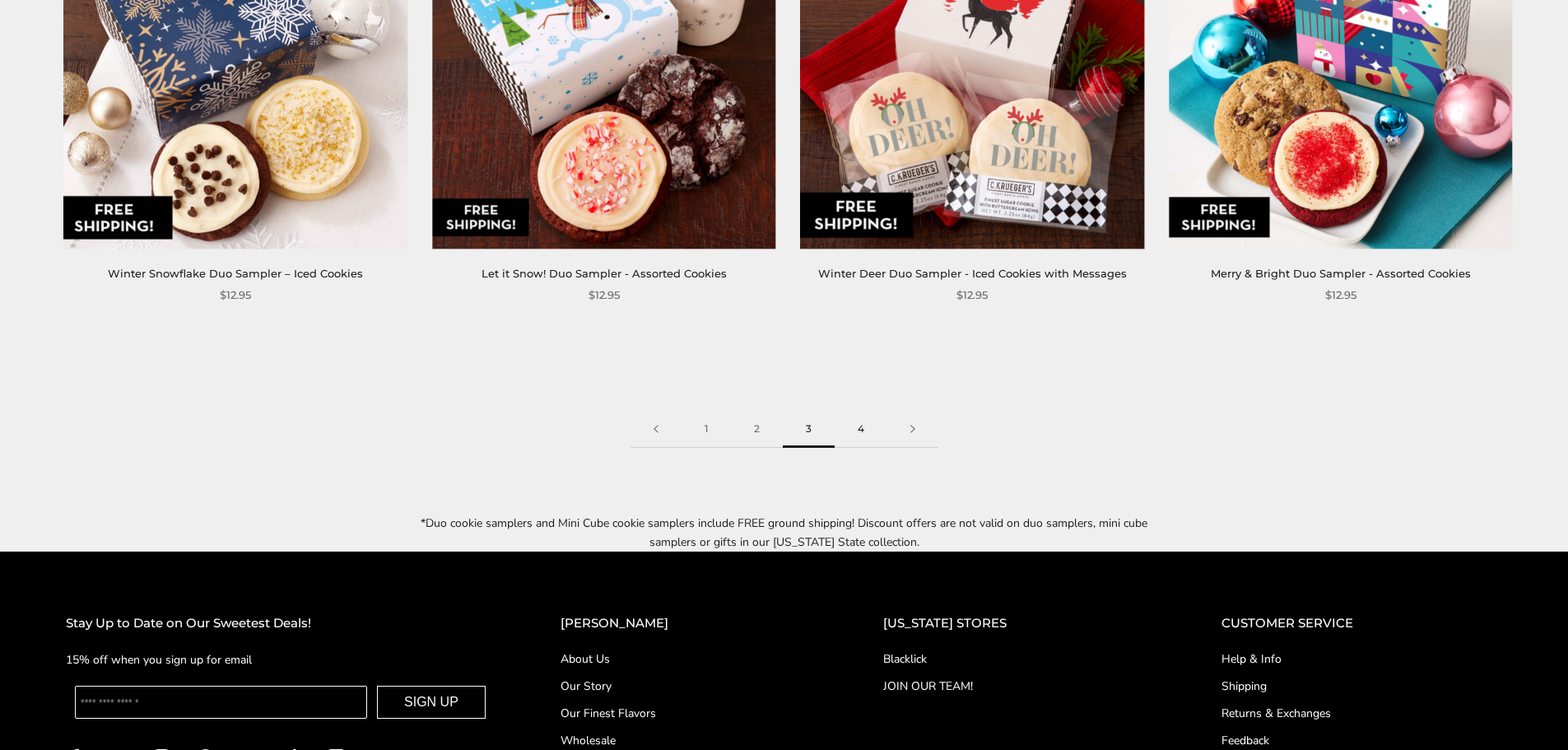
click at [850, 414] on link "4" at bounding box center [861, 429] width 53 height 38
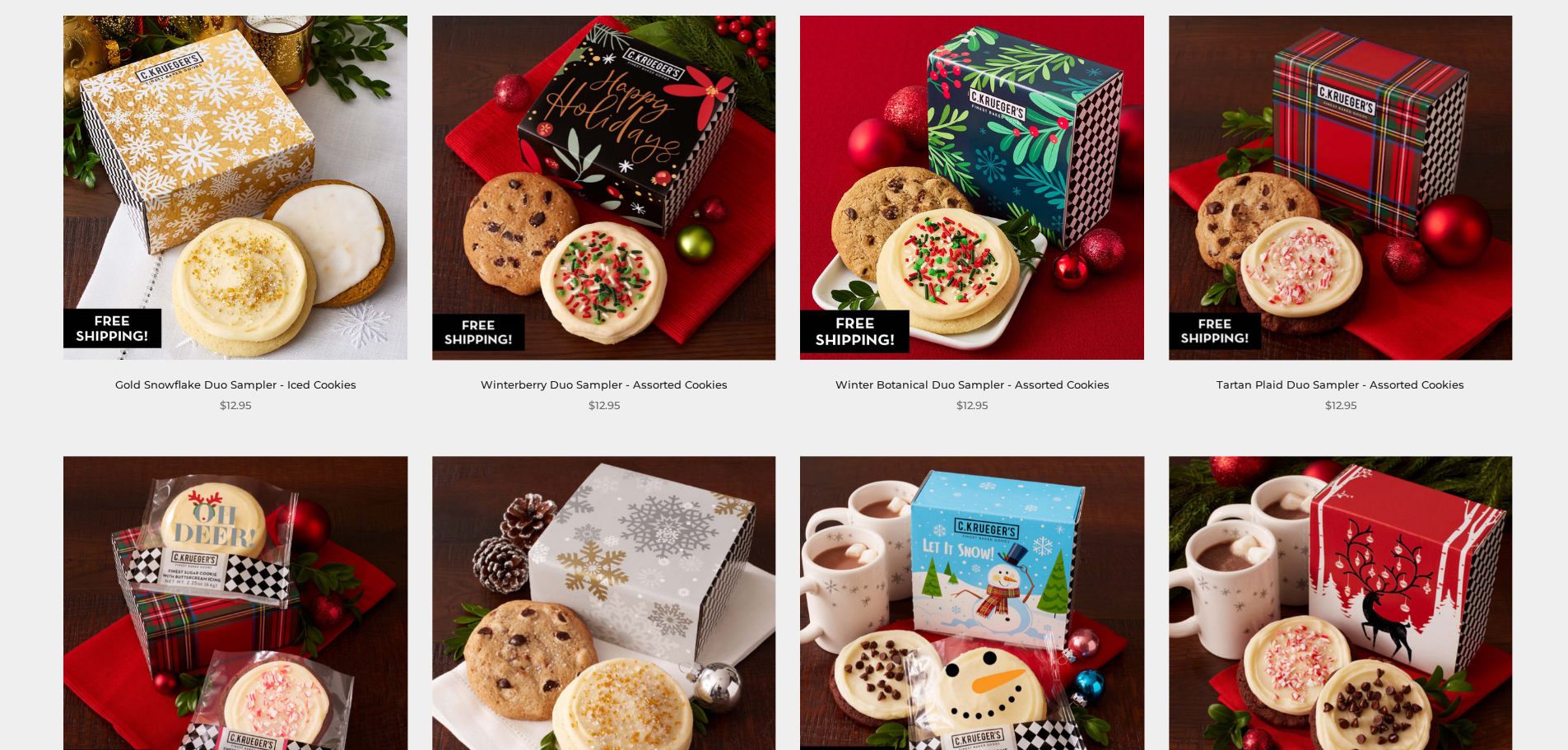
scroll to position [165, 0]
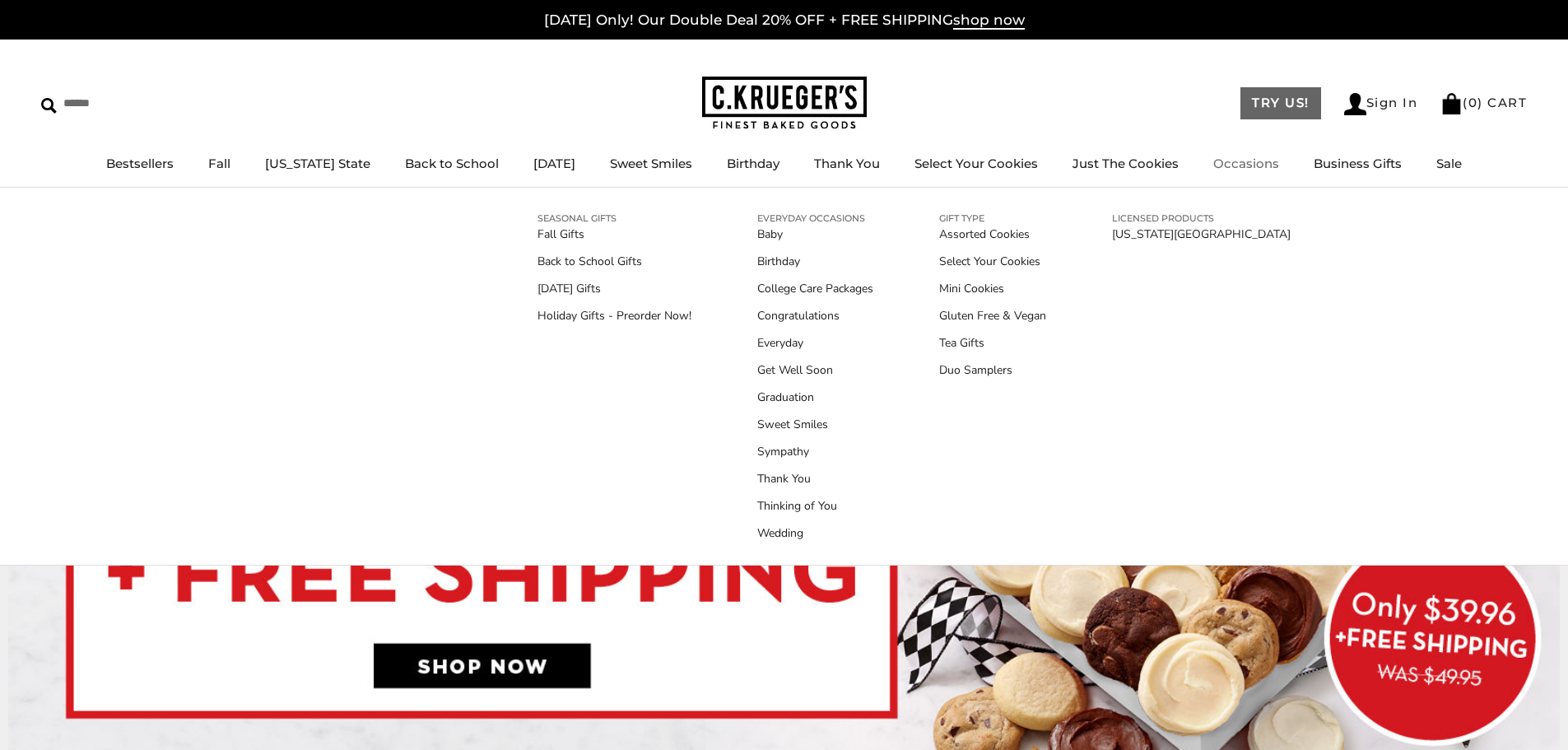
click at [1252, 102] on link "TRY US!" at bounding box center [1280, 102] width 80 height 32
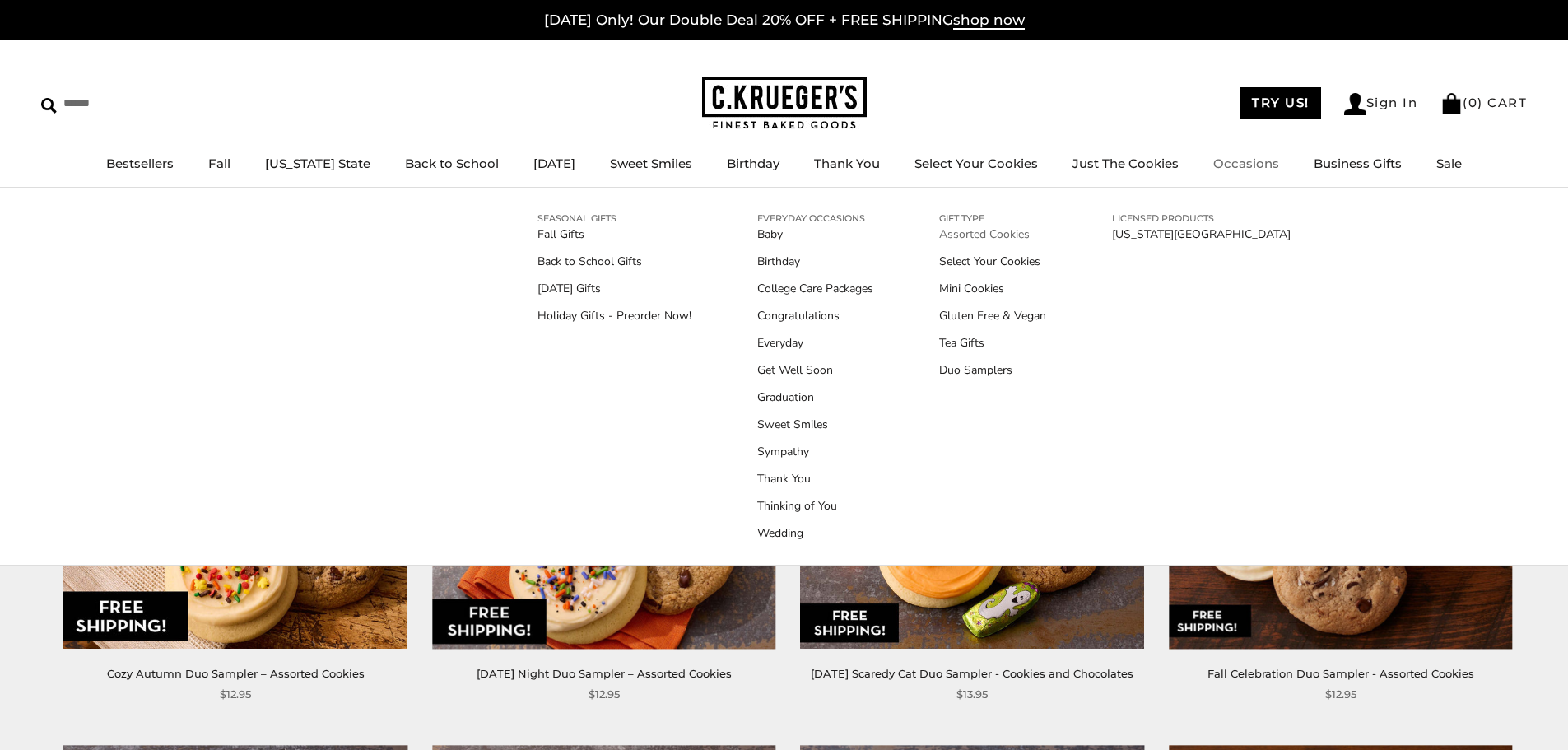
click at [1004, 237] on link "Assorted Cookies" at bounding box center [992, 234] width 107 height 17
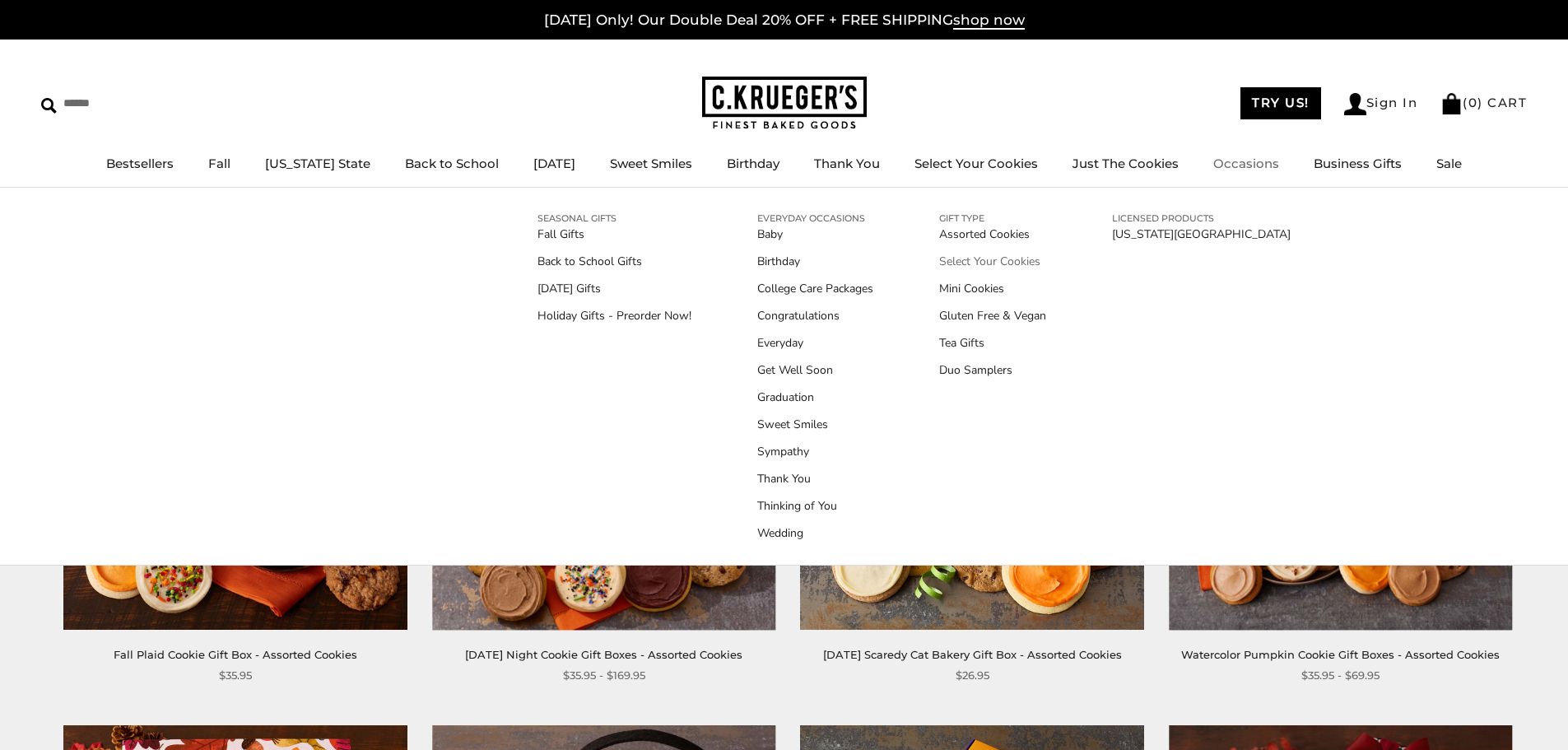
click at [972, 259] on link "Select Your Cookies" at bounding box center [992, 261] width 107 height 17
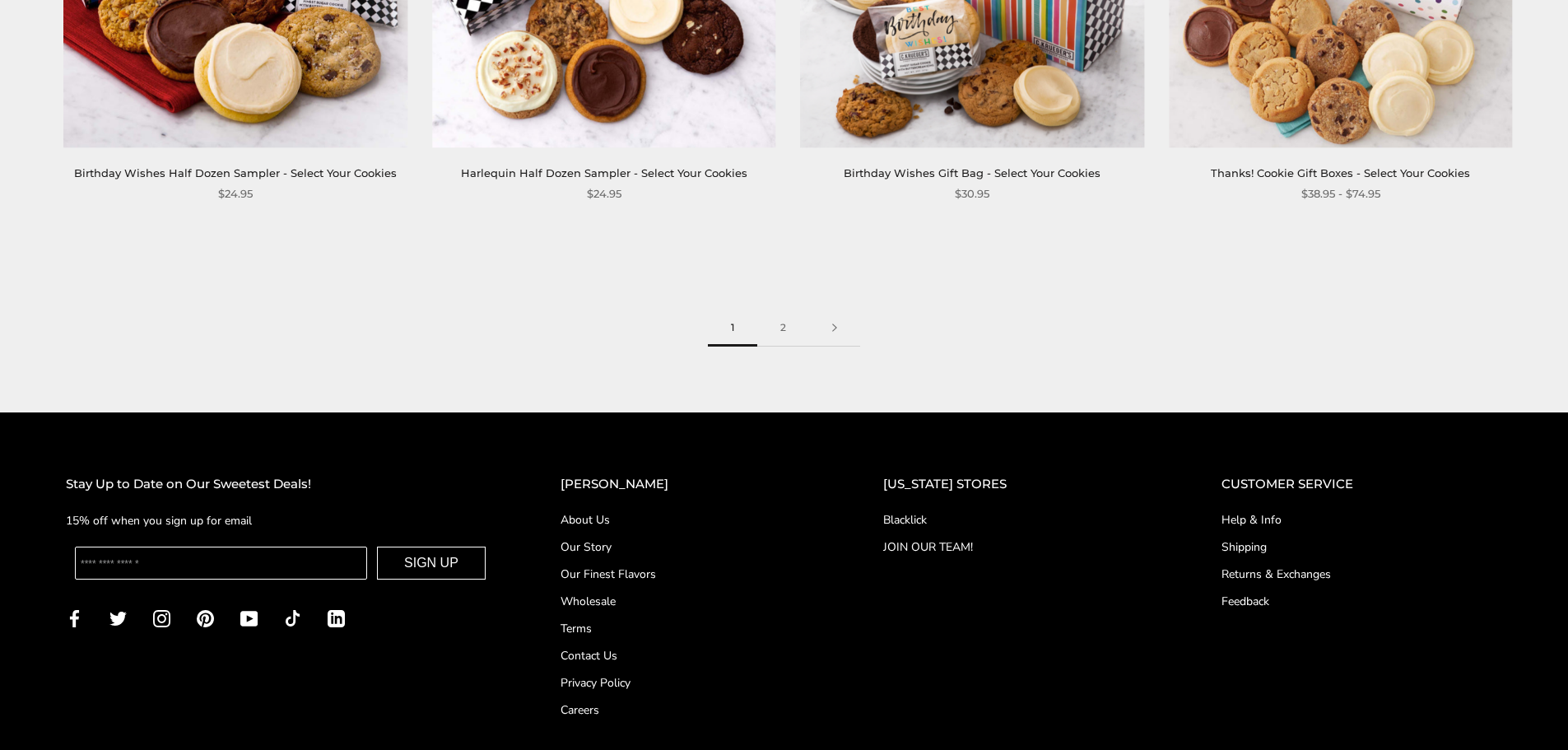
scroll to position [2895, 0]
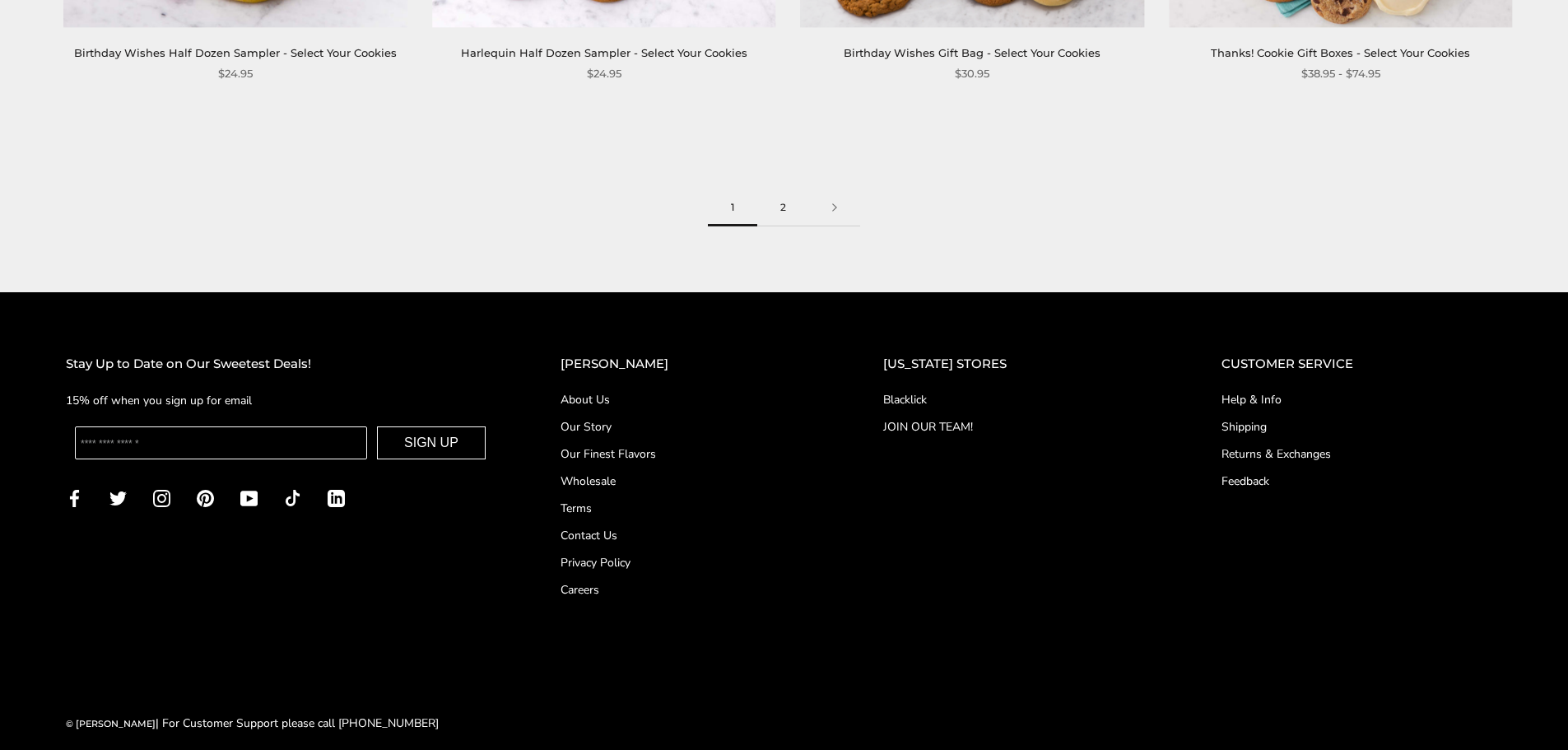
click at [788, 194] on link "2" at bounding box center [783, 208] width 52 height 38
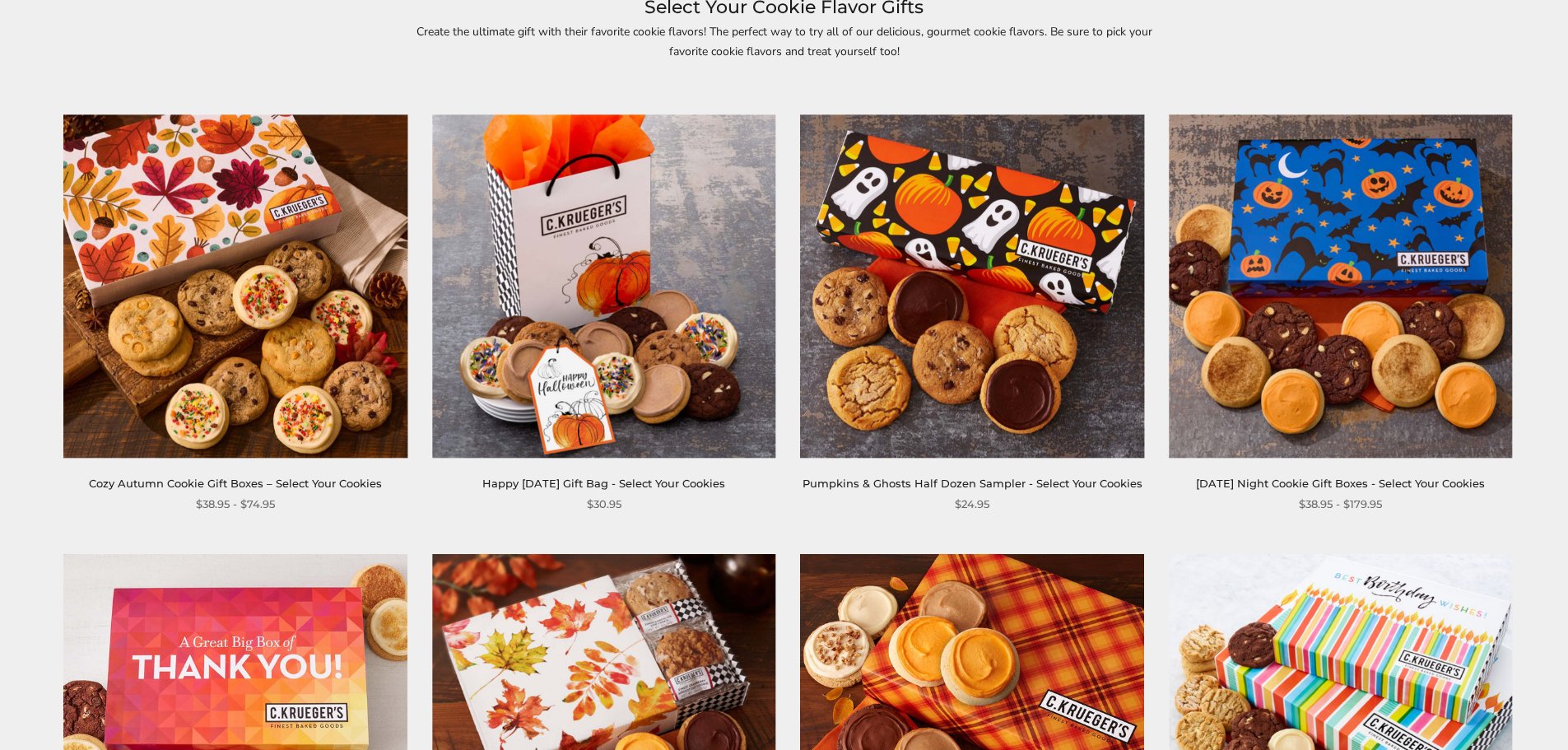
scroll to position [165, 0]
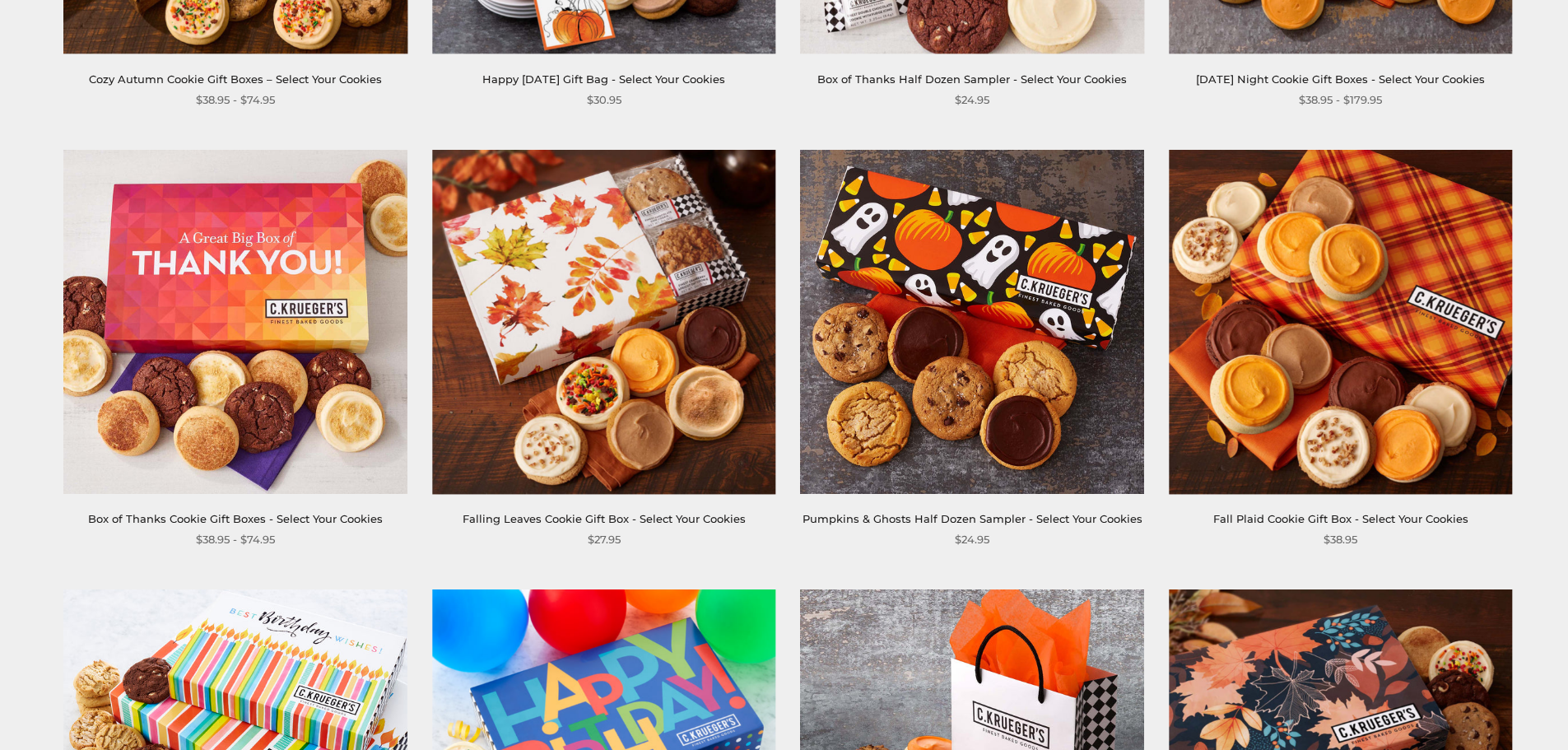
scroll to position [653, 0]
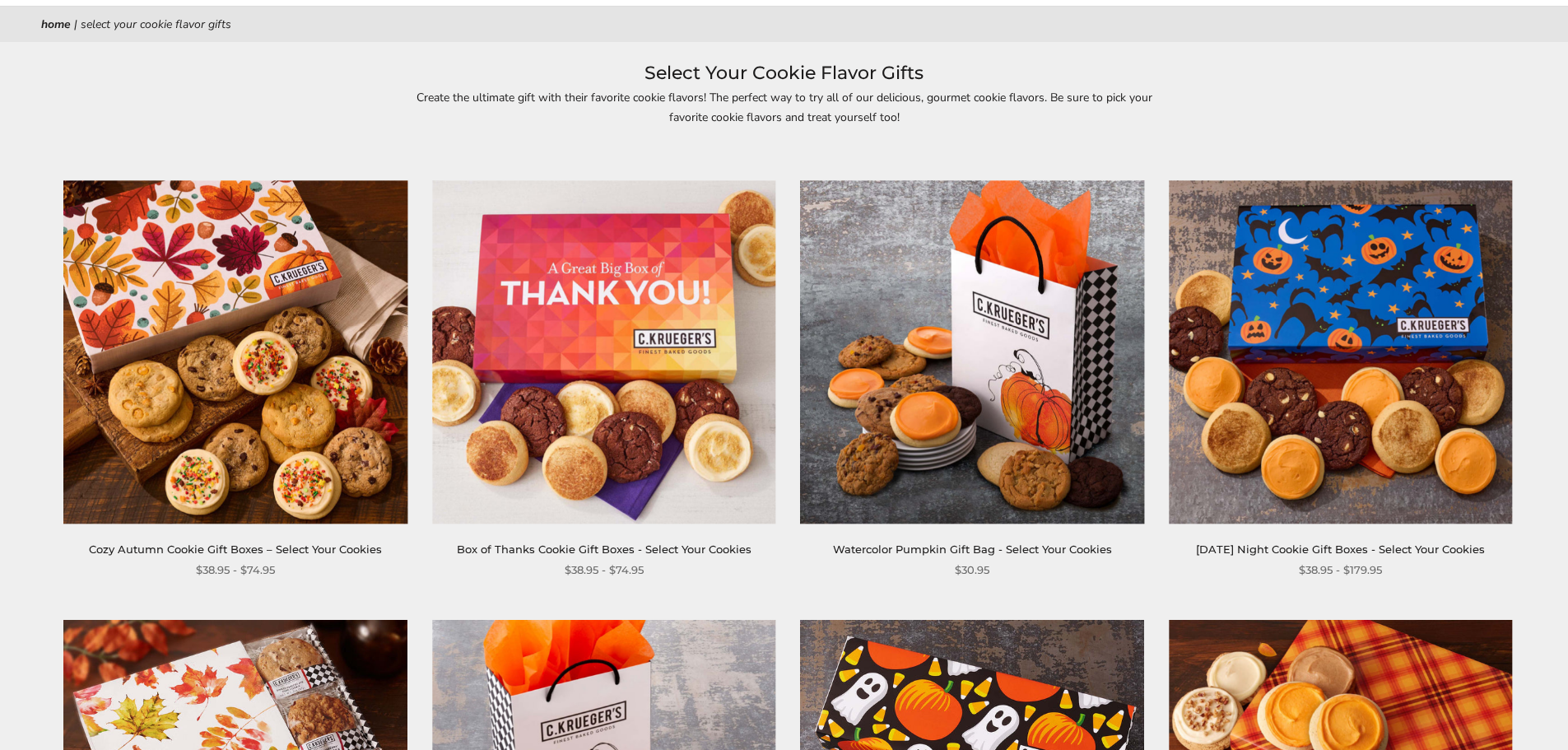
scroll to position [159, 0]
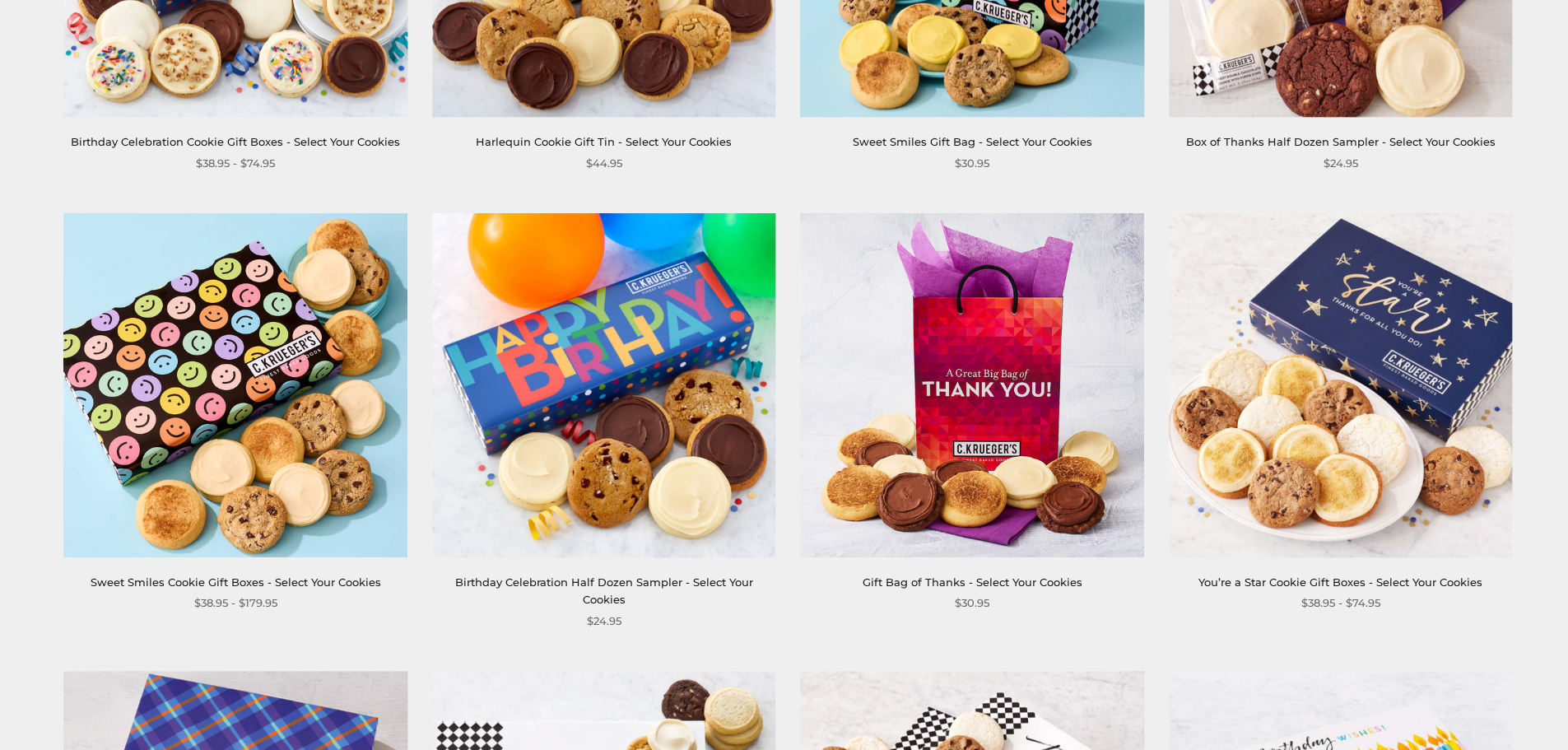
scroll to position [1882, 0]
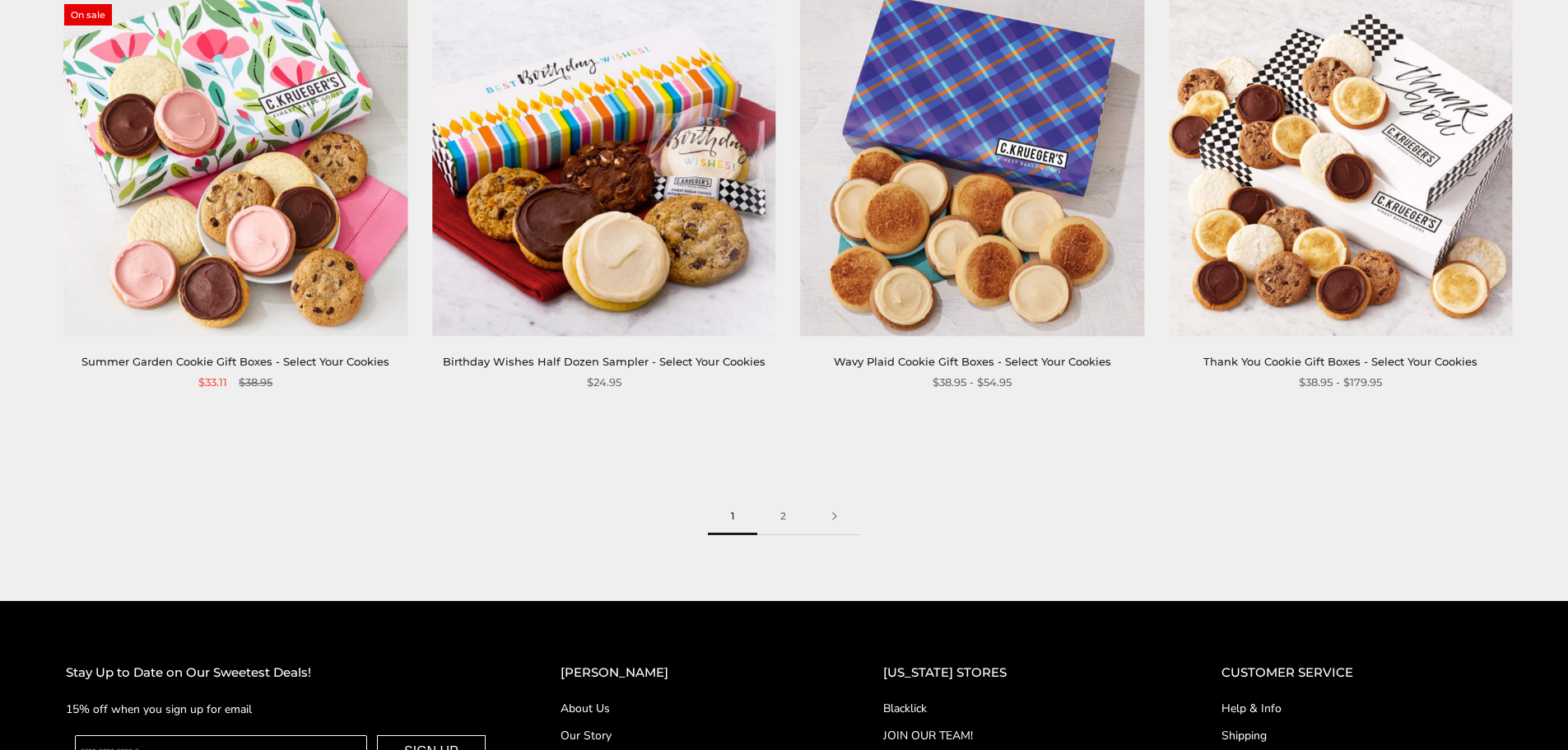
scroll to position [2623, 0]
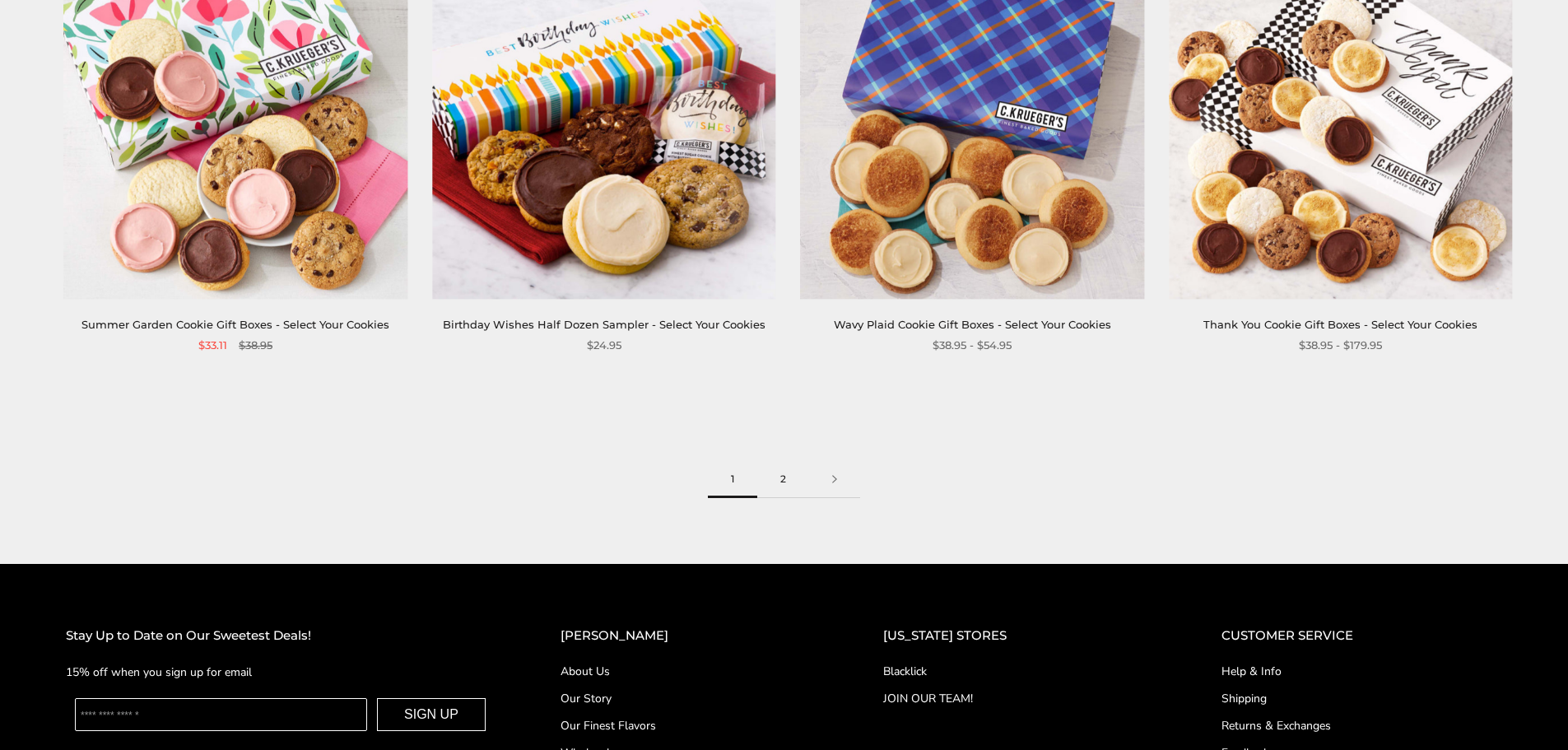
click at [792, 464] on link "2" at bounding box center [783, 479] width 52 height 38
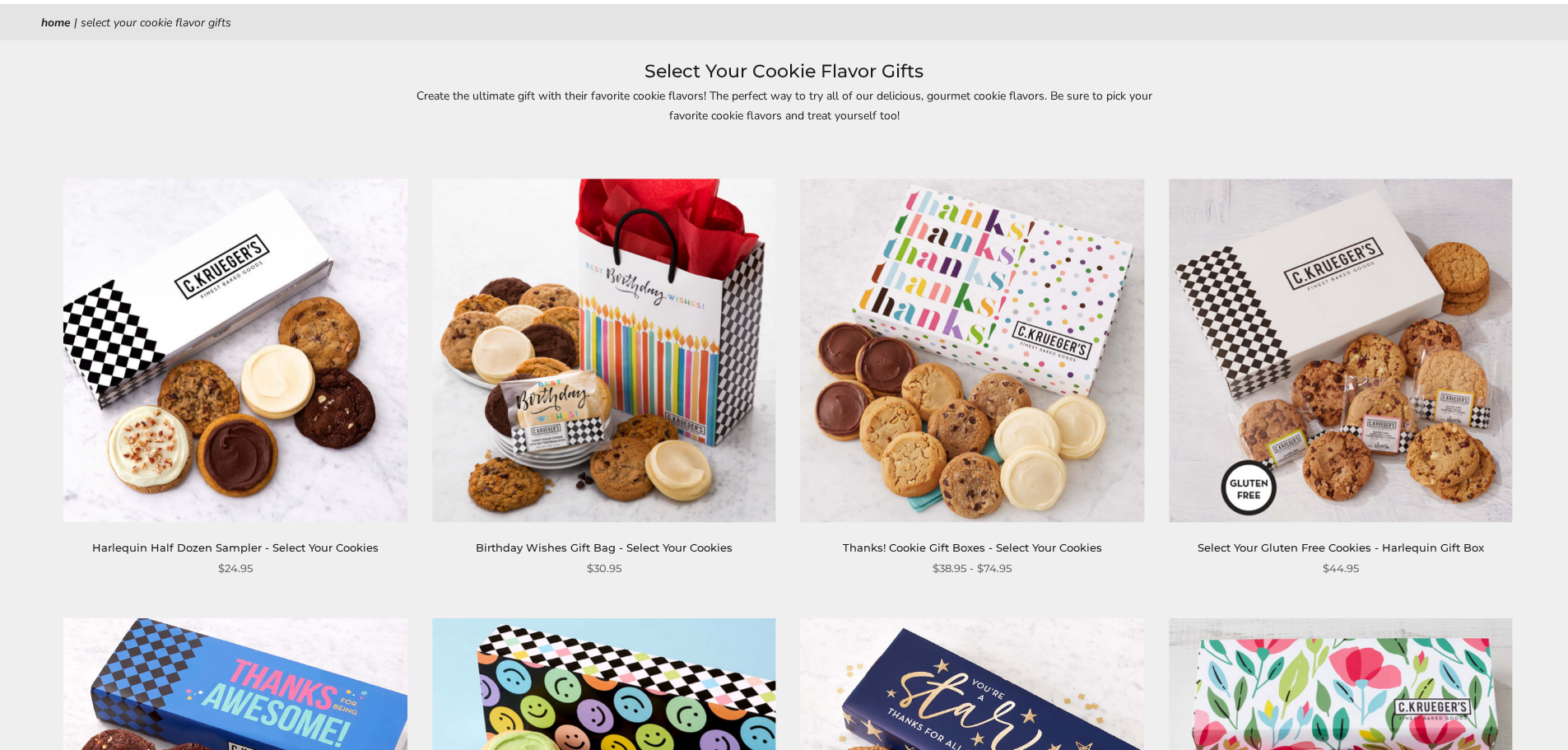
scroll to position [165, 0]
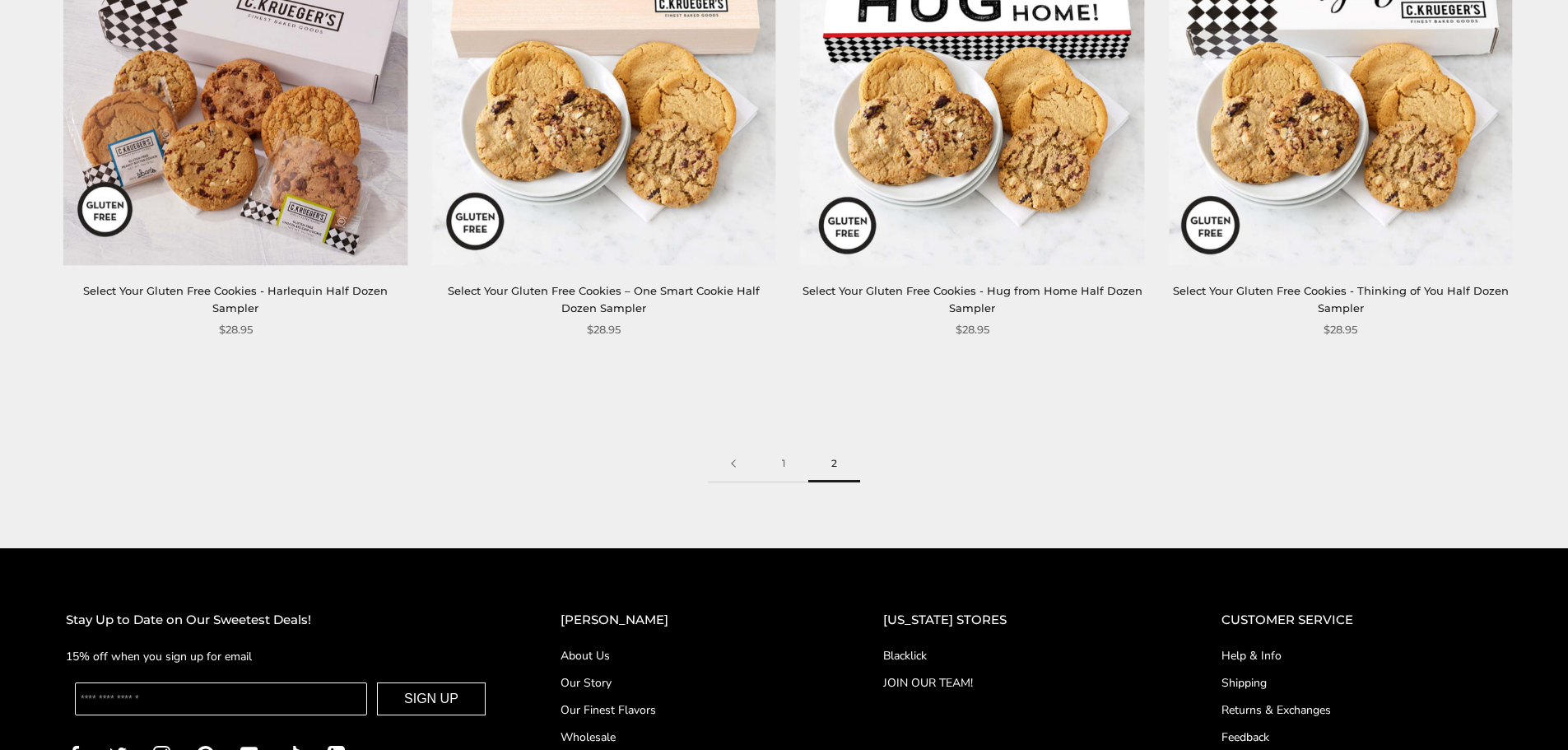
scroll to position [2508, 0]
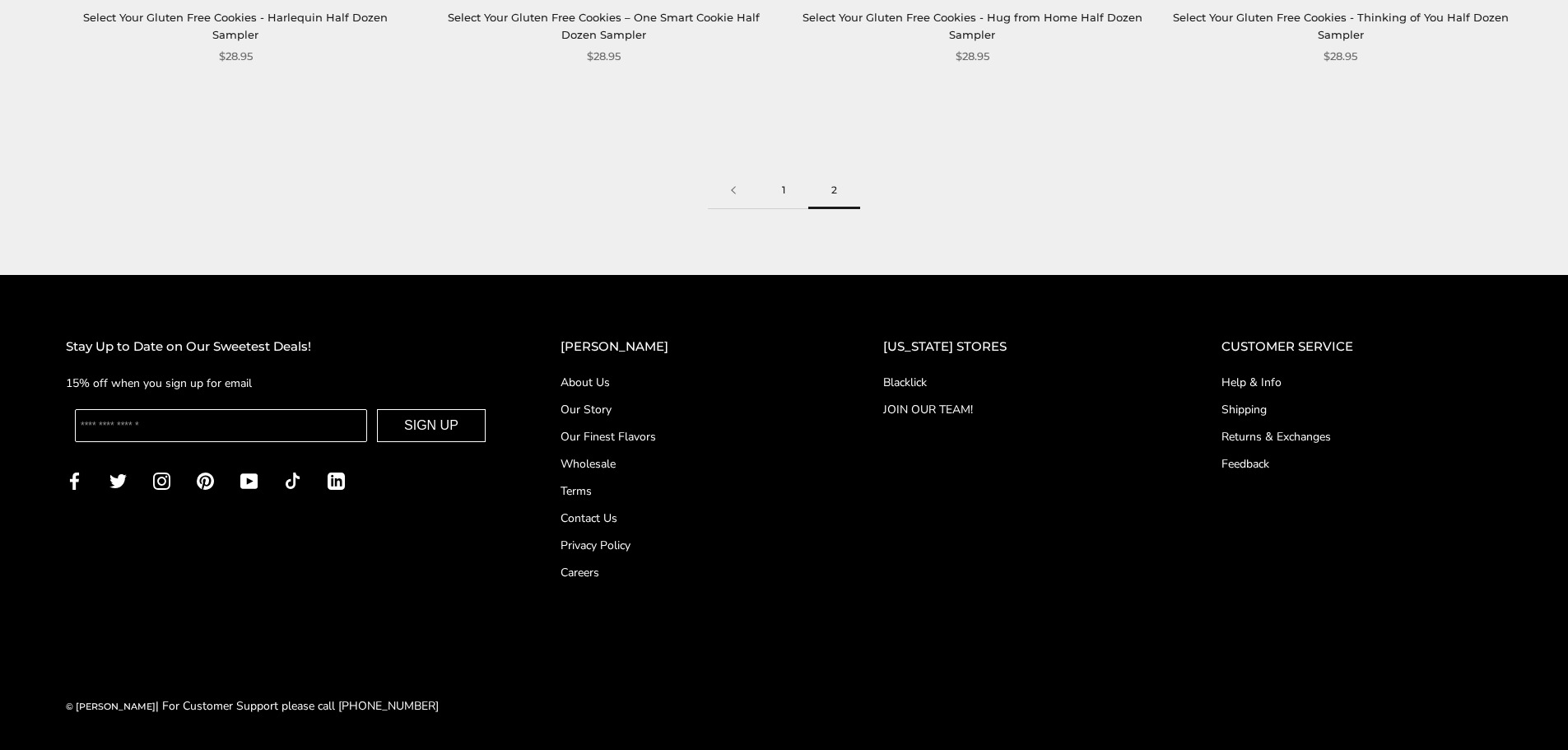
click at [778, 190] on link "1" at bounding box center [784, 190] width 49 height 38
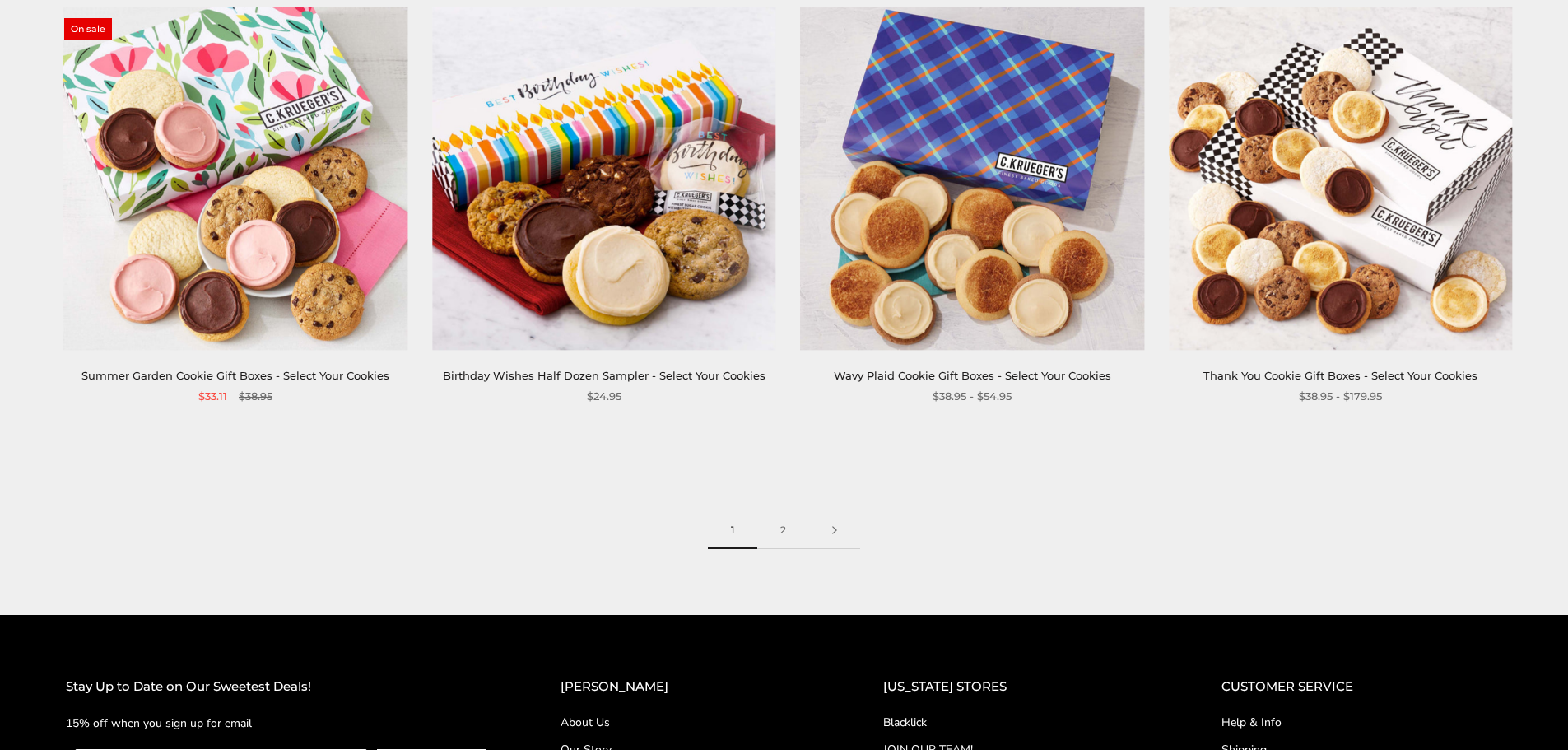
scroll to position [2552, 0]
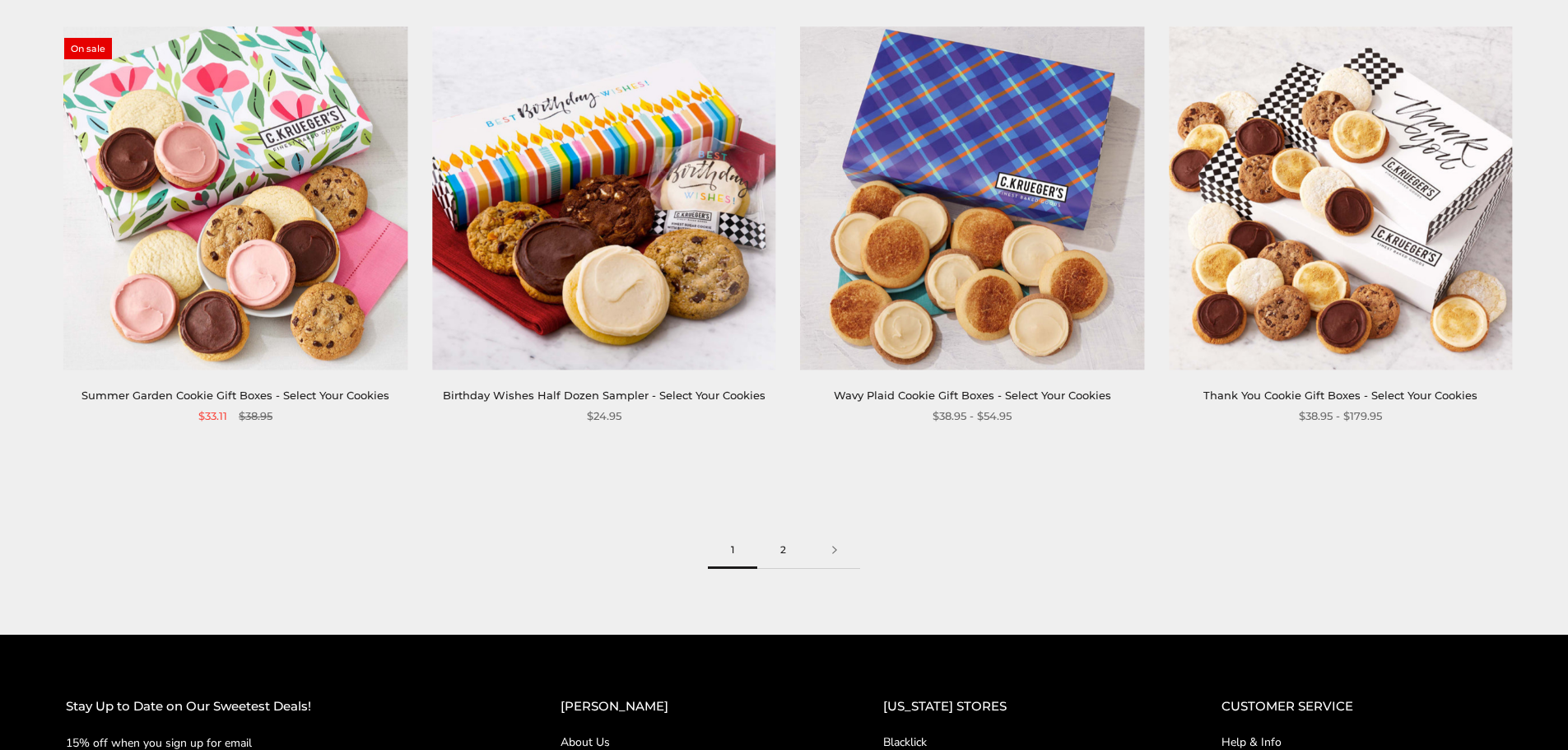
click at [779, 538] on link "2" at bounding box center [783, 550] width 52 height 38
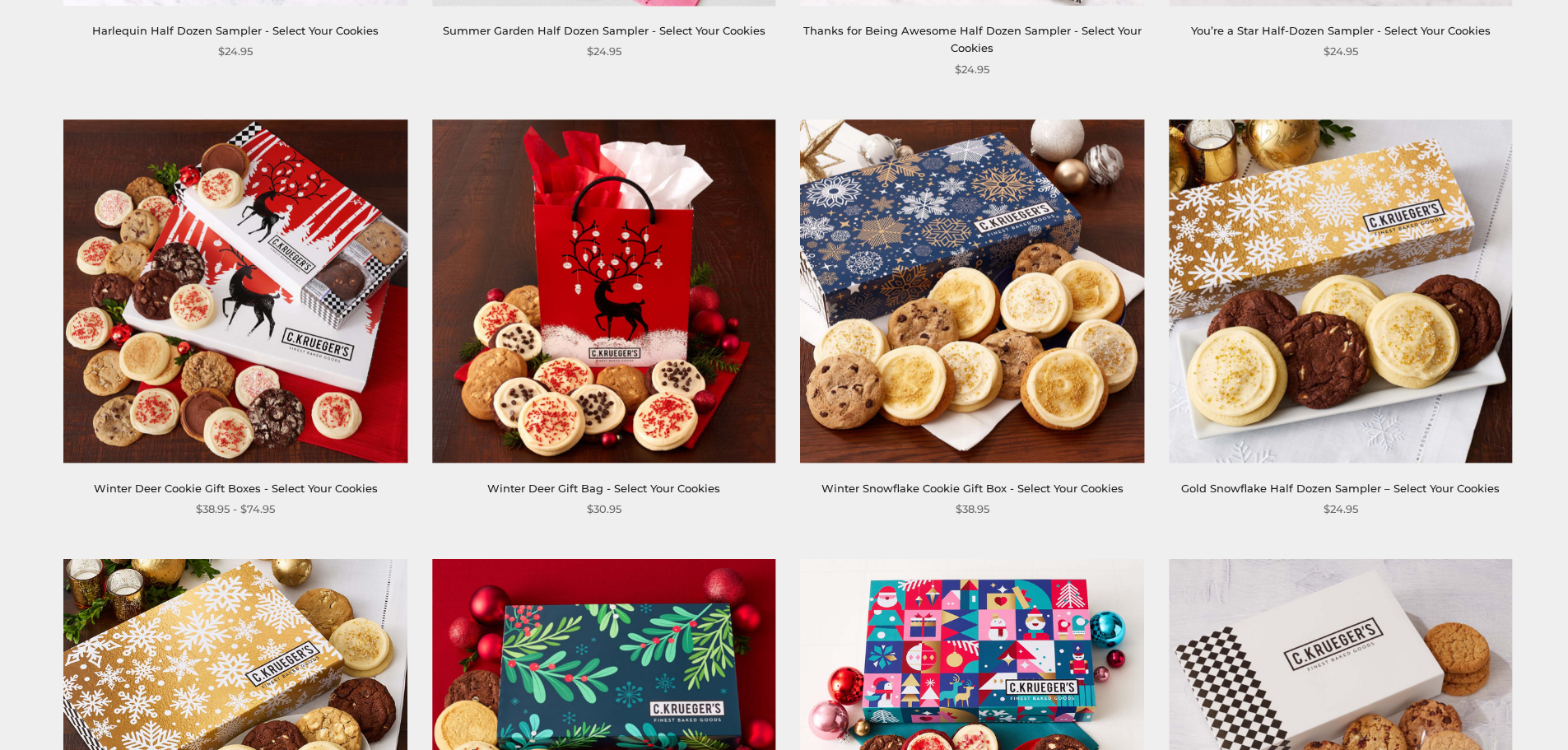
scroll to position [1152, 0]
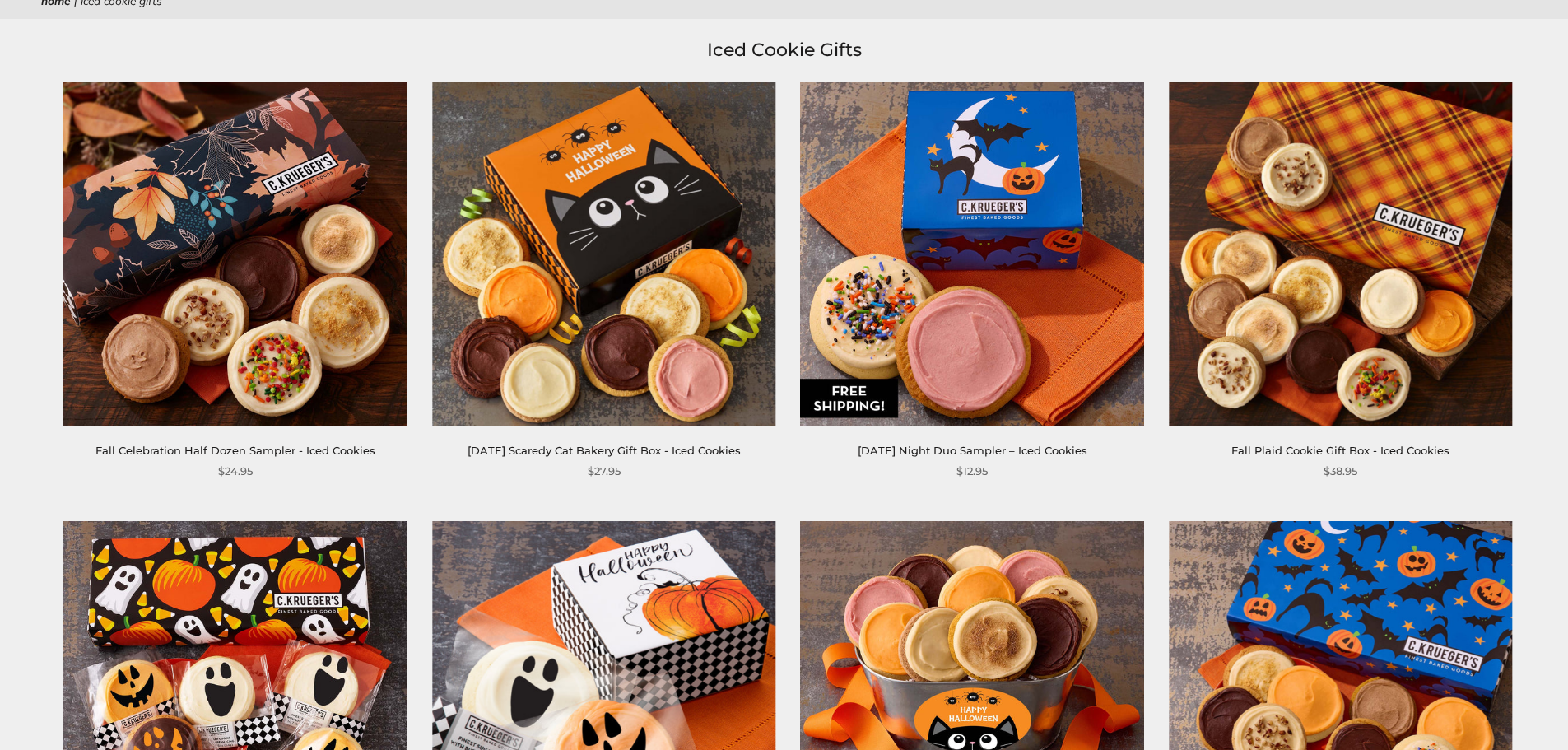
scroll to position [165, 0]
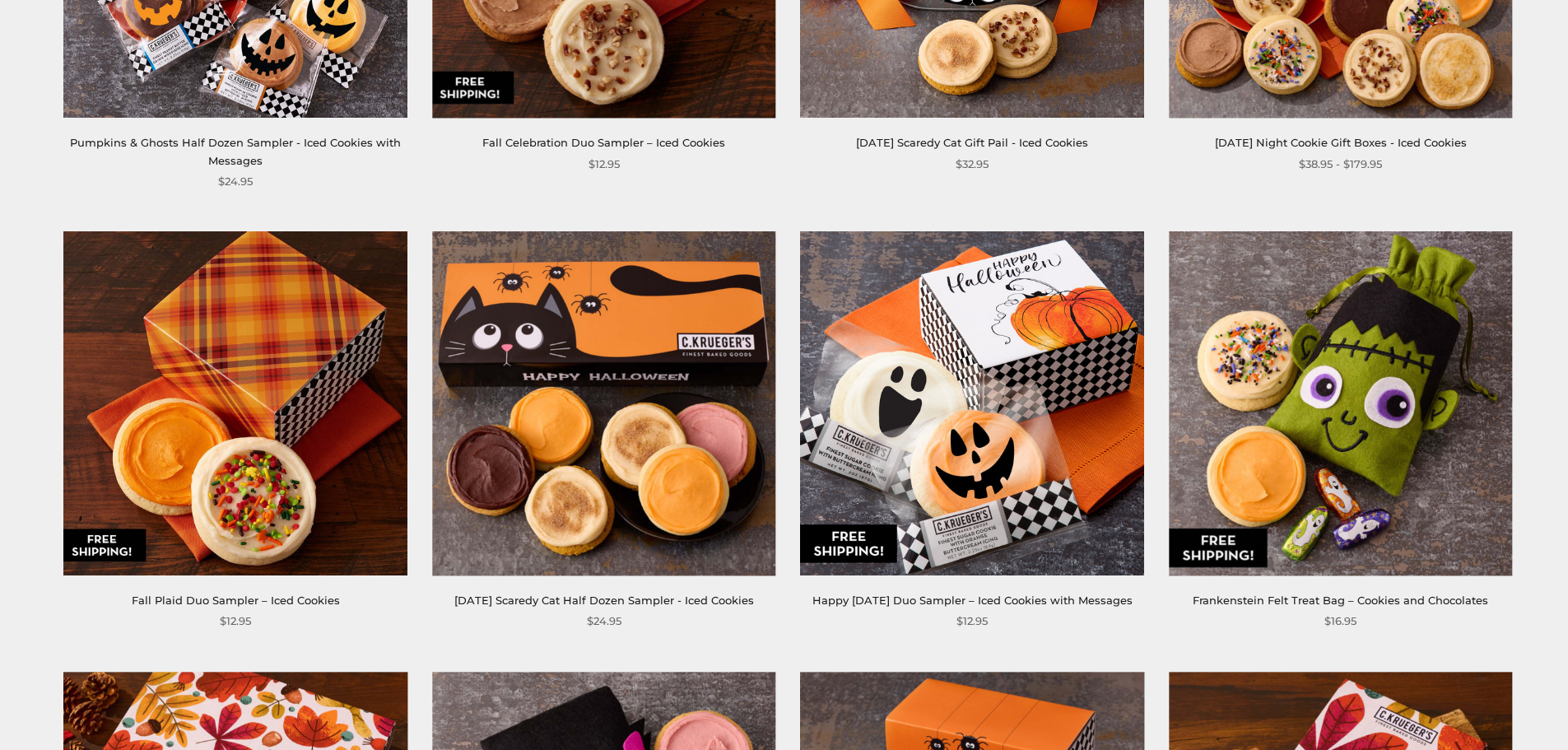
scroll to position [982, 0]
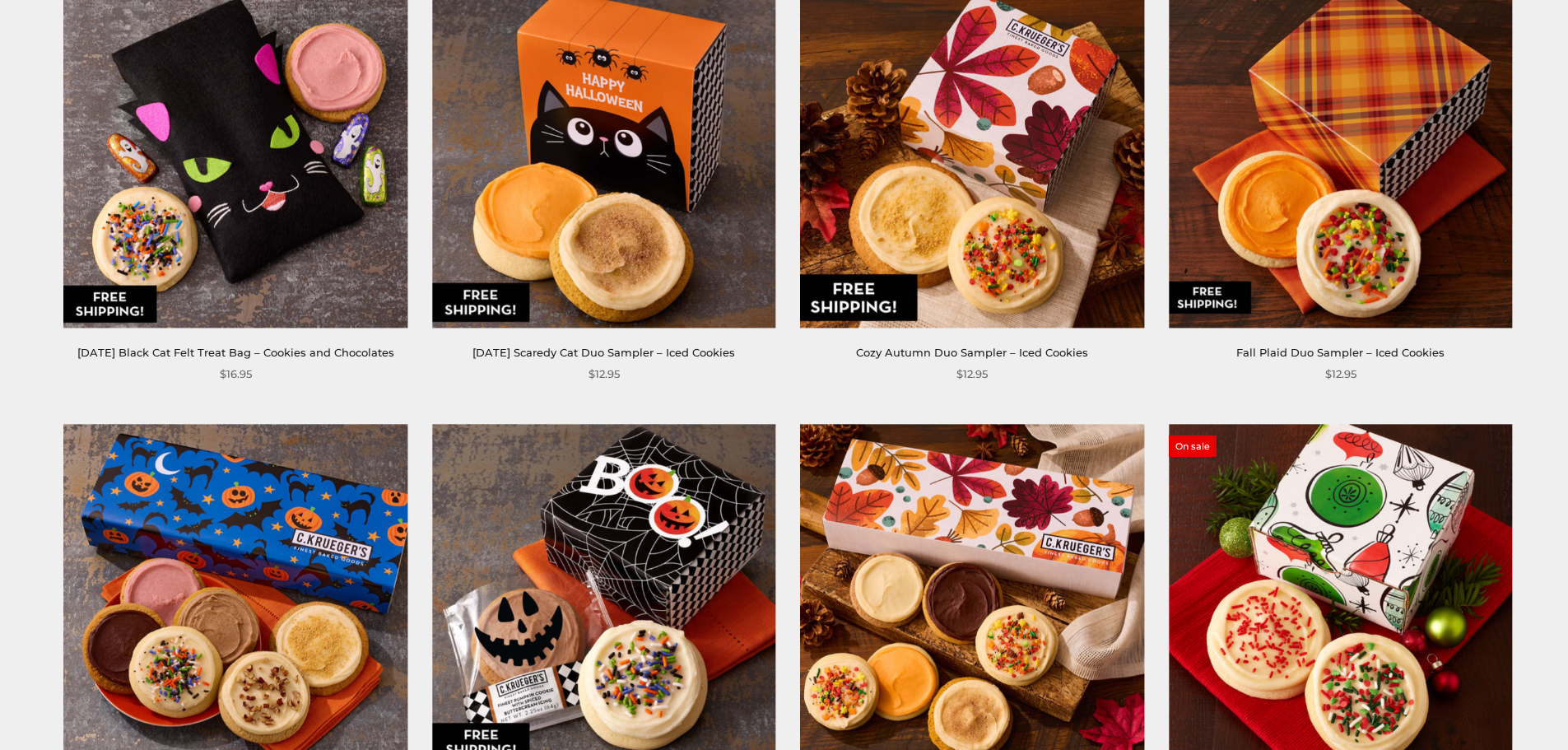
scroll to position [1559, 0]
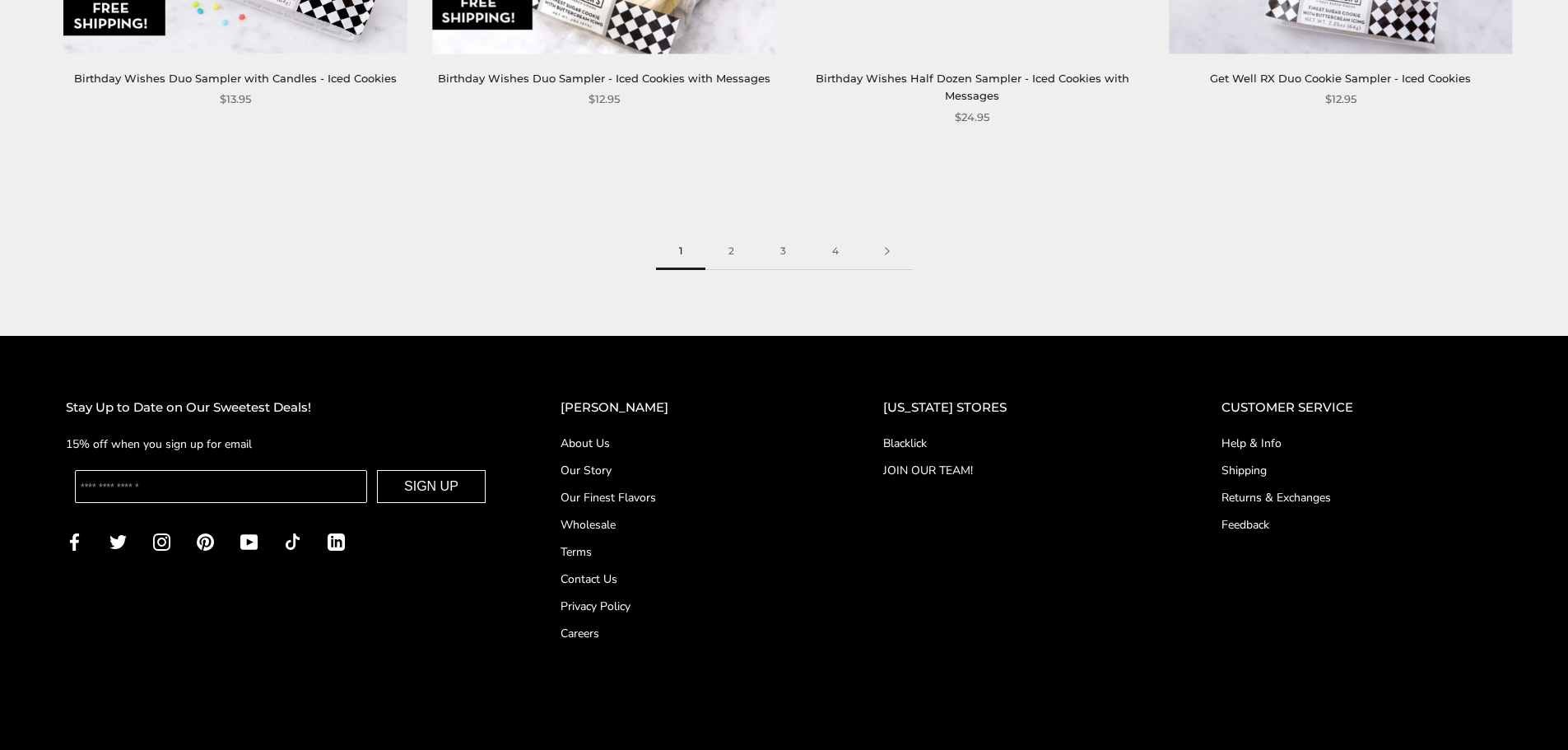
scroll to position [2382, 0]
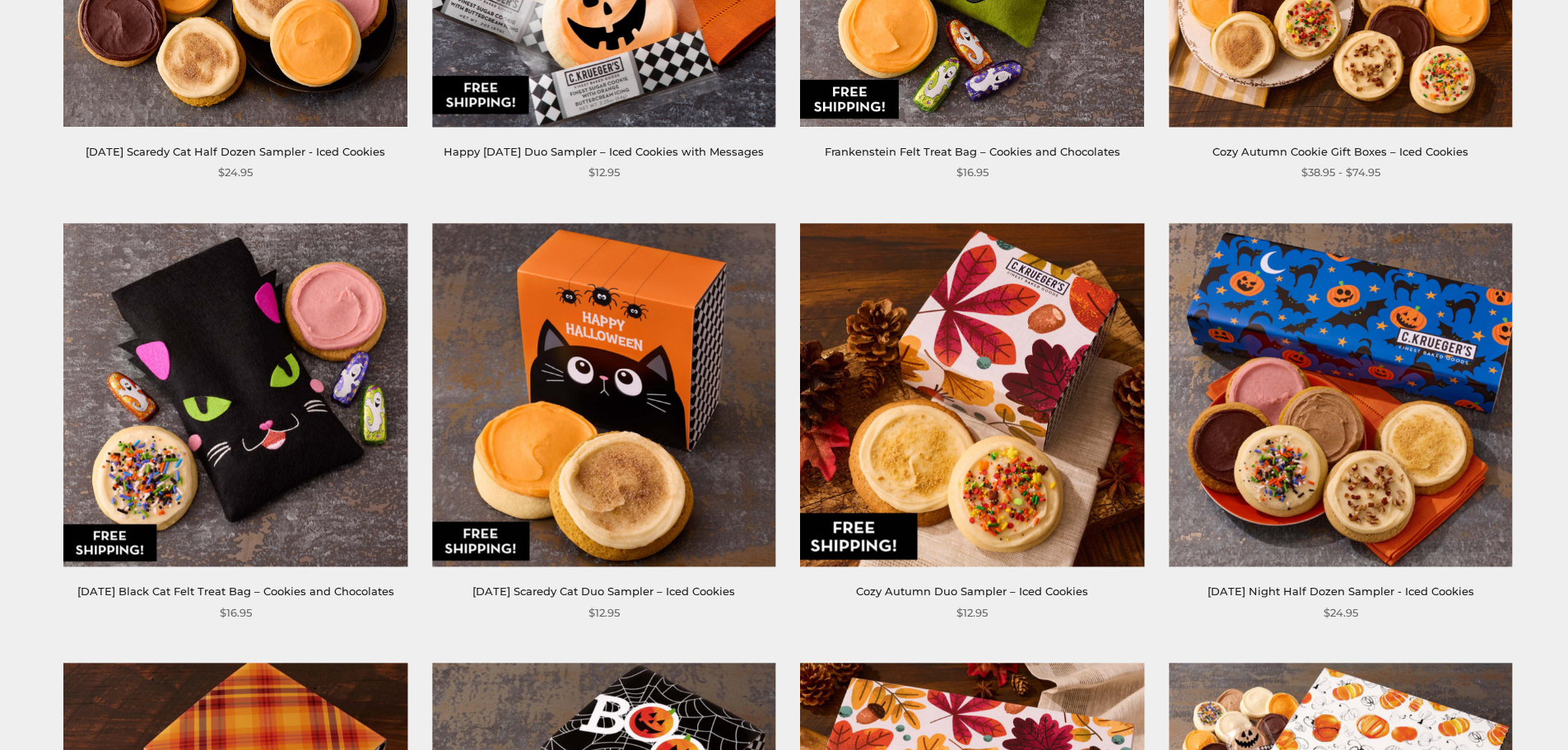
scroll to position [1312, 0]
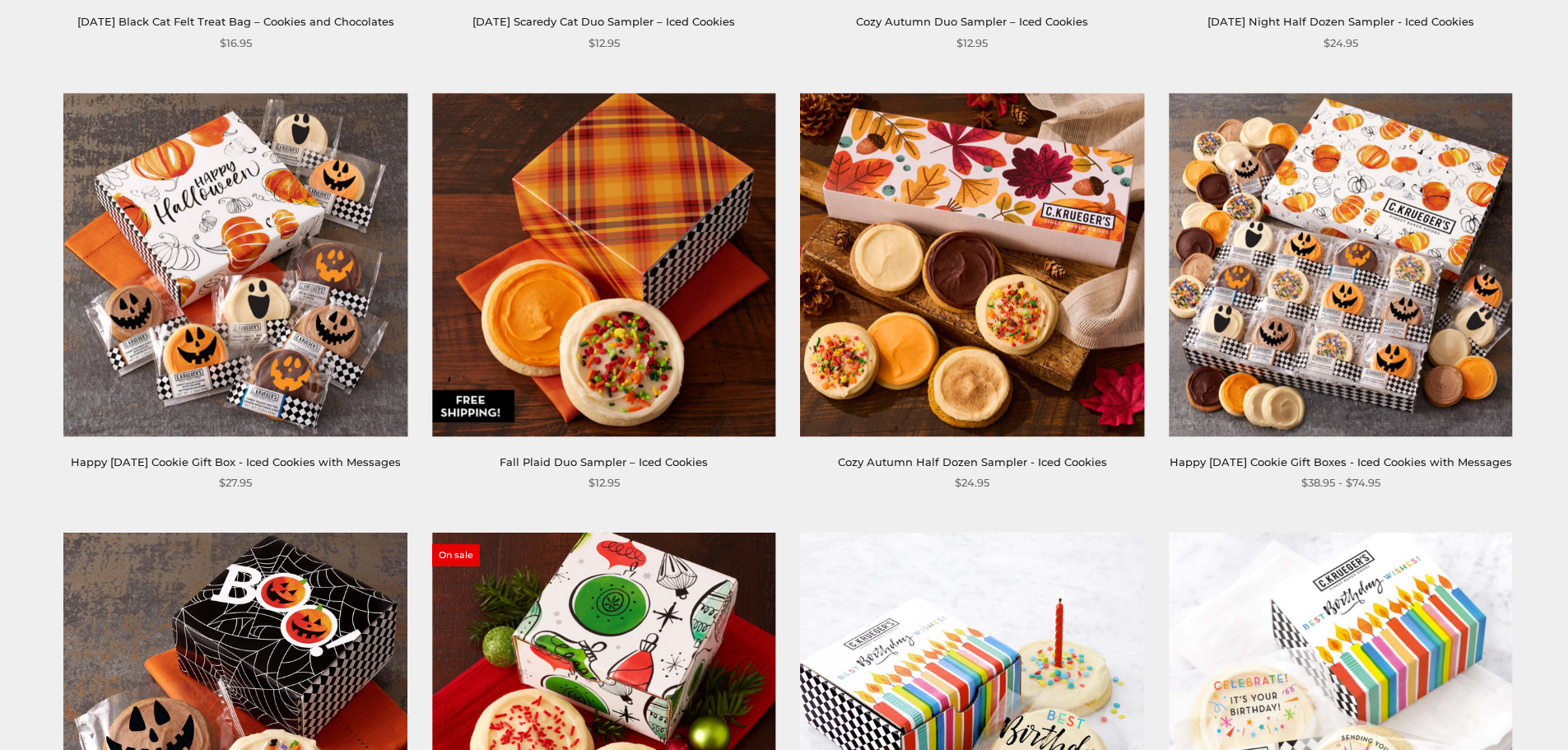
scroll to position [1888, 0]
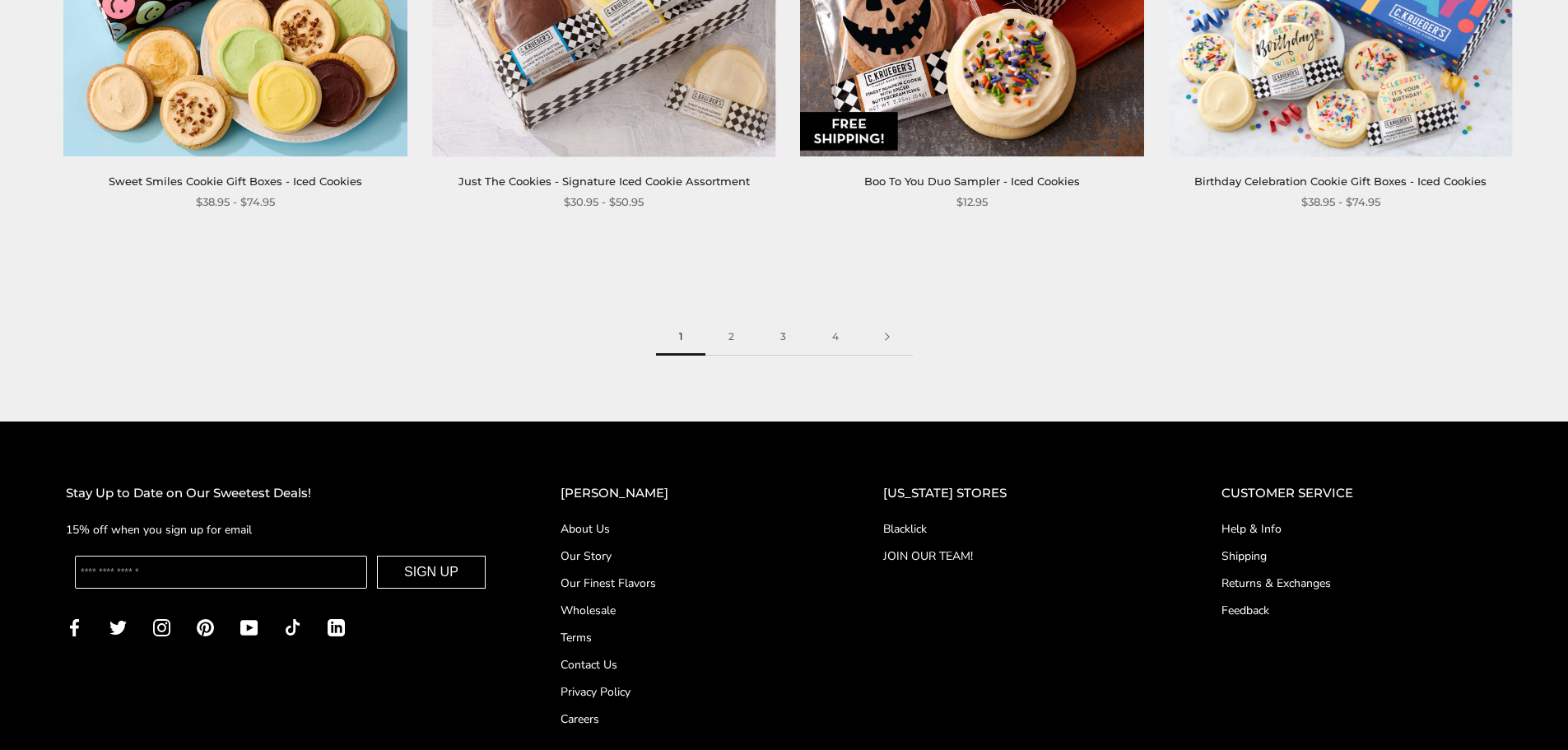
scroll to position [2711, 0]
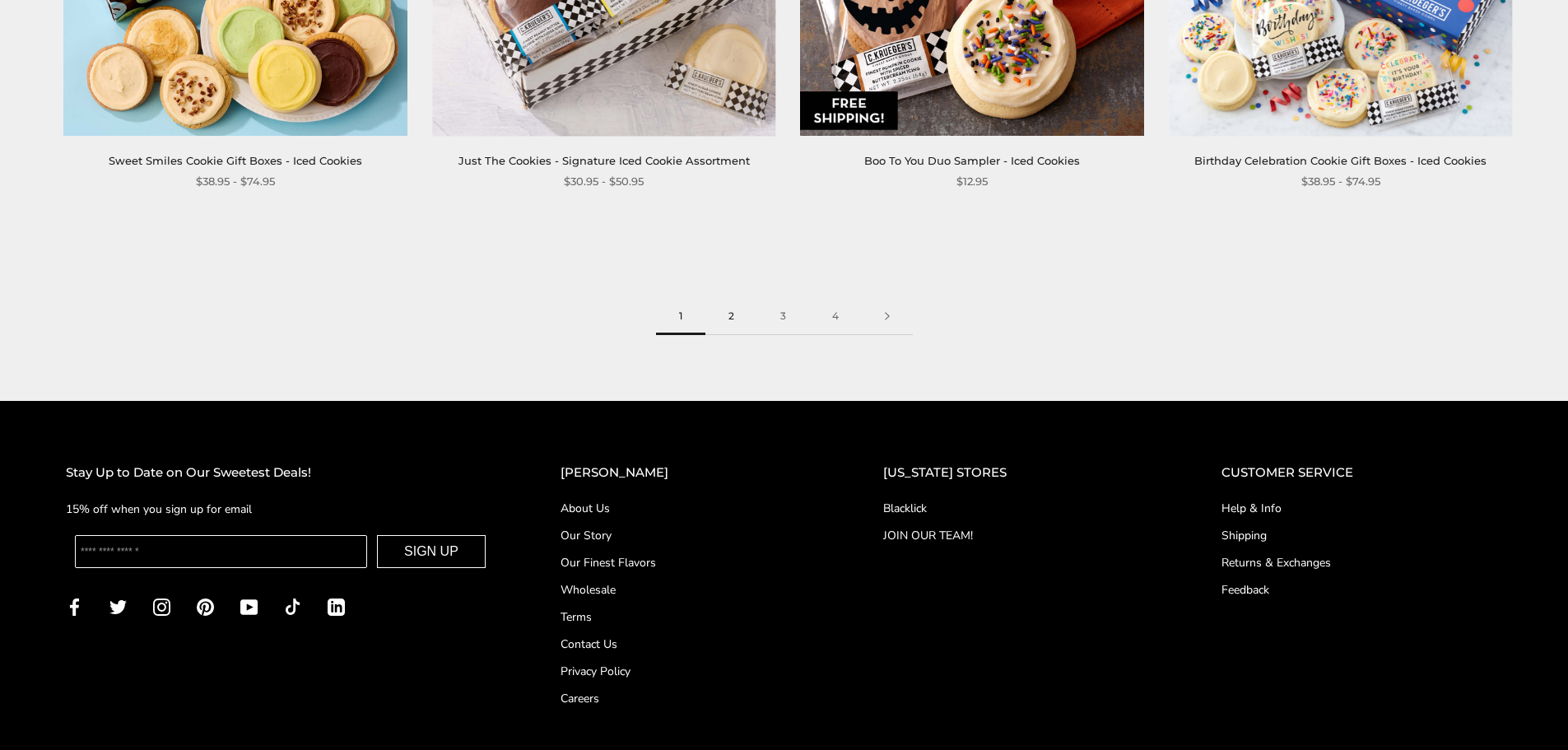
click at [733, 332] on link "2" at bounding box center [731, 316] width 52 height 38
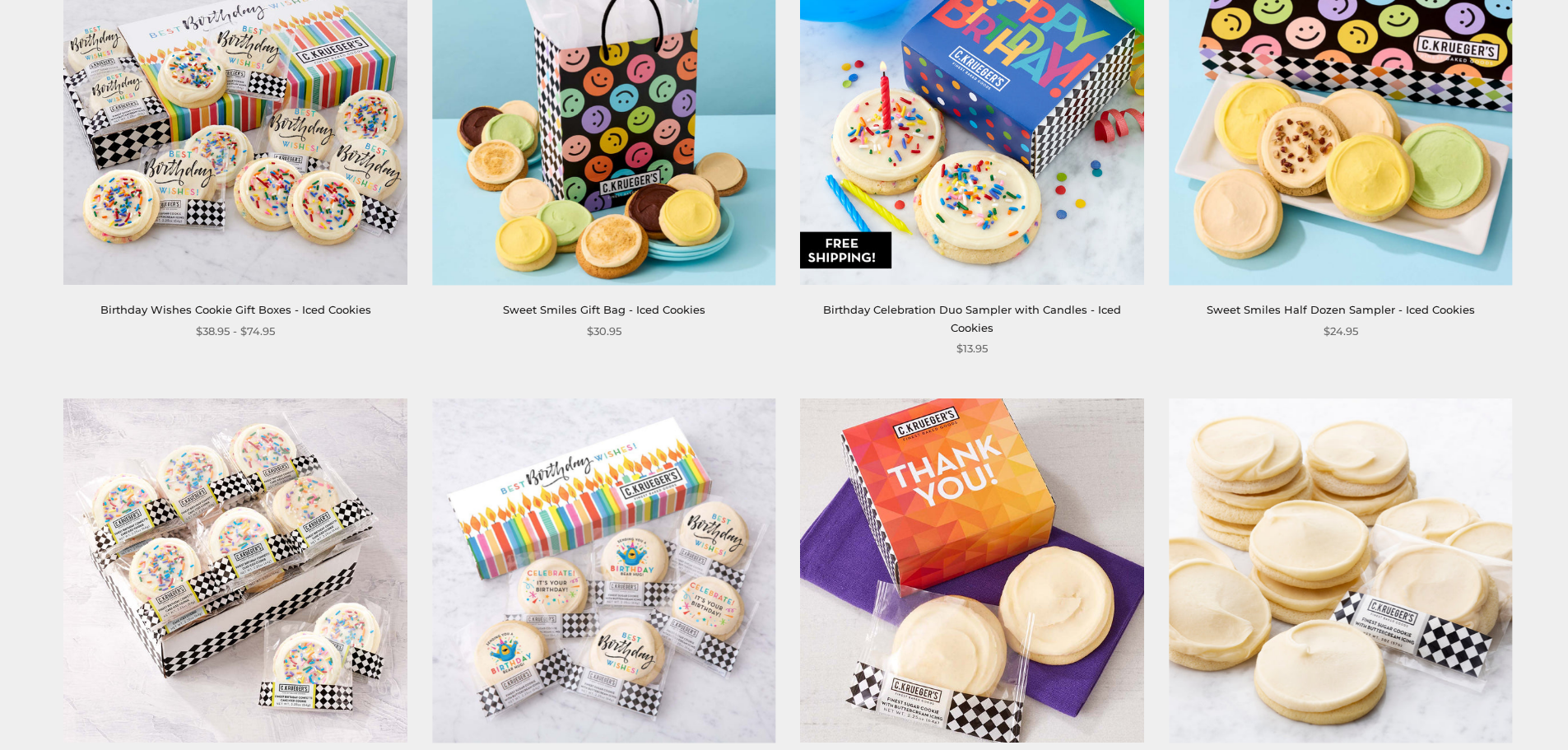
scroll to position [741, 0]
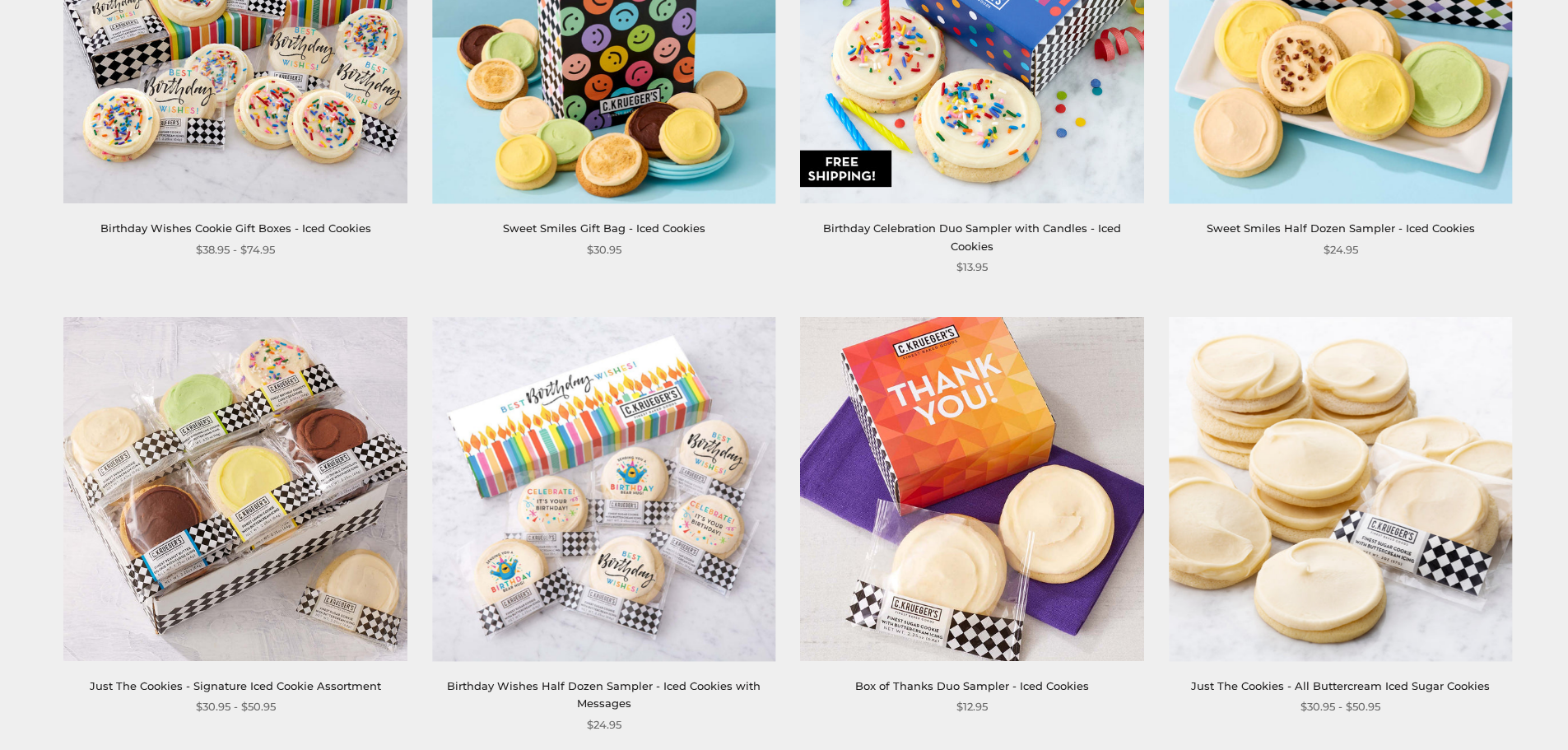
scroll to position [823, 0]
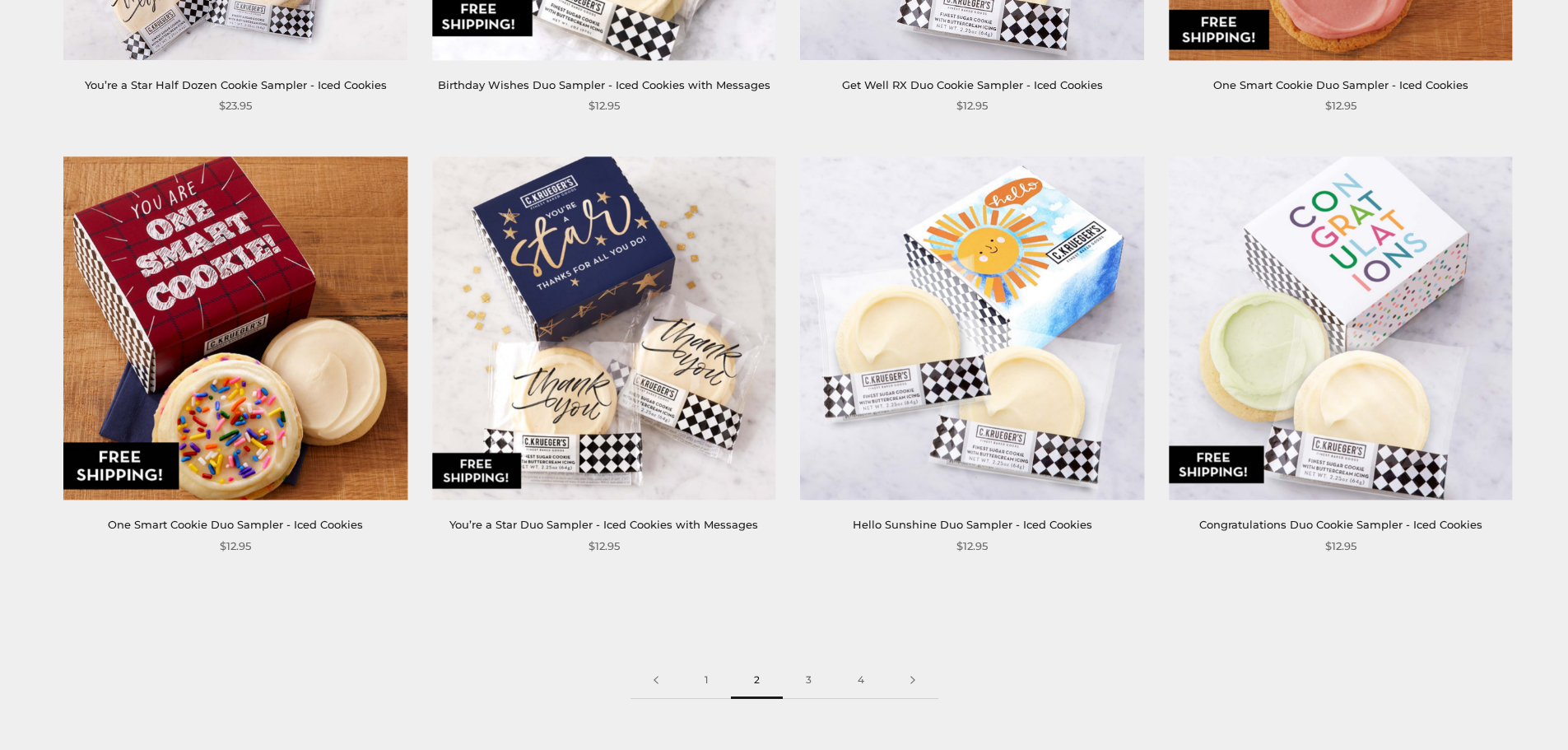
scroll to position [2387, 0]
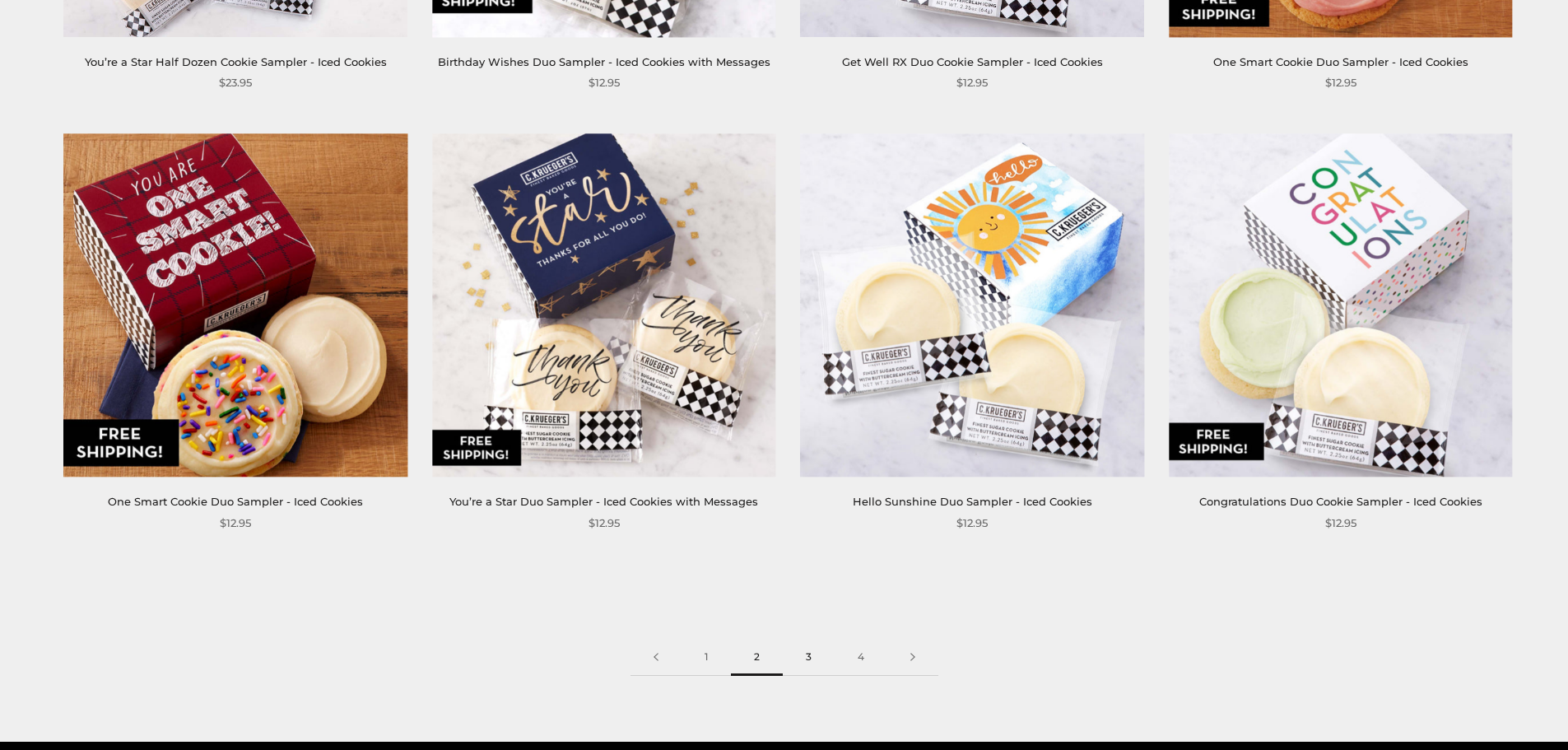
click at [811, 638] on link "3" at bounding box center [808, 657] width 52 height 38
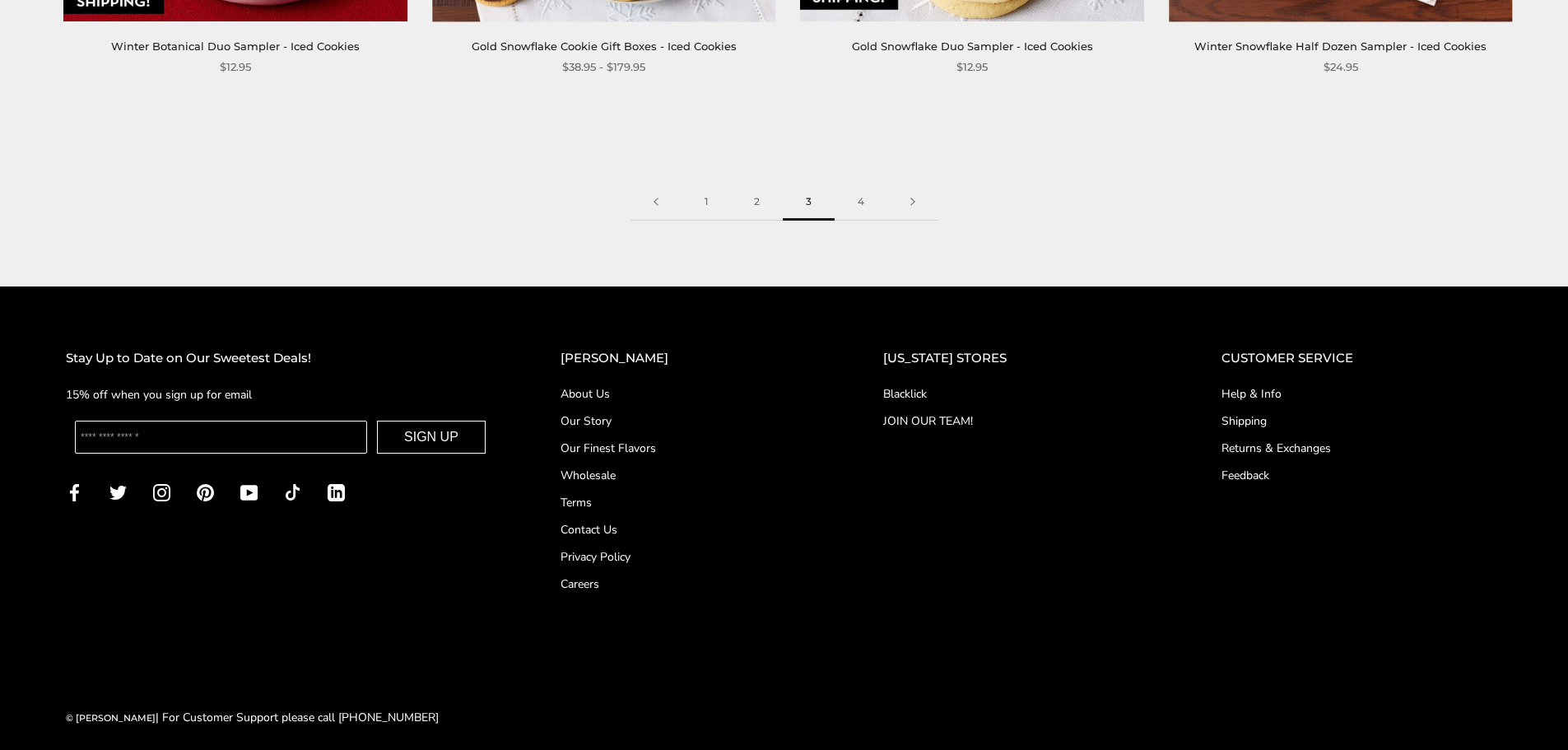
scroll to position [2837, 0]
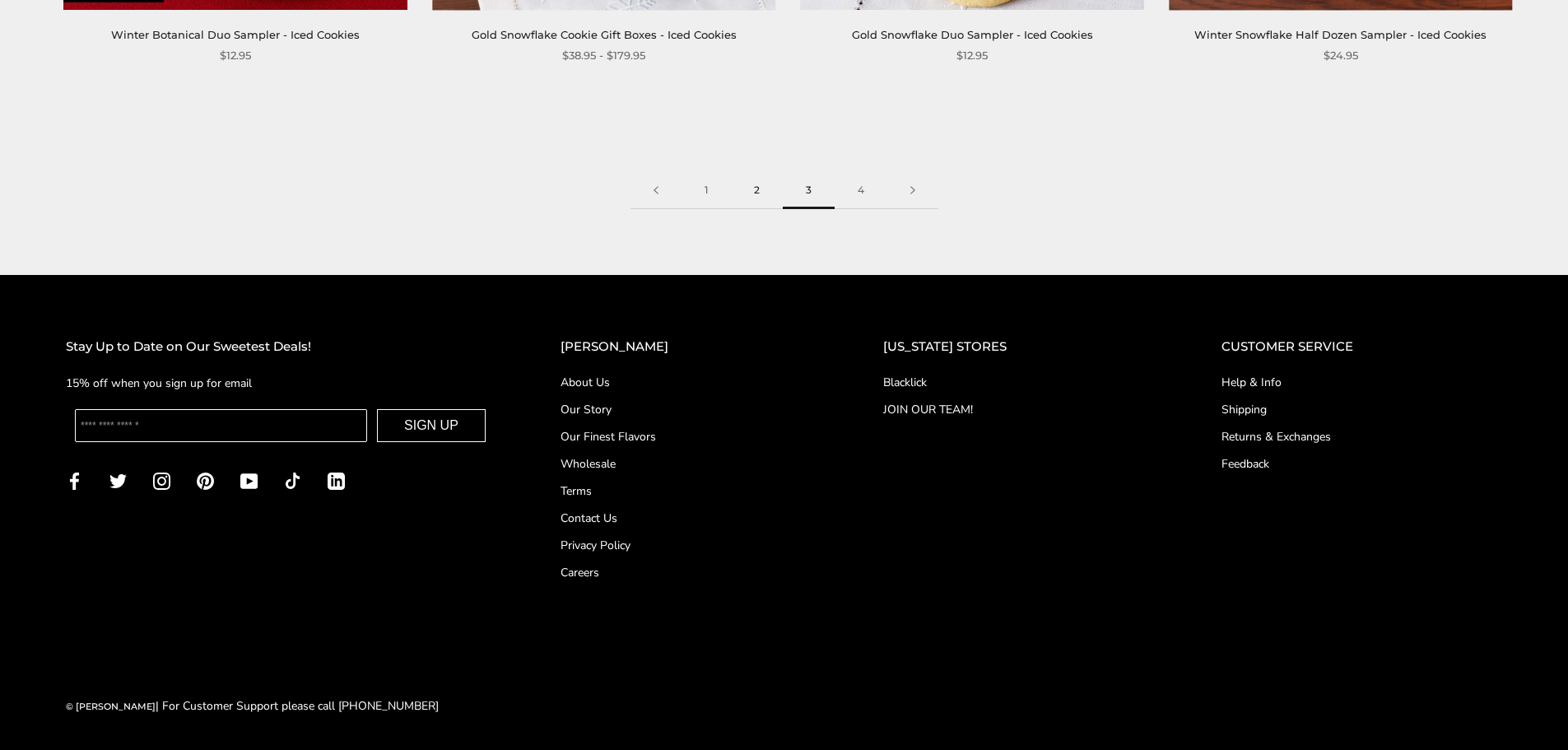
click at [766, 194] on link "2" at bounding box center [756, 190] width 52 height 38
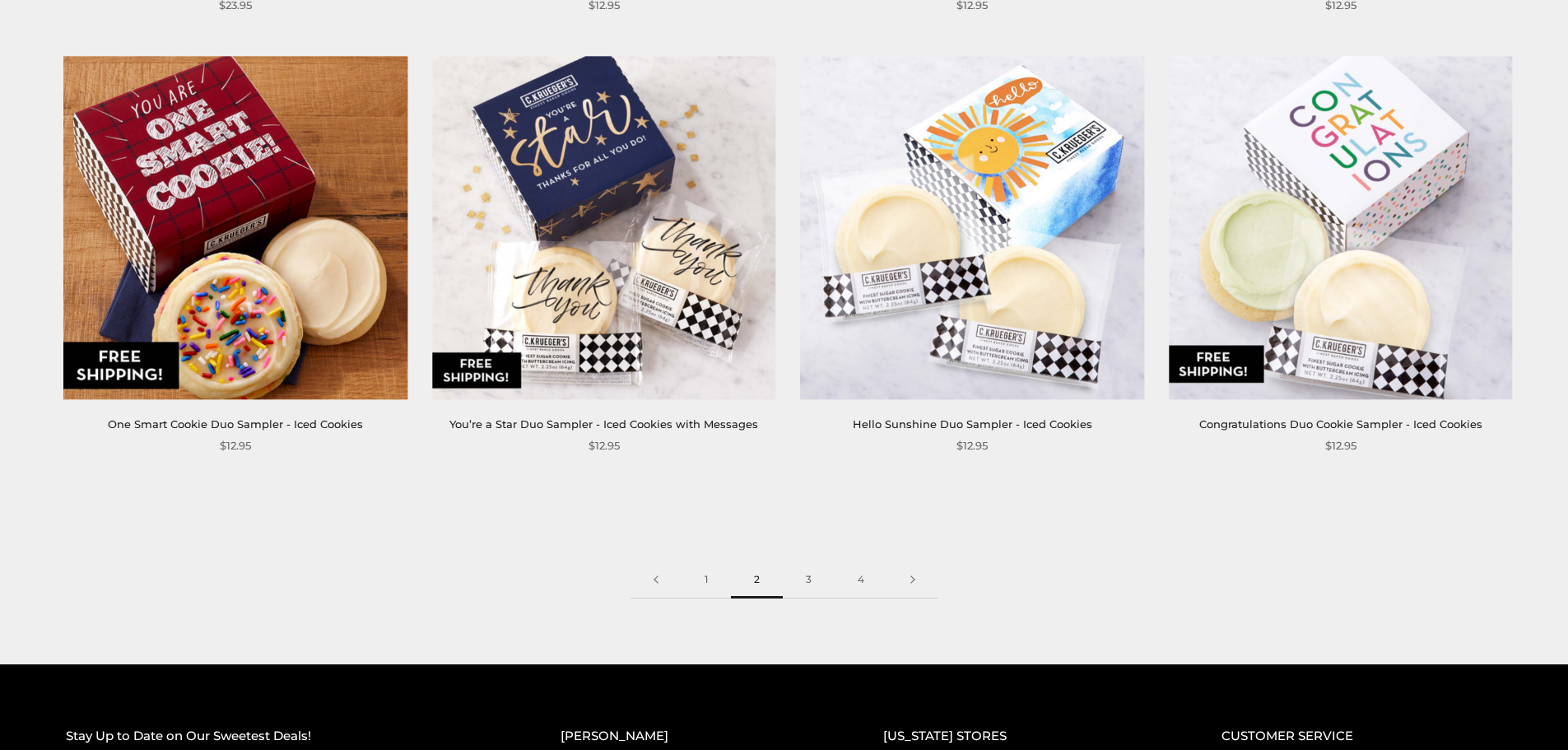
scroll to position [2470, 0]
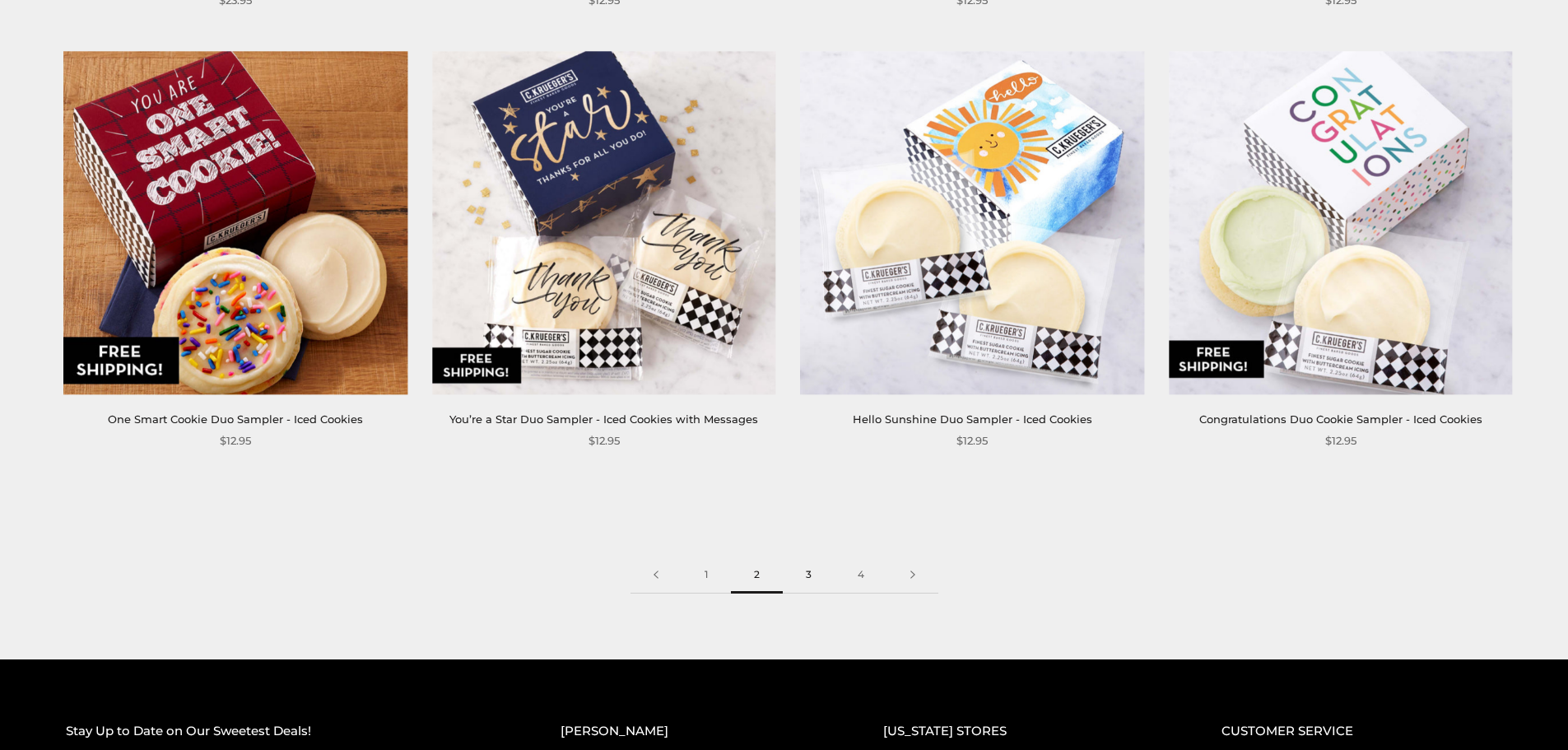
click at [811, 564] on link "3" at bounding box center [808, 574] width 52 height 38
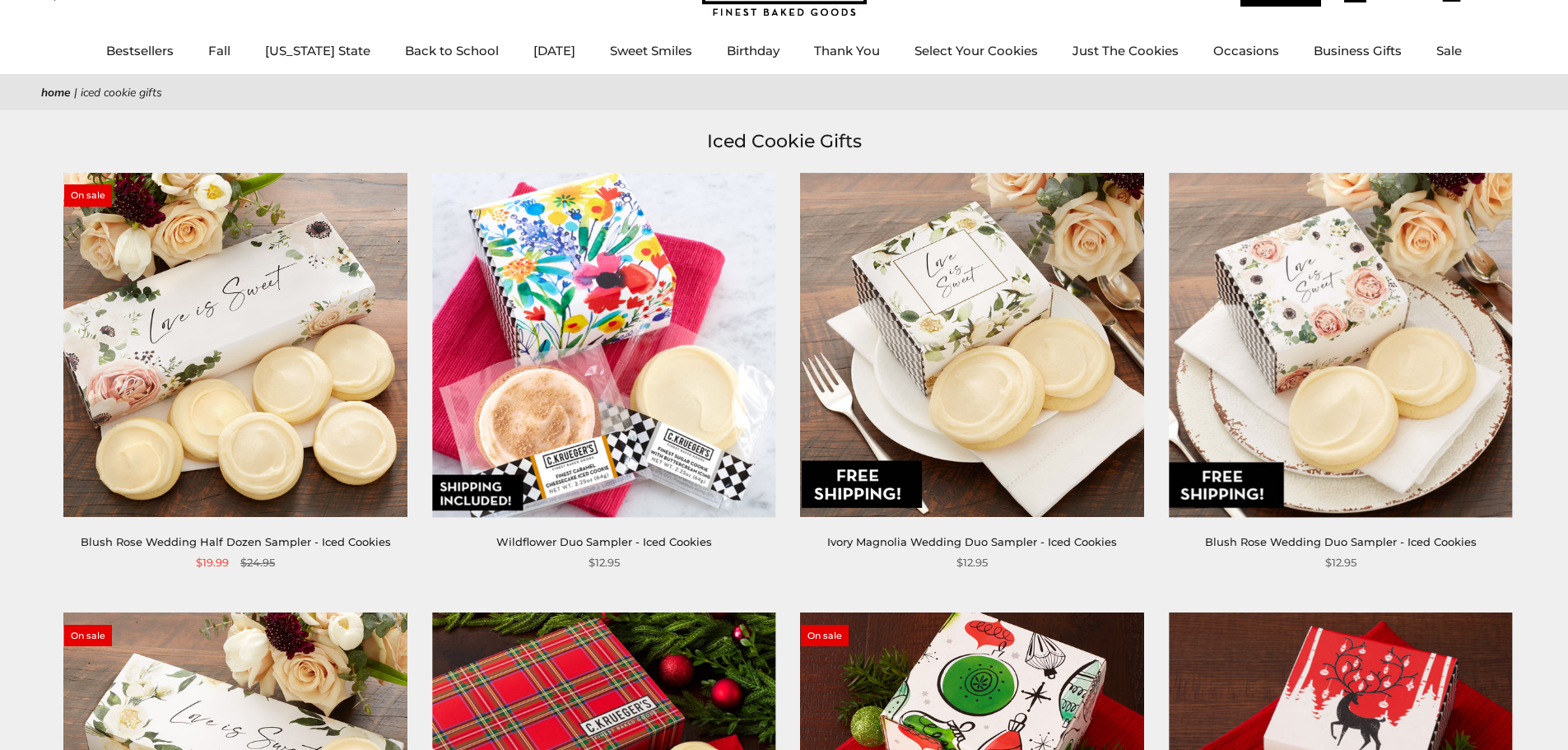
scroll to position [82, 0]
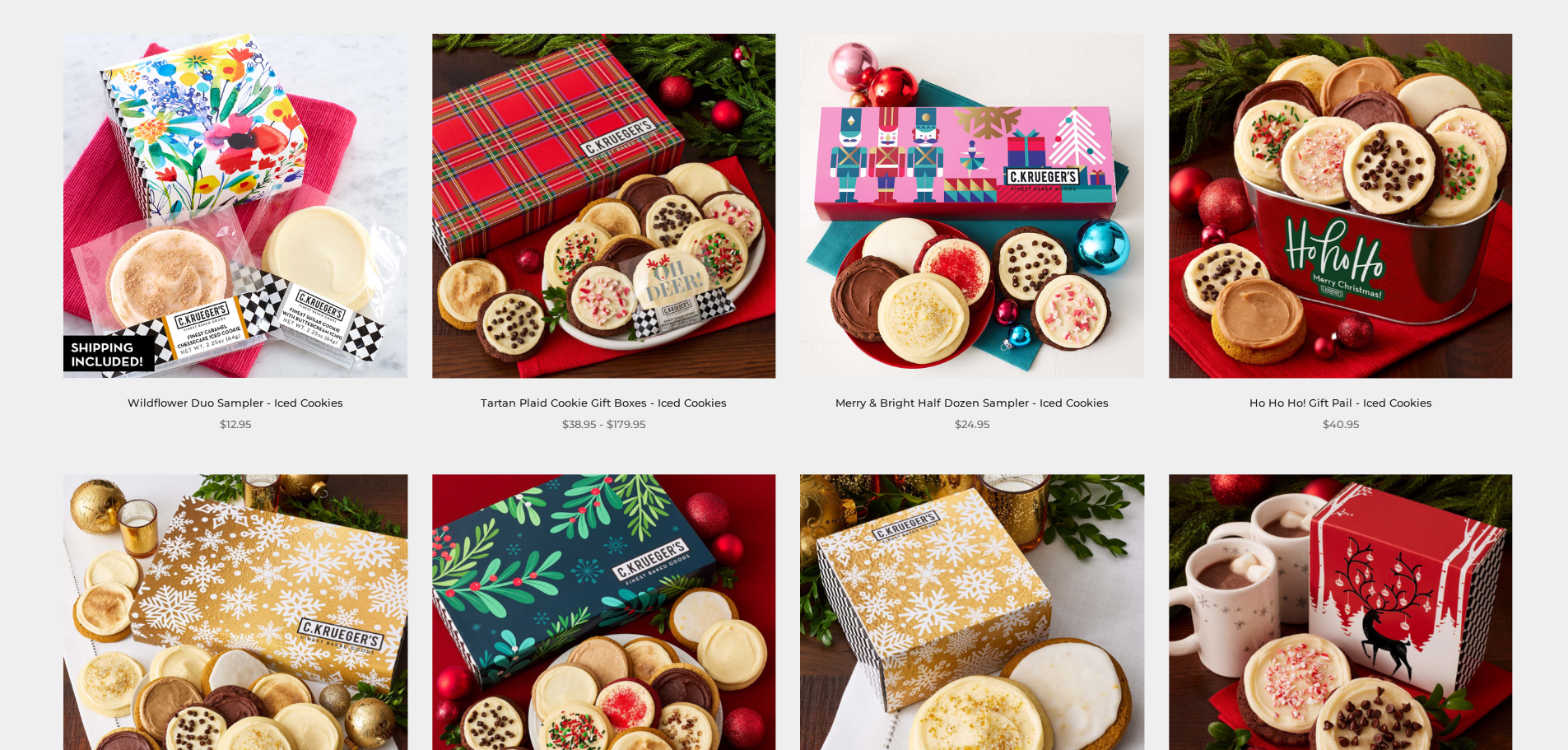
scroll to position [653, 0]
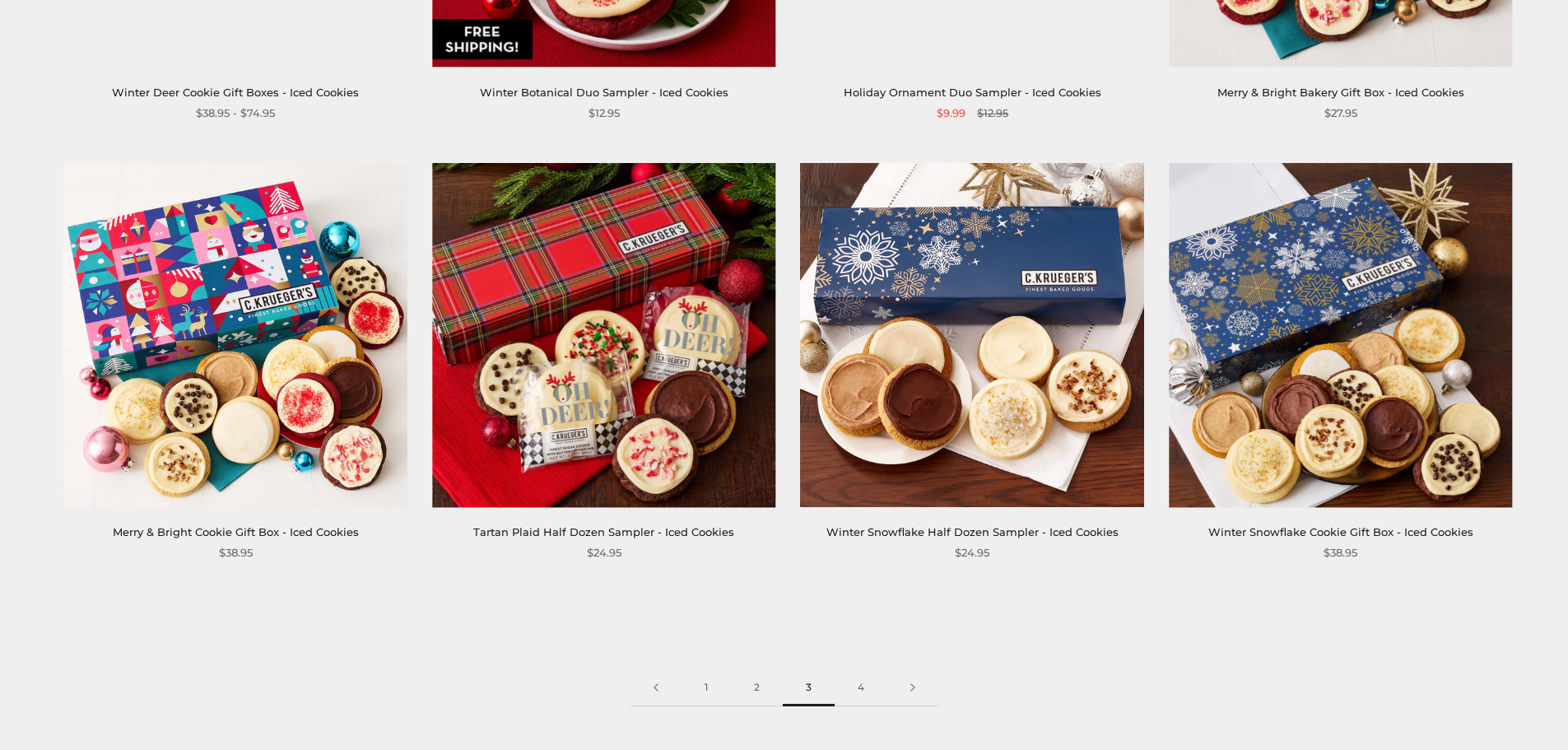
scroll to position [2376, 0]
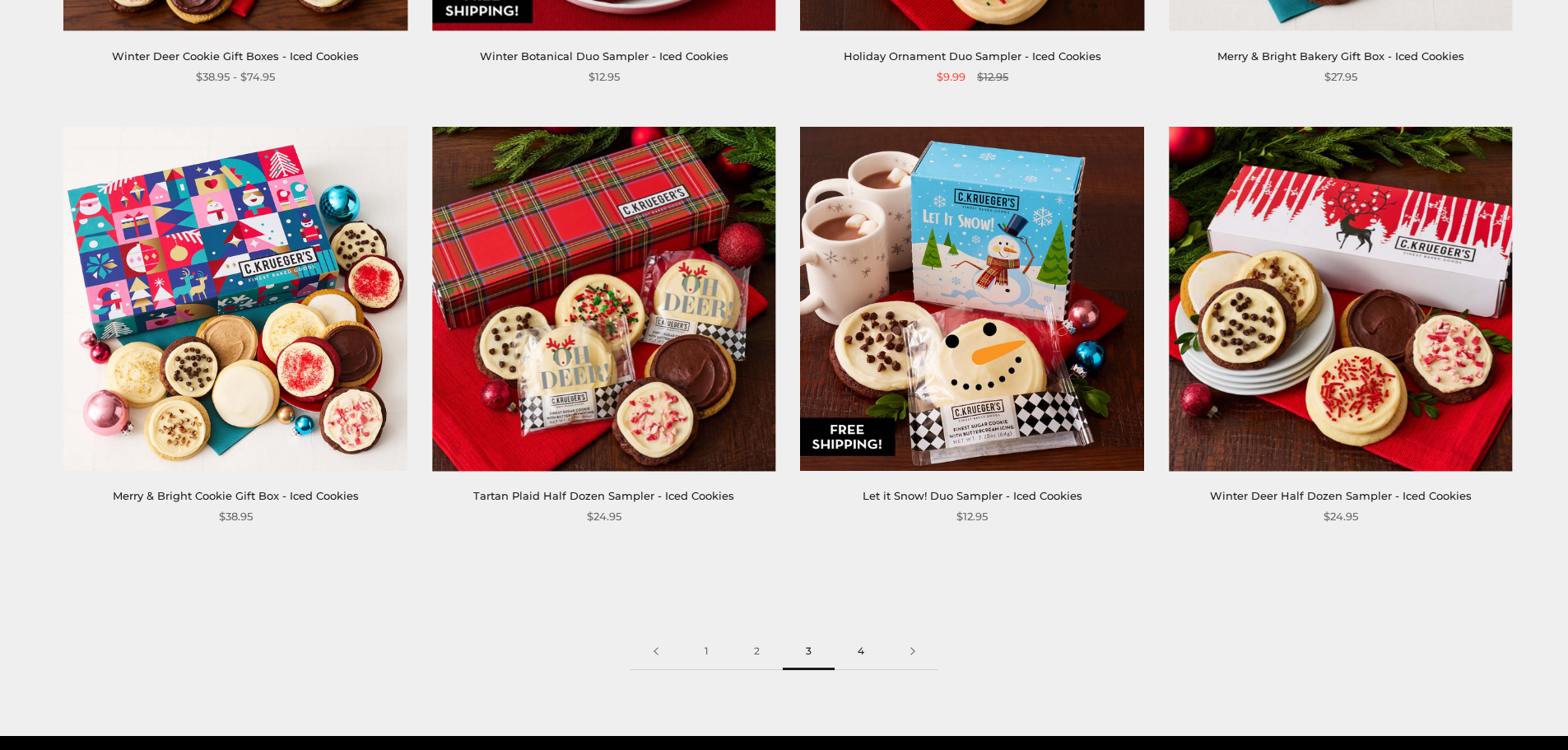
click at [859, 653] on link "4" at bounding box center [861, 651] width 53 height 38
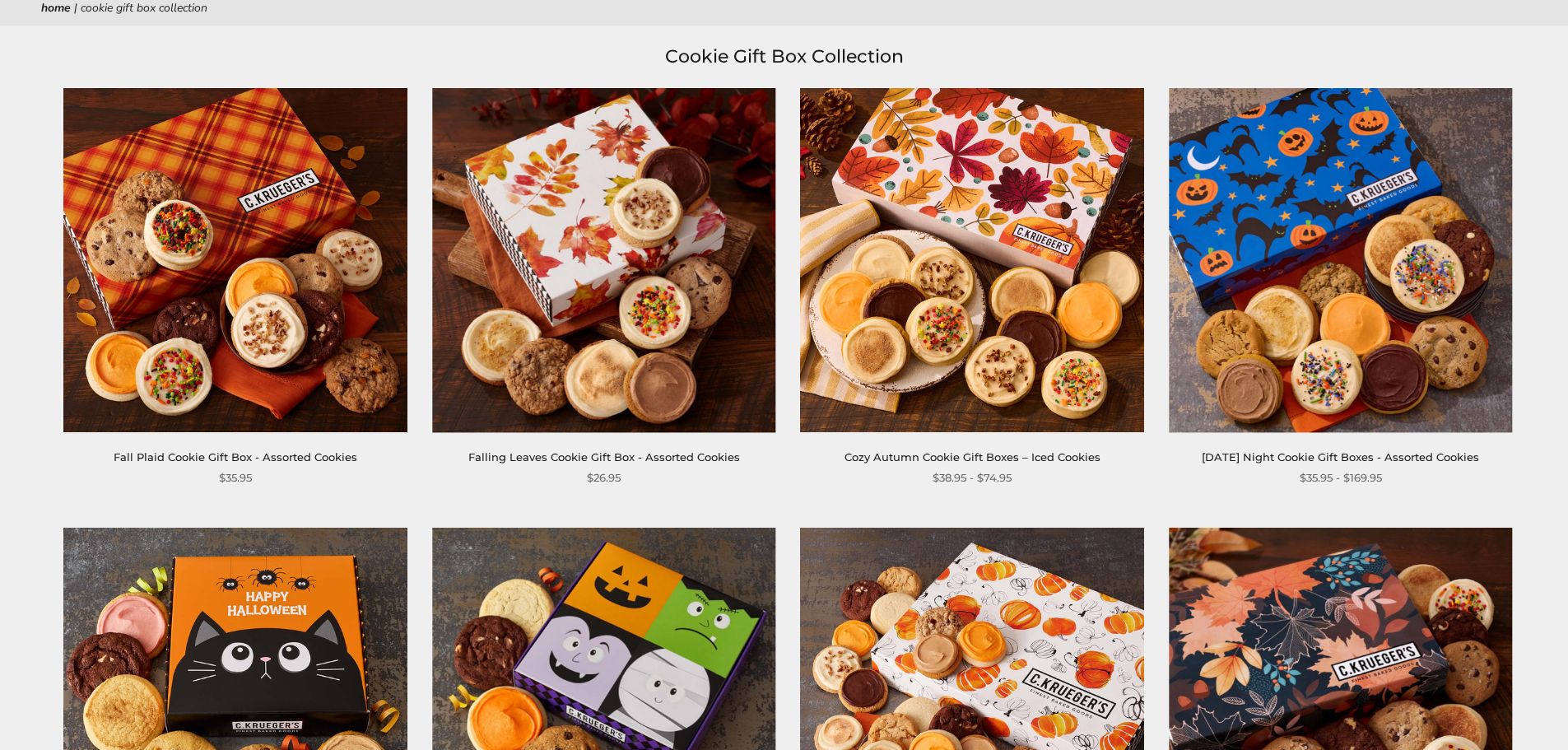
scroll to position [165, 0]
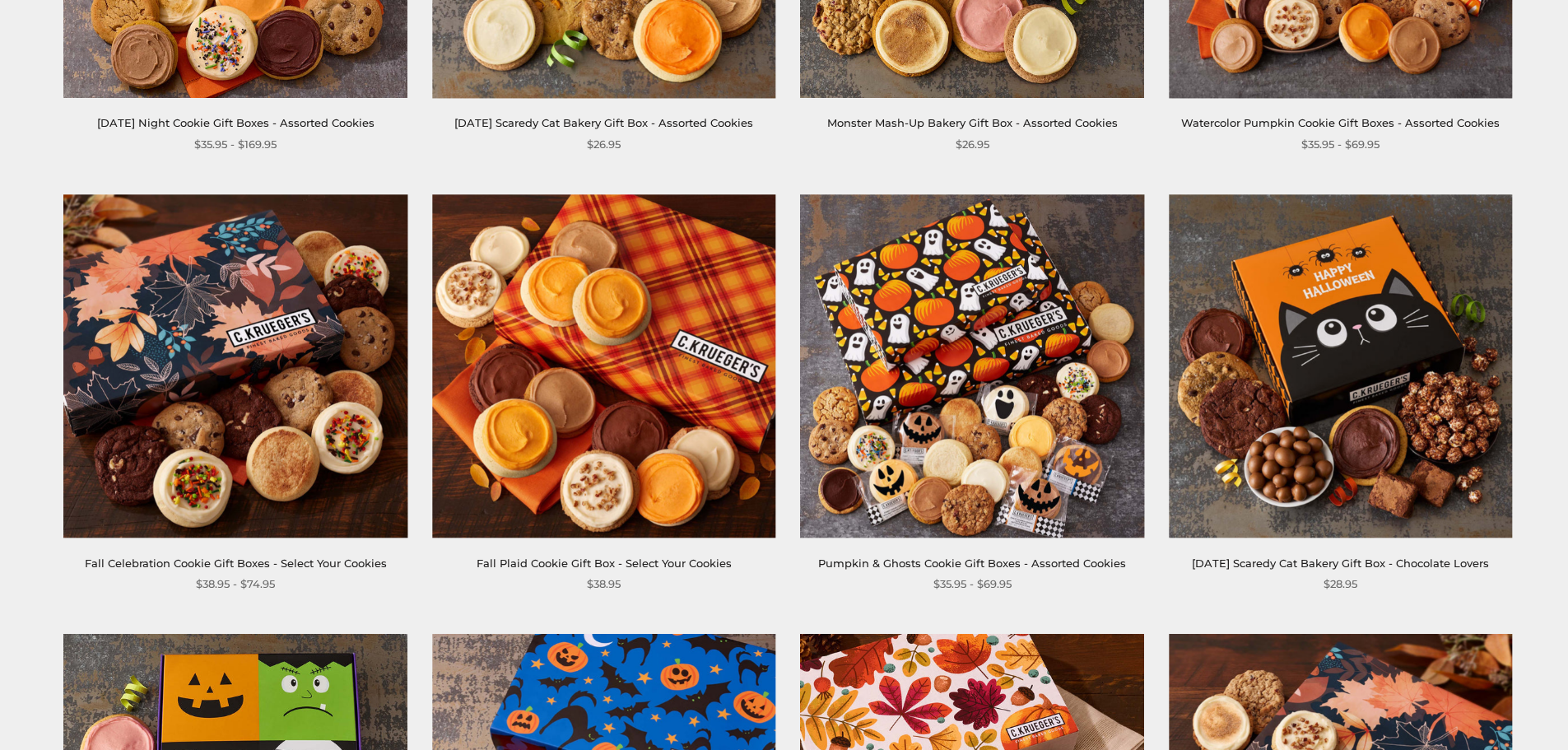
scroll to position [982, 0]
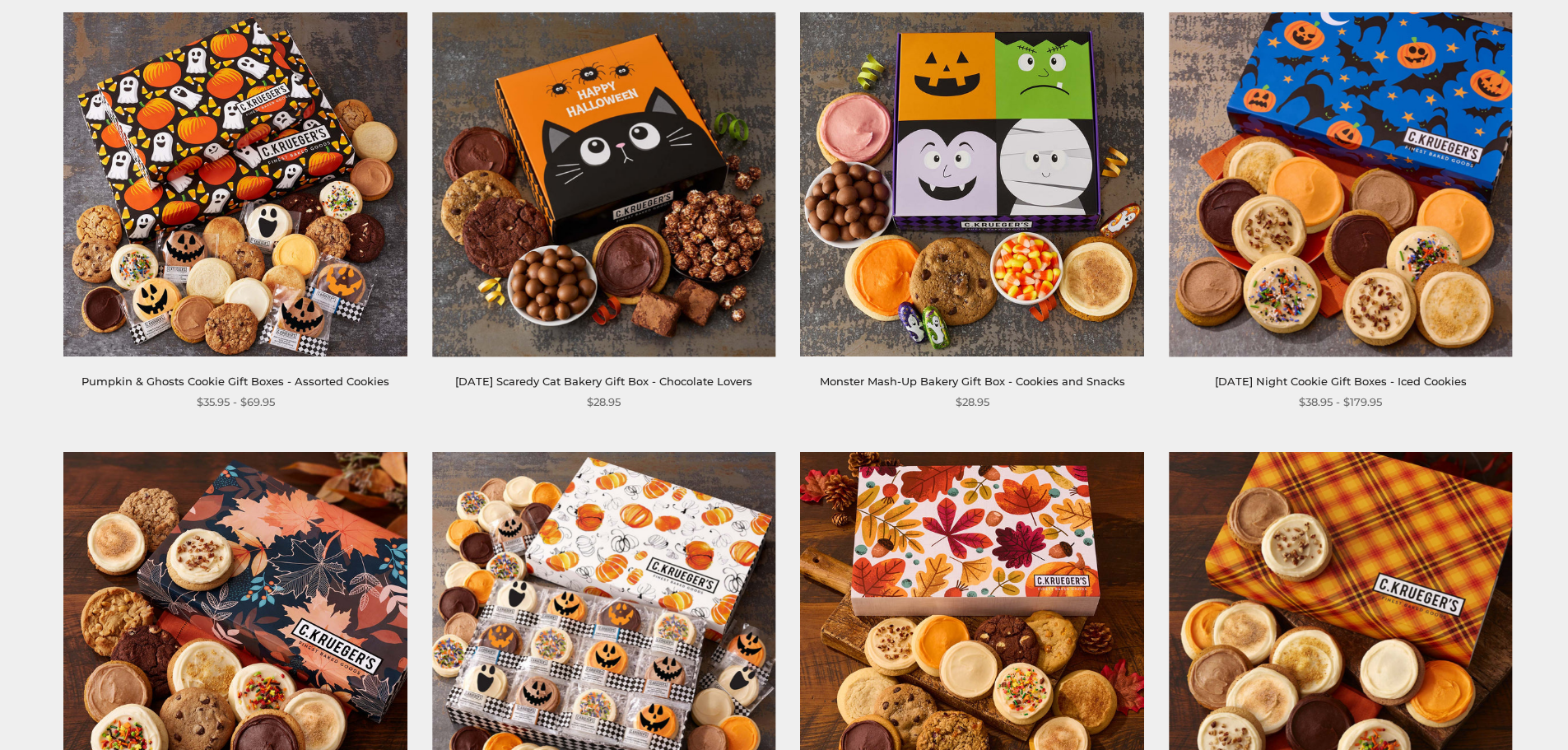
scroll to position [1564, 0]
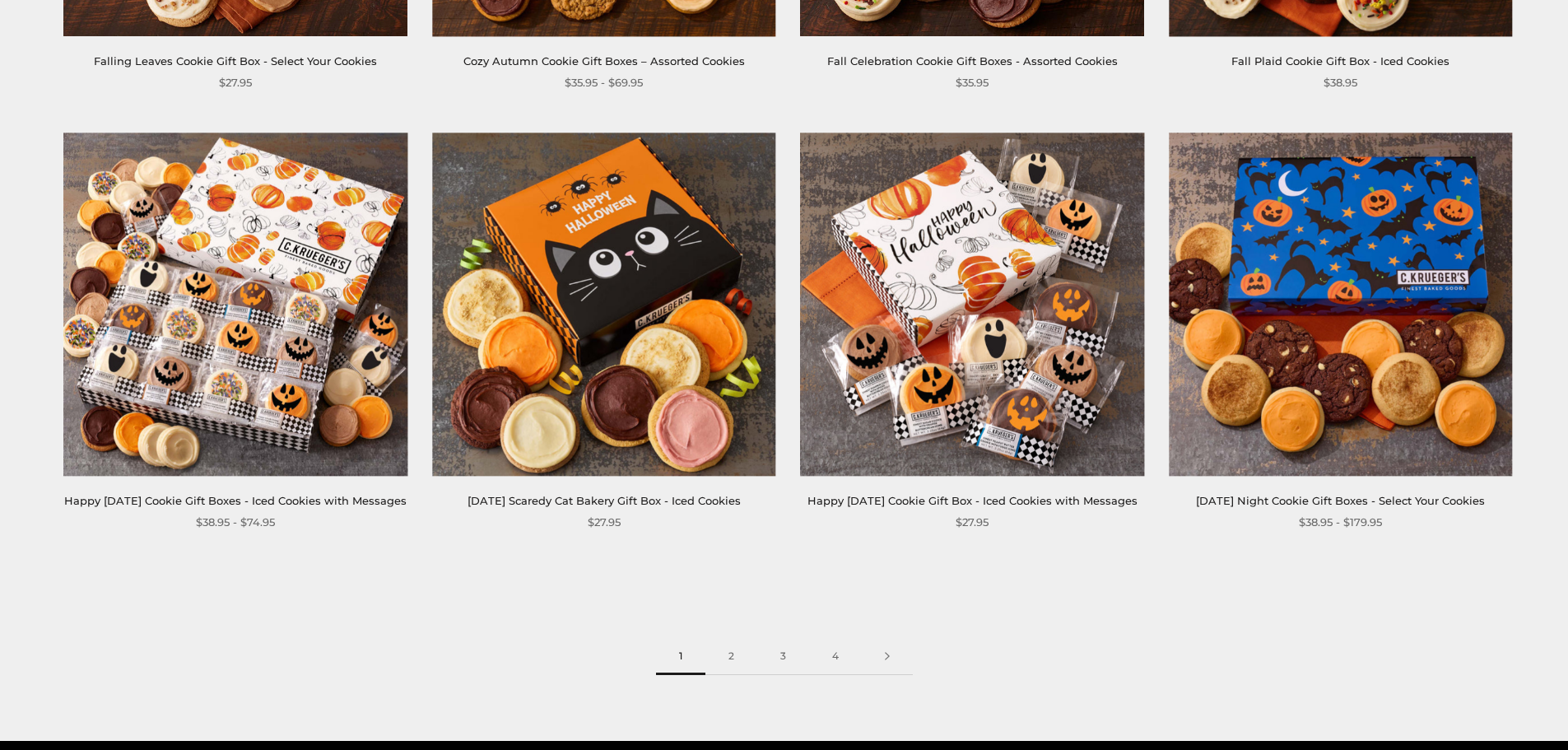
scroll to position [2382, 0]
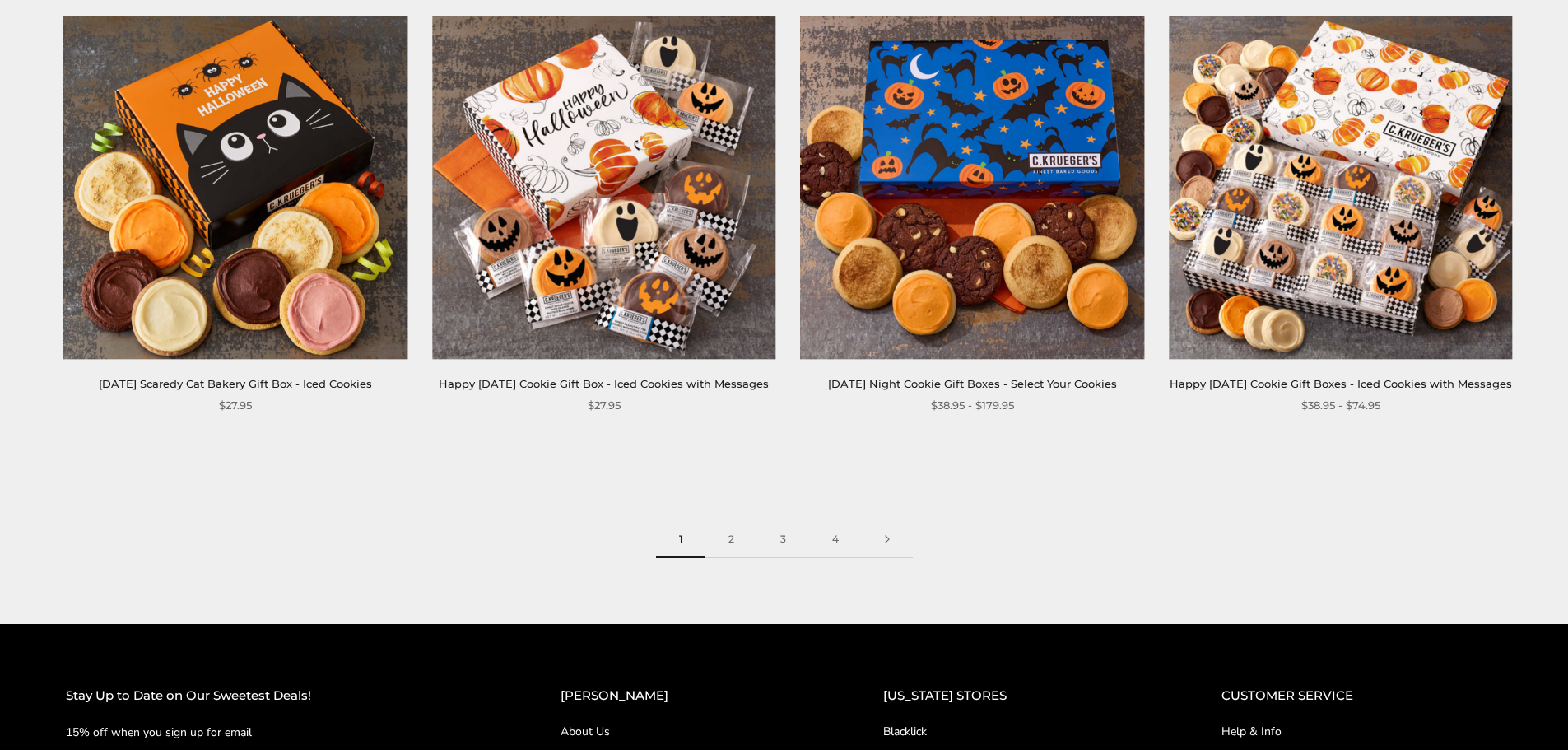
scroll to position [2552, 0]
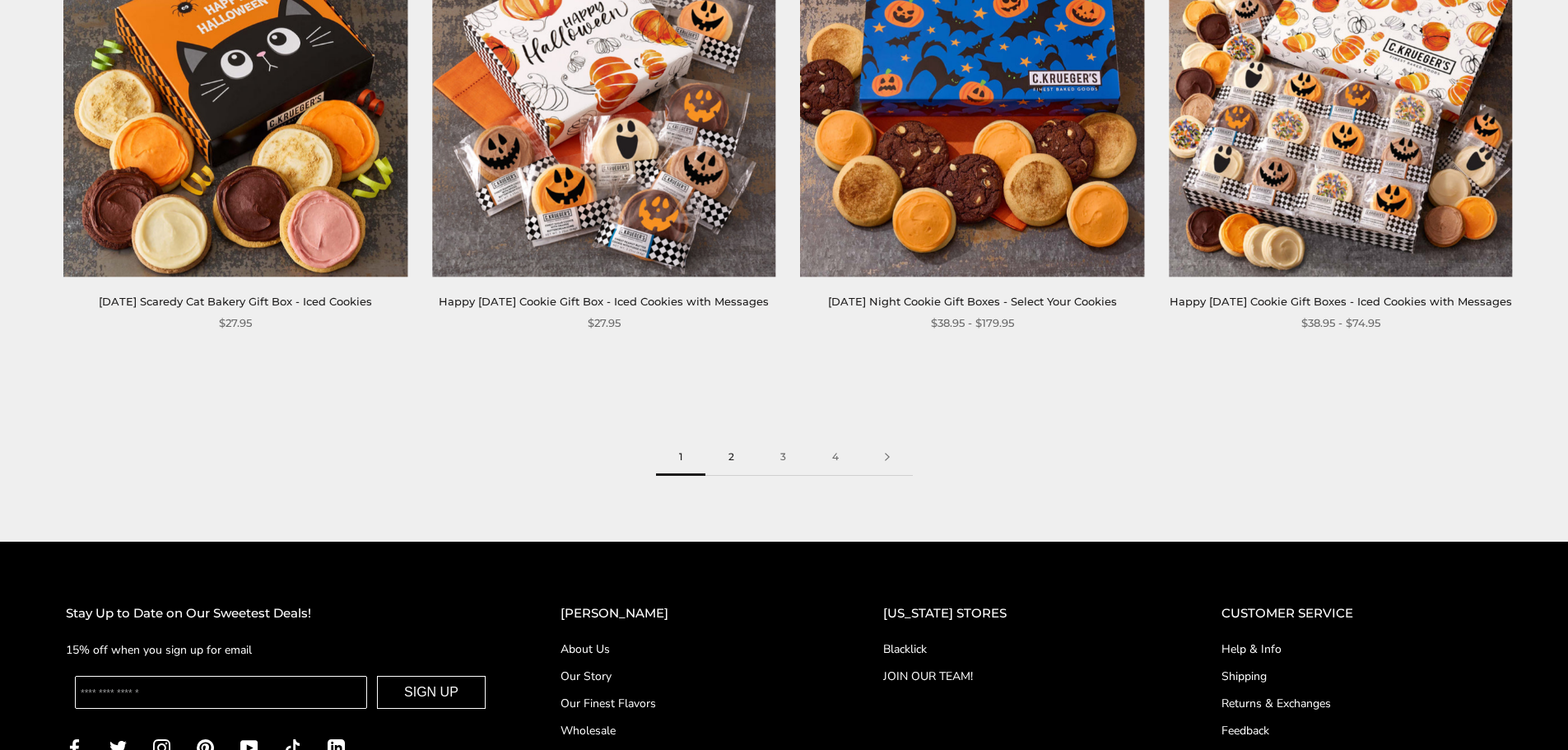
click at [738, 476] on link "2" at bounding box center [731, 457] width 52 height 38
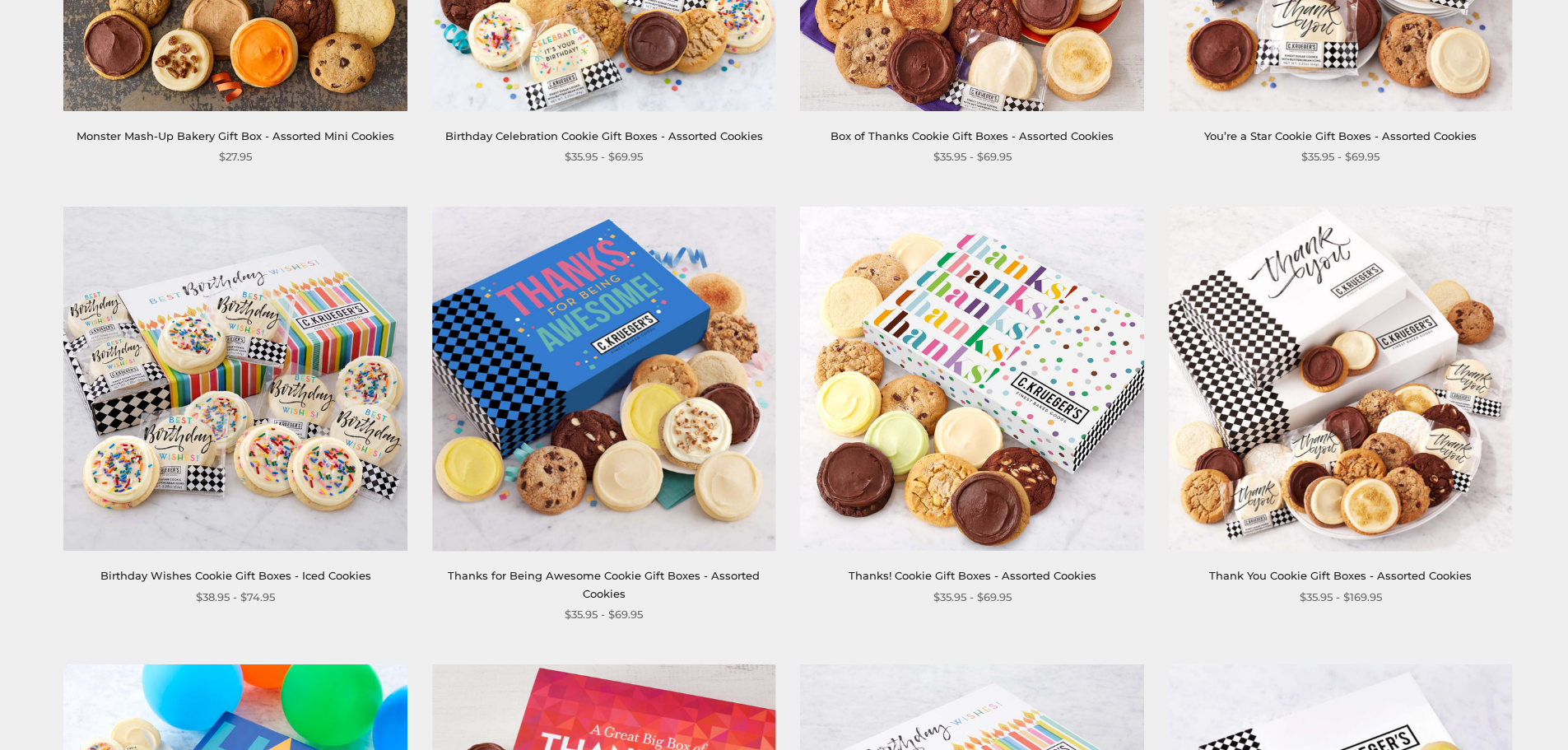
scroll to position [494, 0]
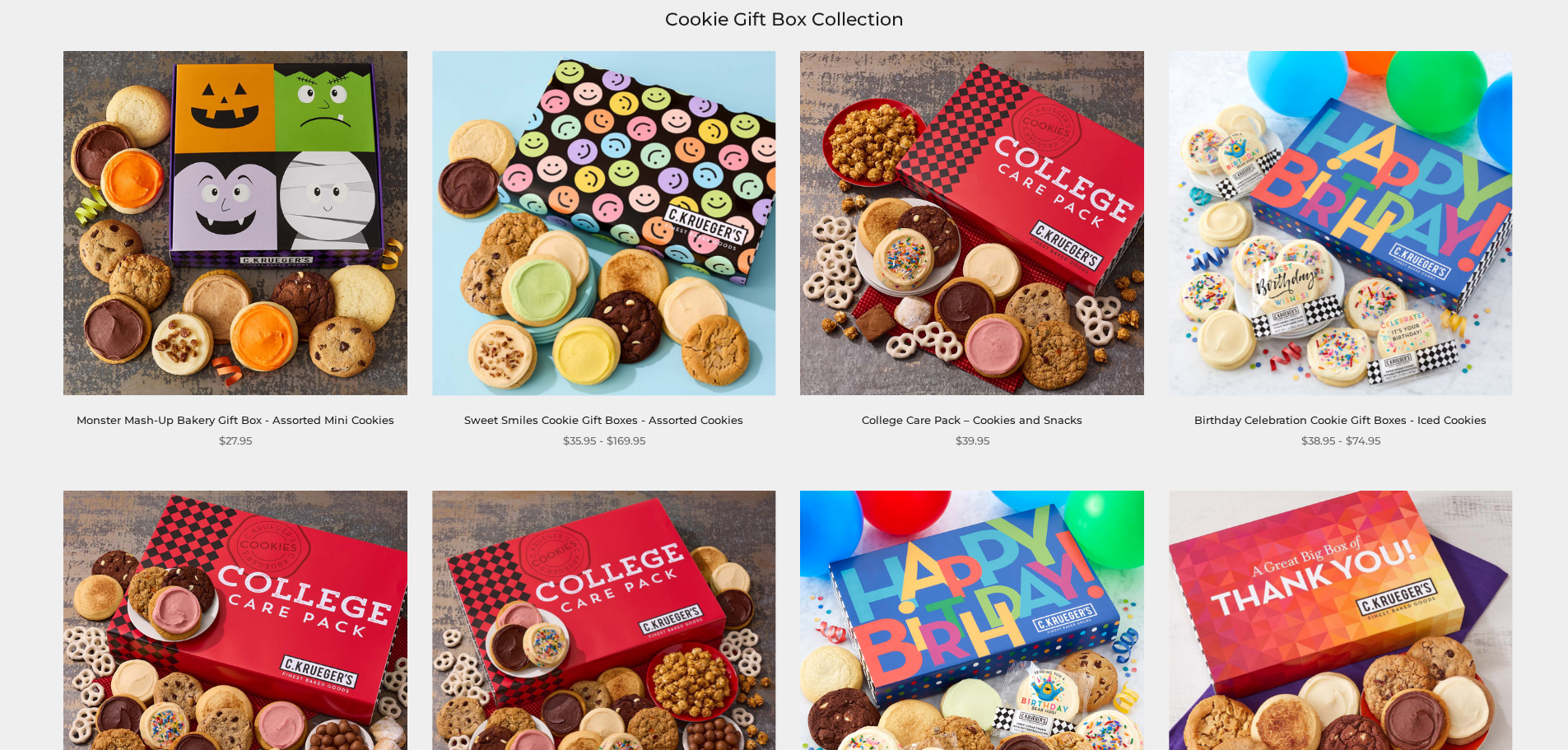
scroll to position [241, 0]
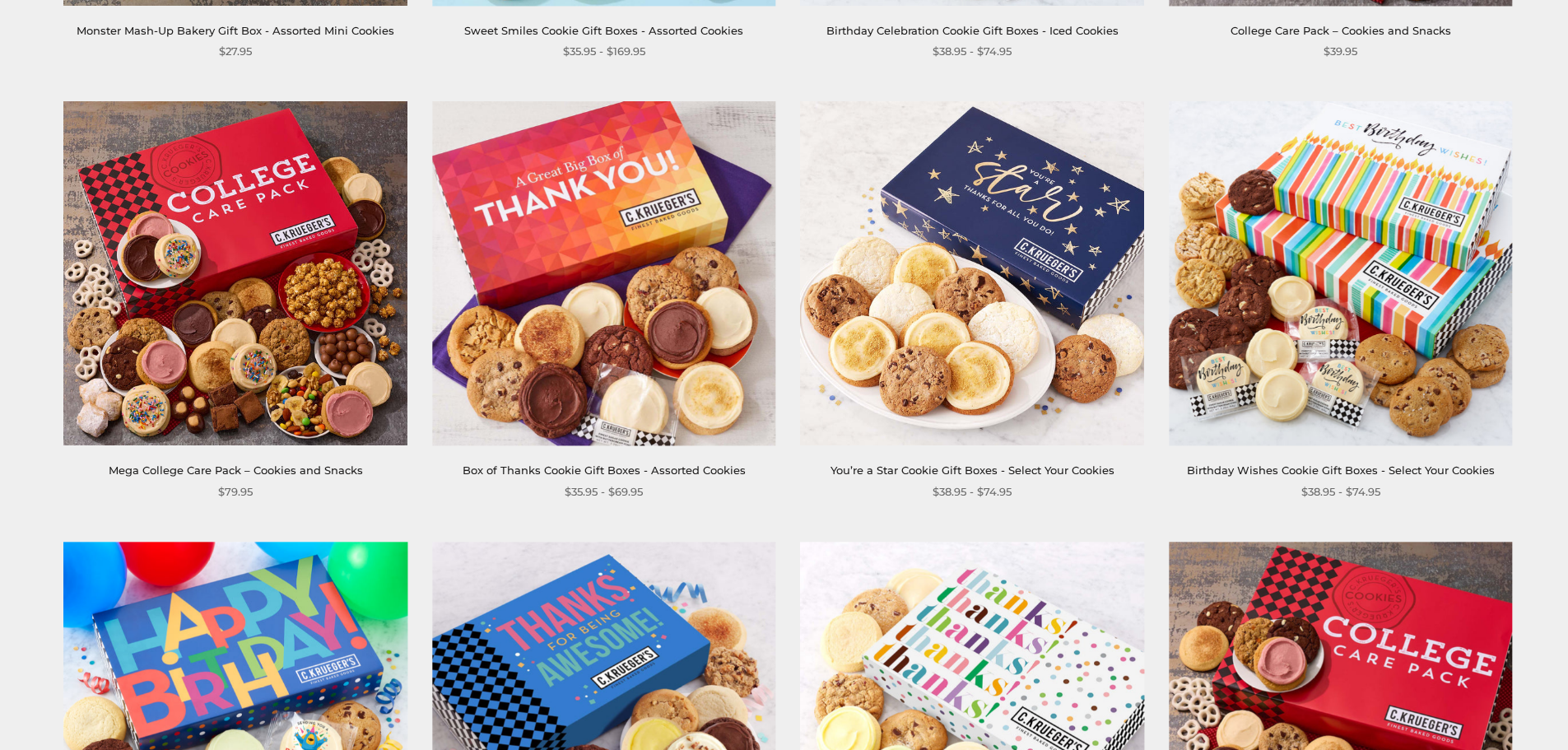
scroll to position [576, 0]
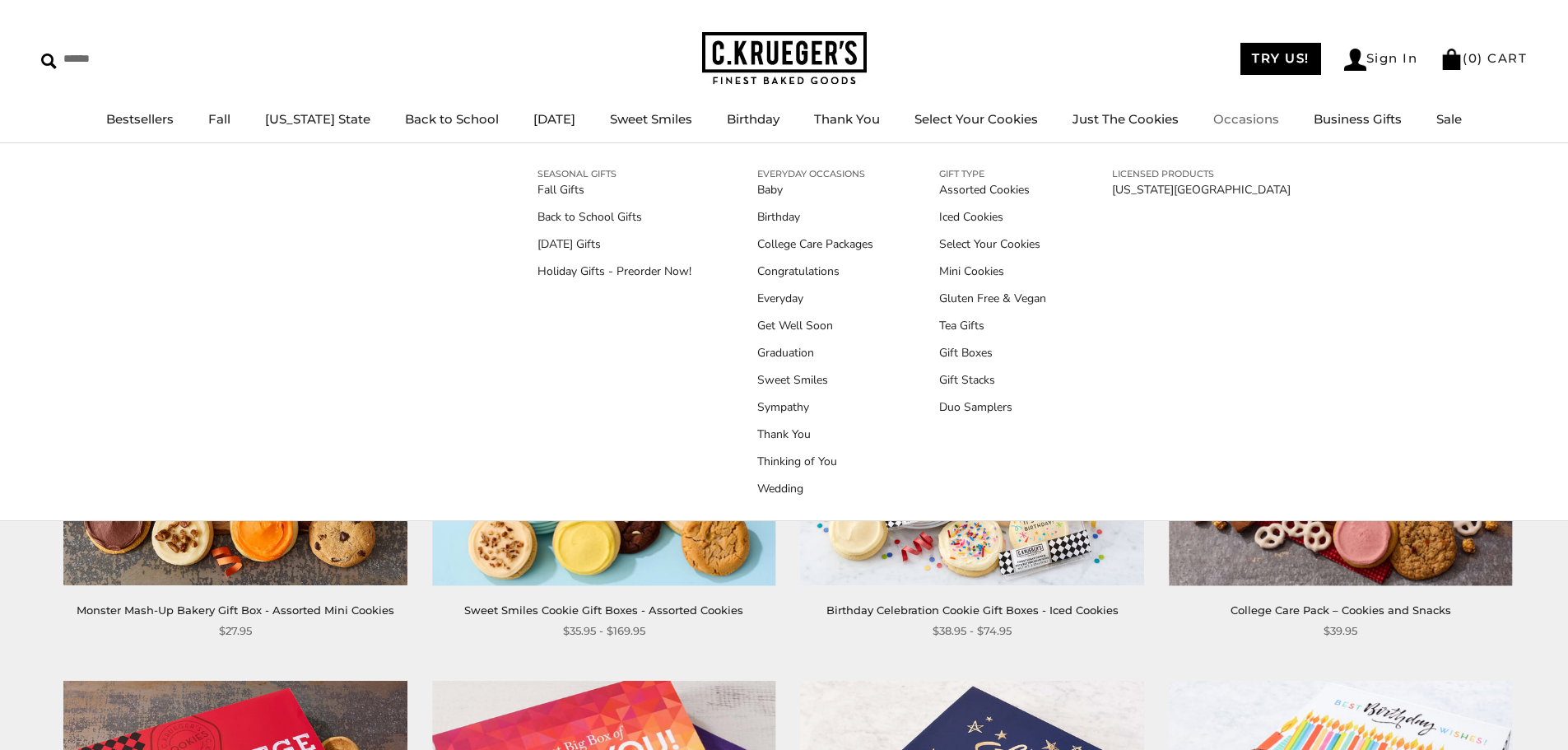
scroll to position [82, 0]
